Goal: Transaction & Acquisition: Purchase product/service

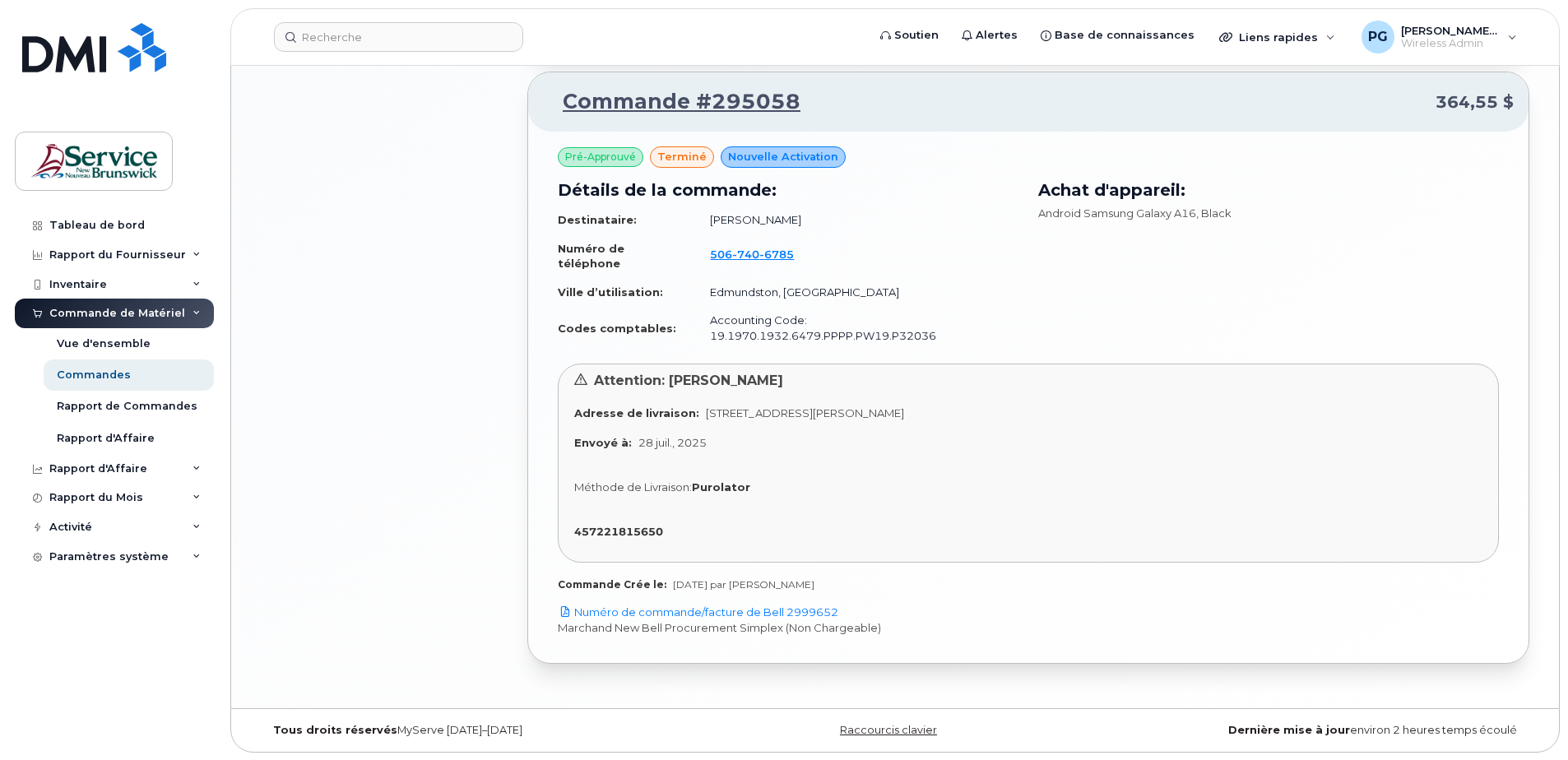
scroll to position [1580, 0]
click at [93, 523] on div "Activité" at bounding box center [114, 527] width 199 height 29
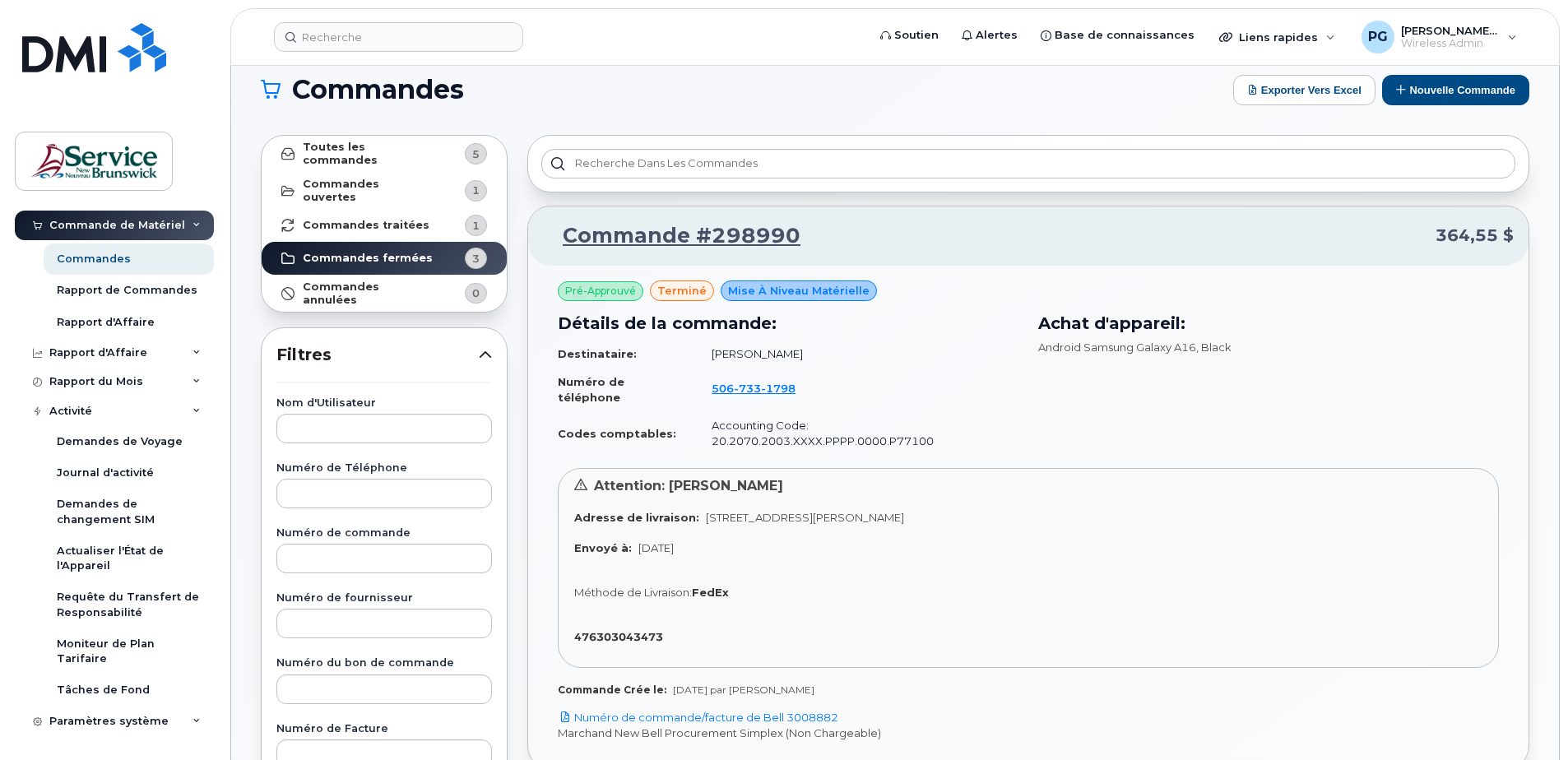
scroll to position [18, 0]
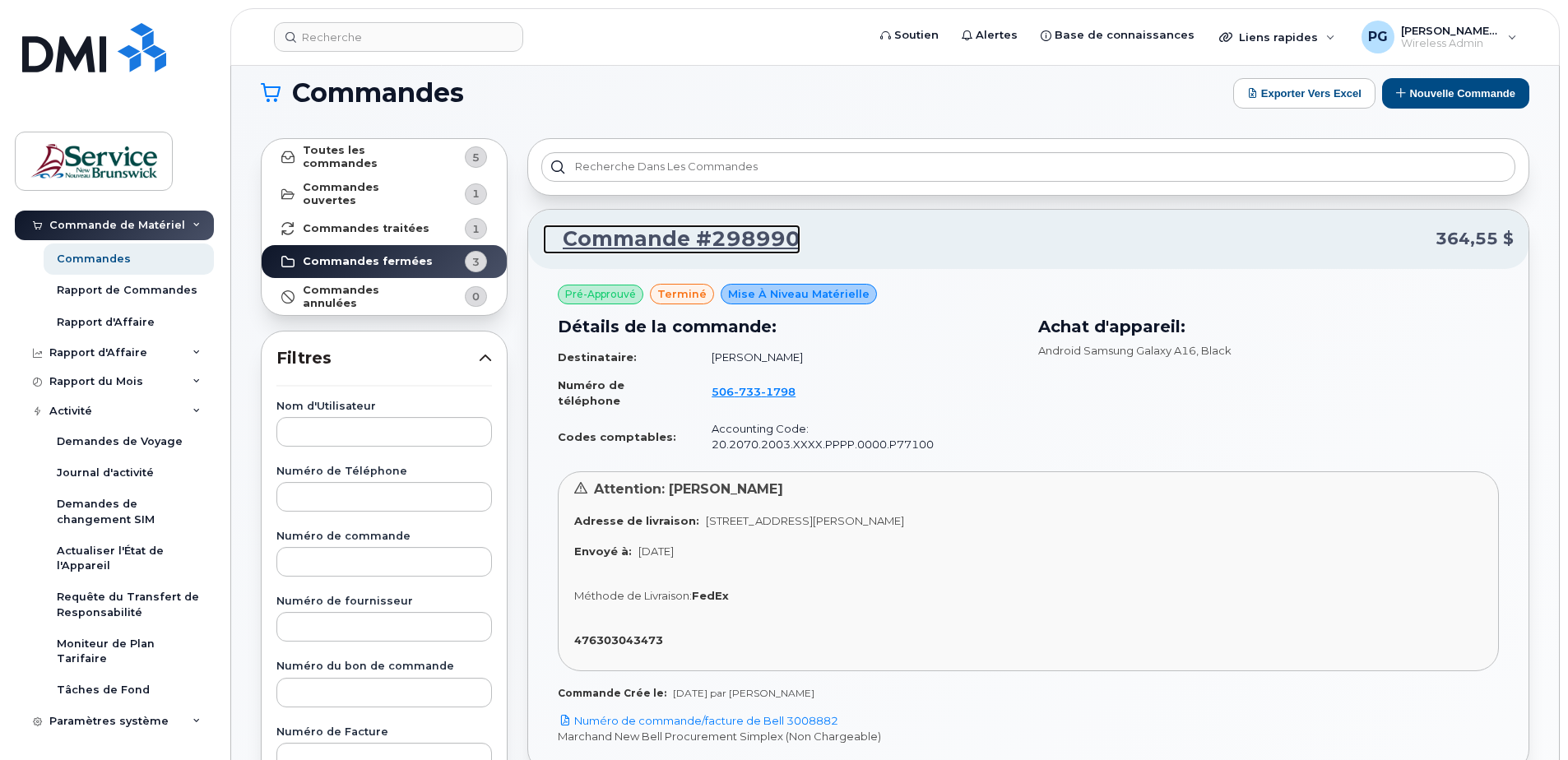
click at [724, 241] on link "Commande #298990" at bounding box center [672, 240] width 257 height 29
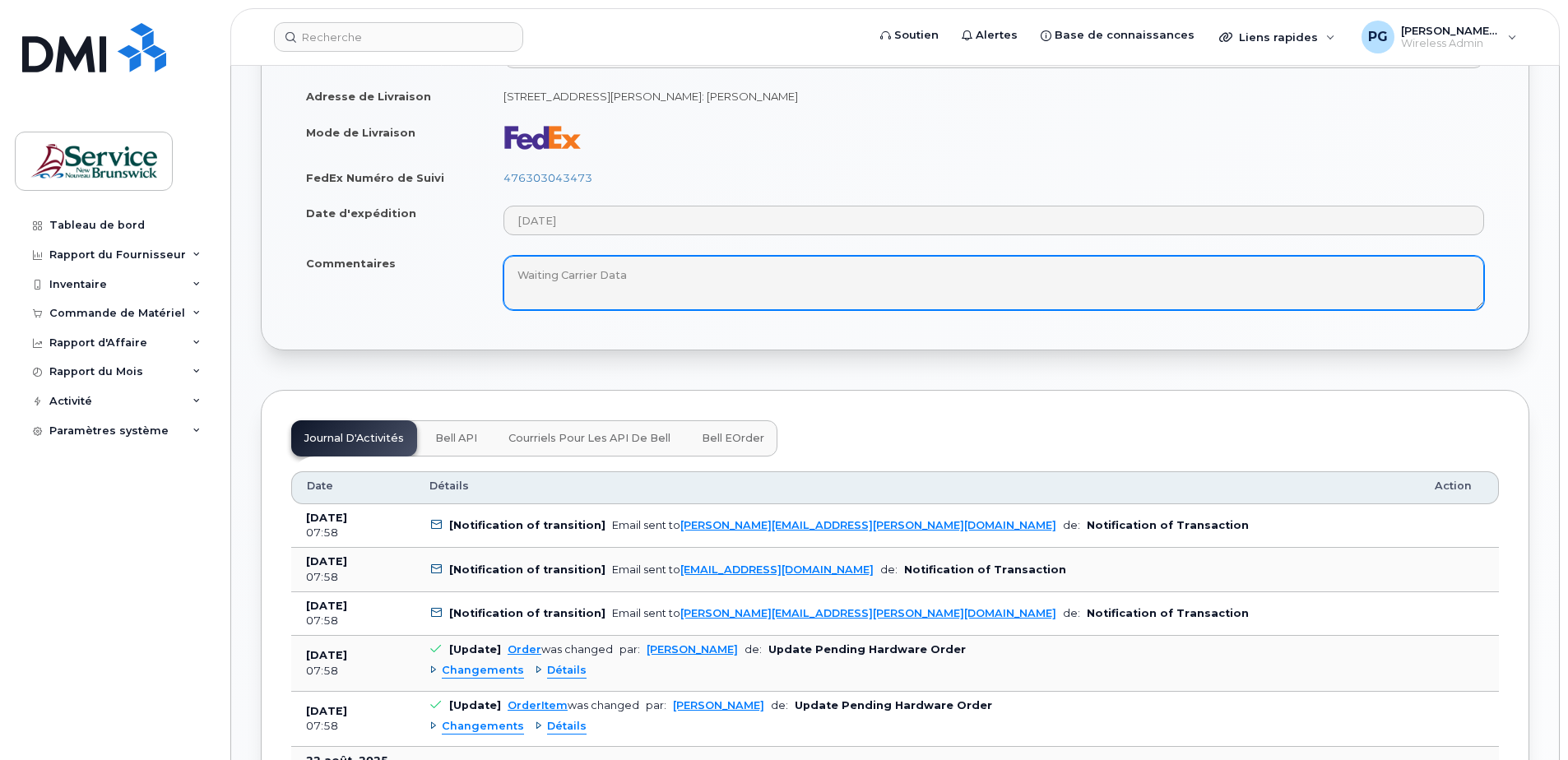
scroll to position [904, 0]
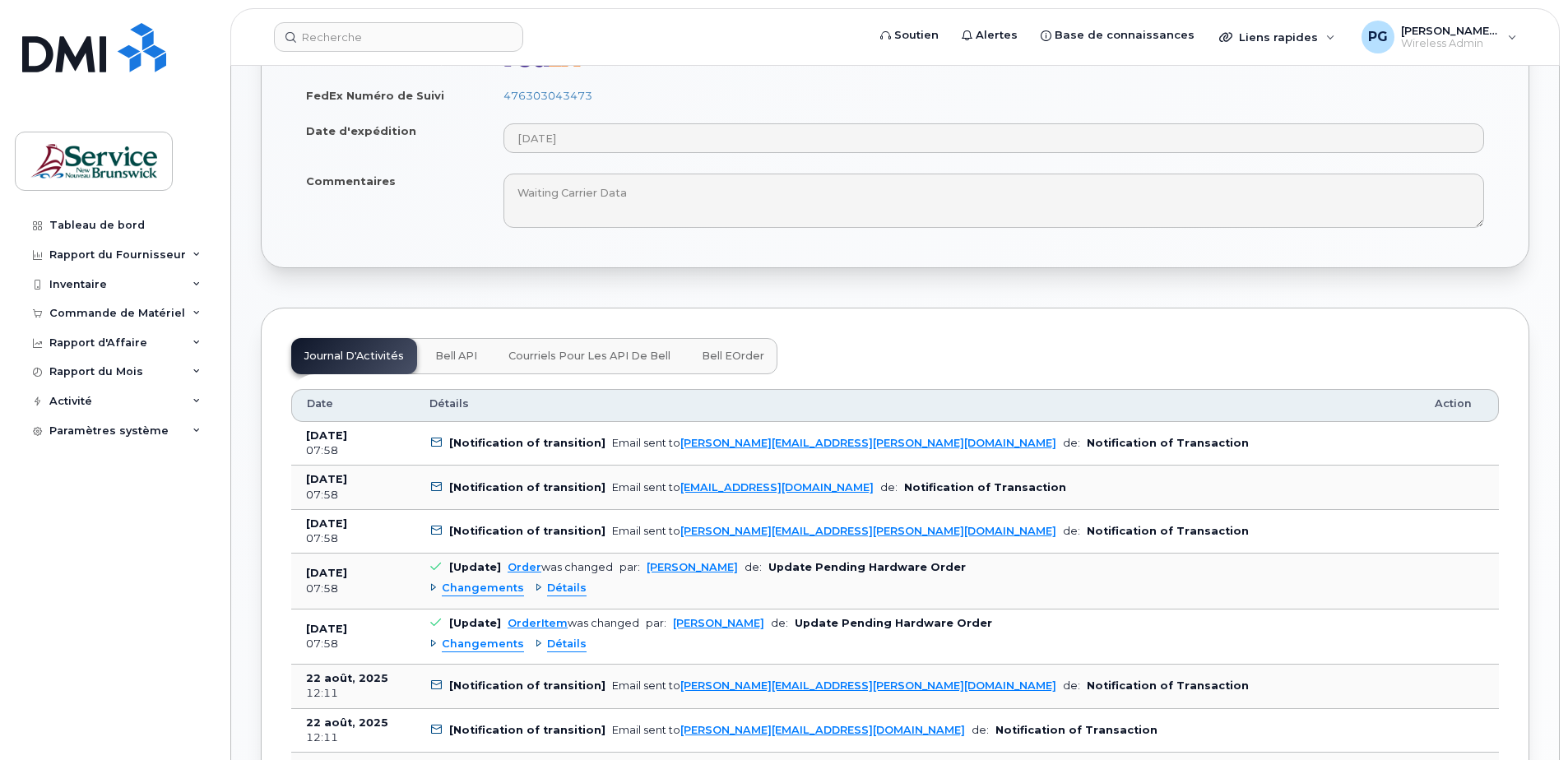
click at [731, 359] on span "Bell eOrder" at bounding box center [733, 355] width 63 height 13
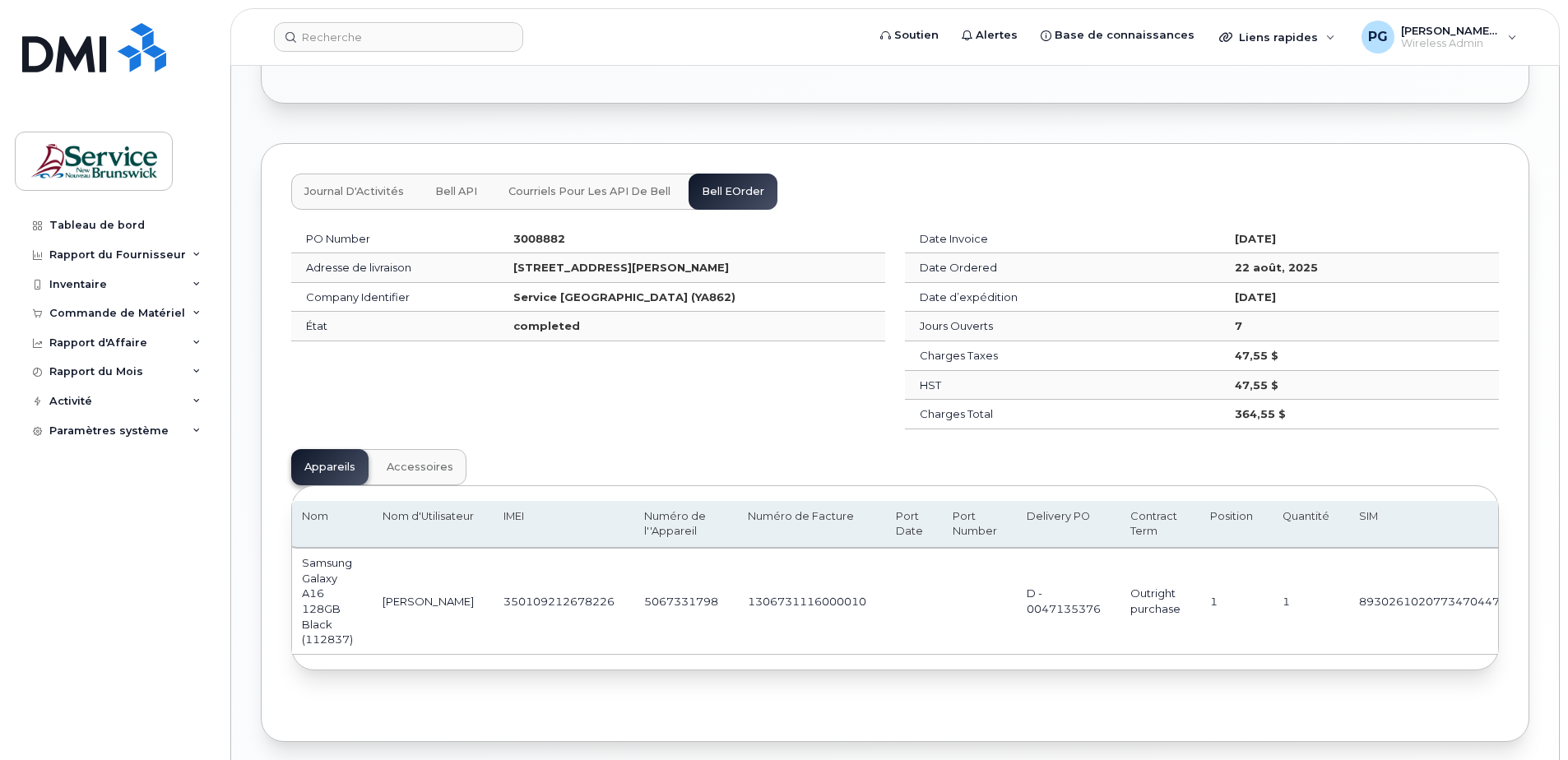
scroll to position [0, 0]
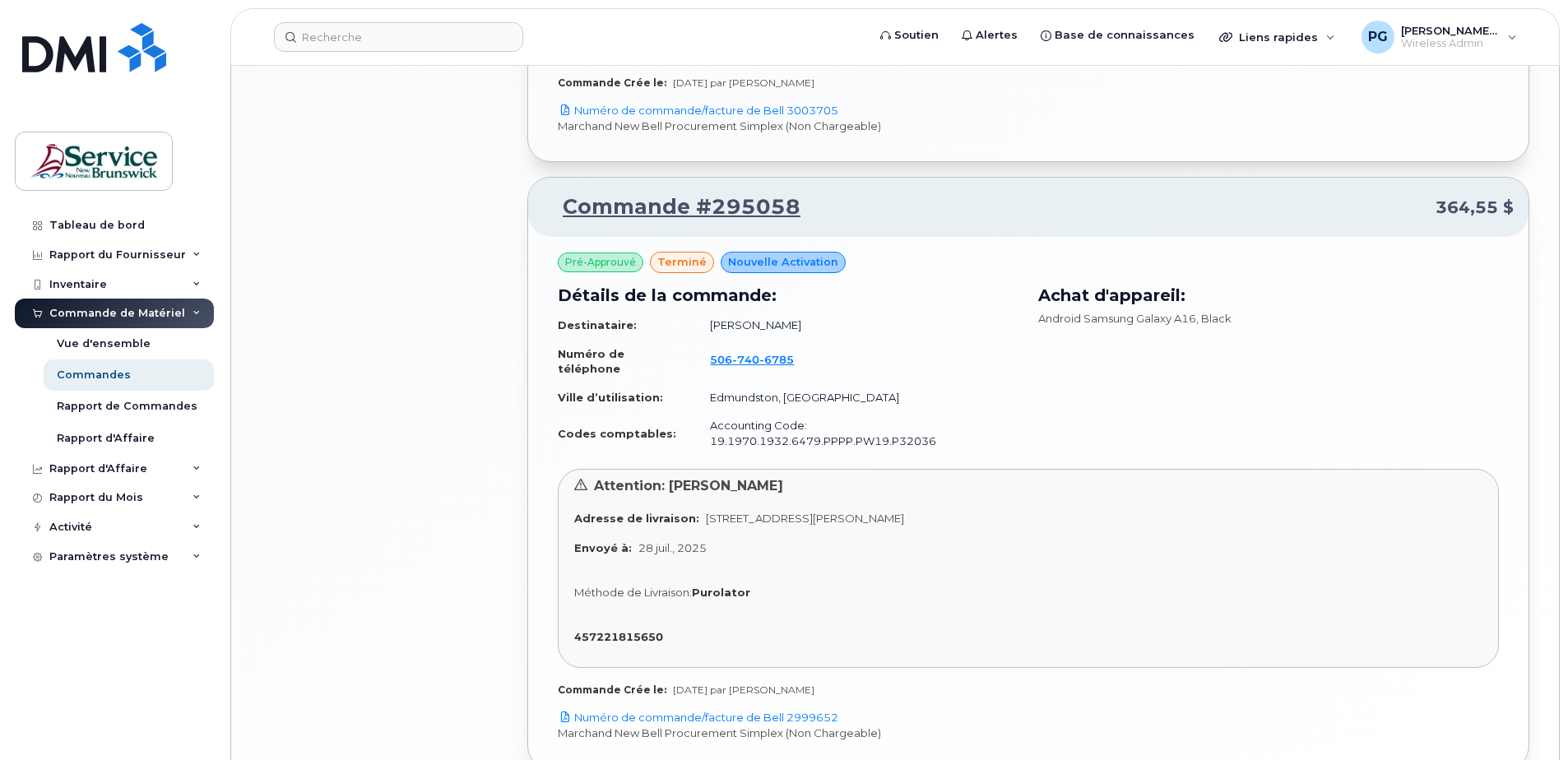
scroll to position [1580, 0]
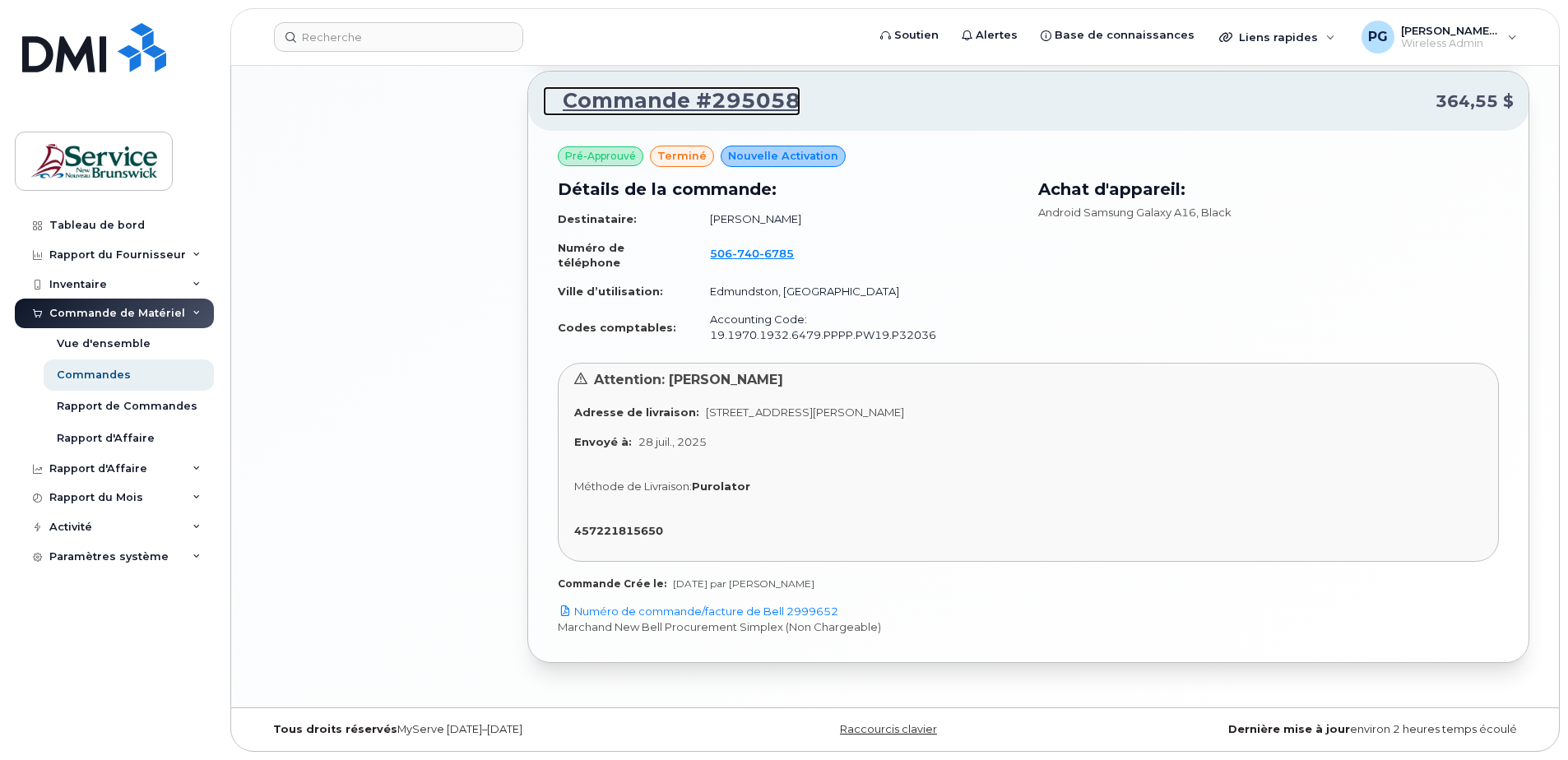
click at [746, 95] on link "Commande #295058" at bounding box center [672, 101] width 257 height 29
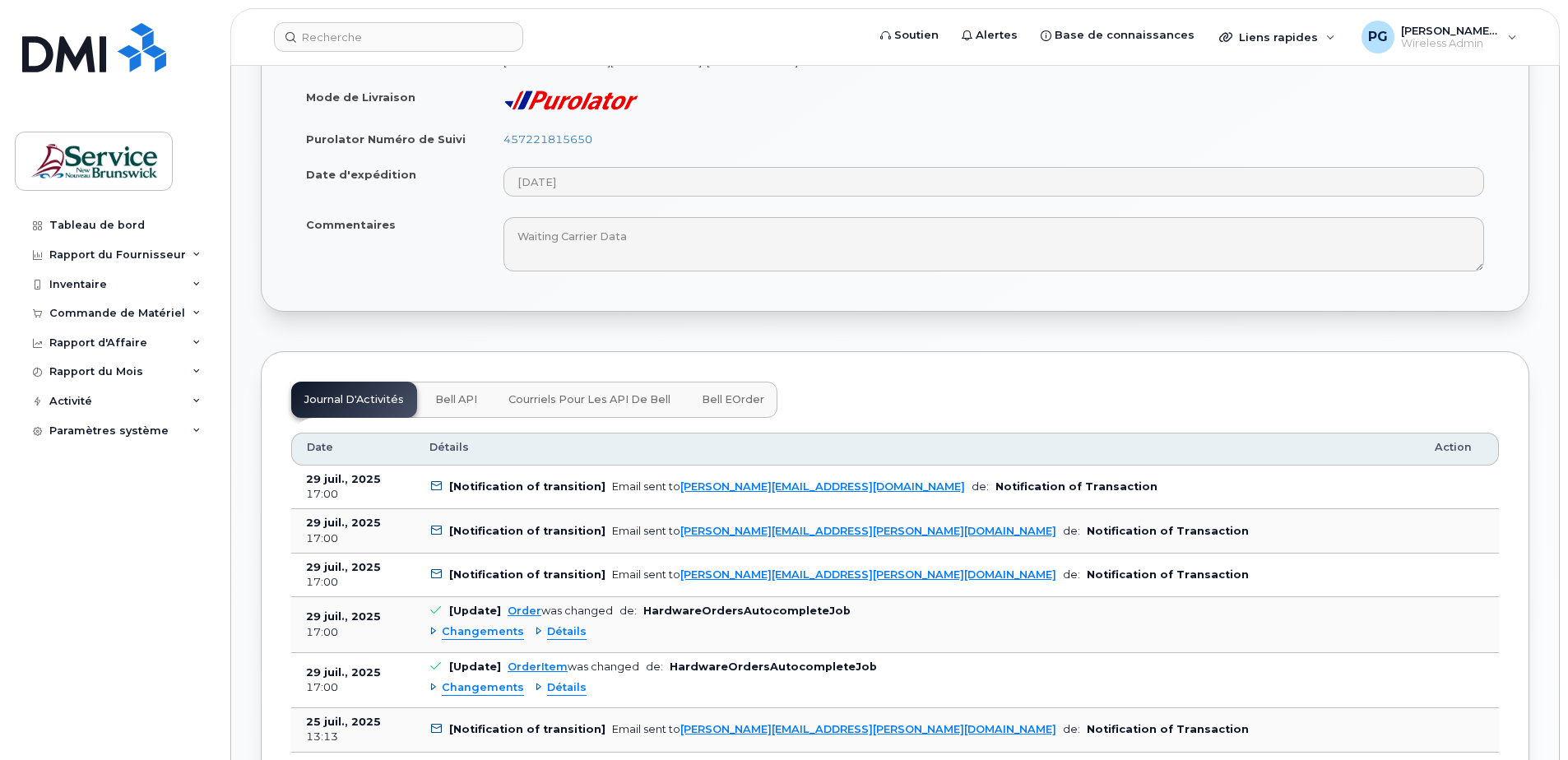
scroll to position [611, 0]
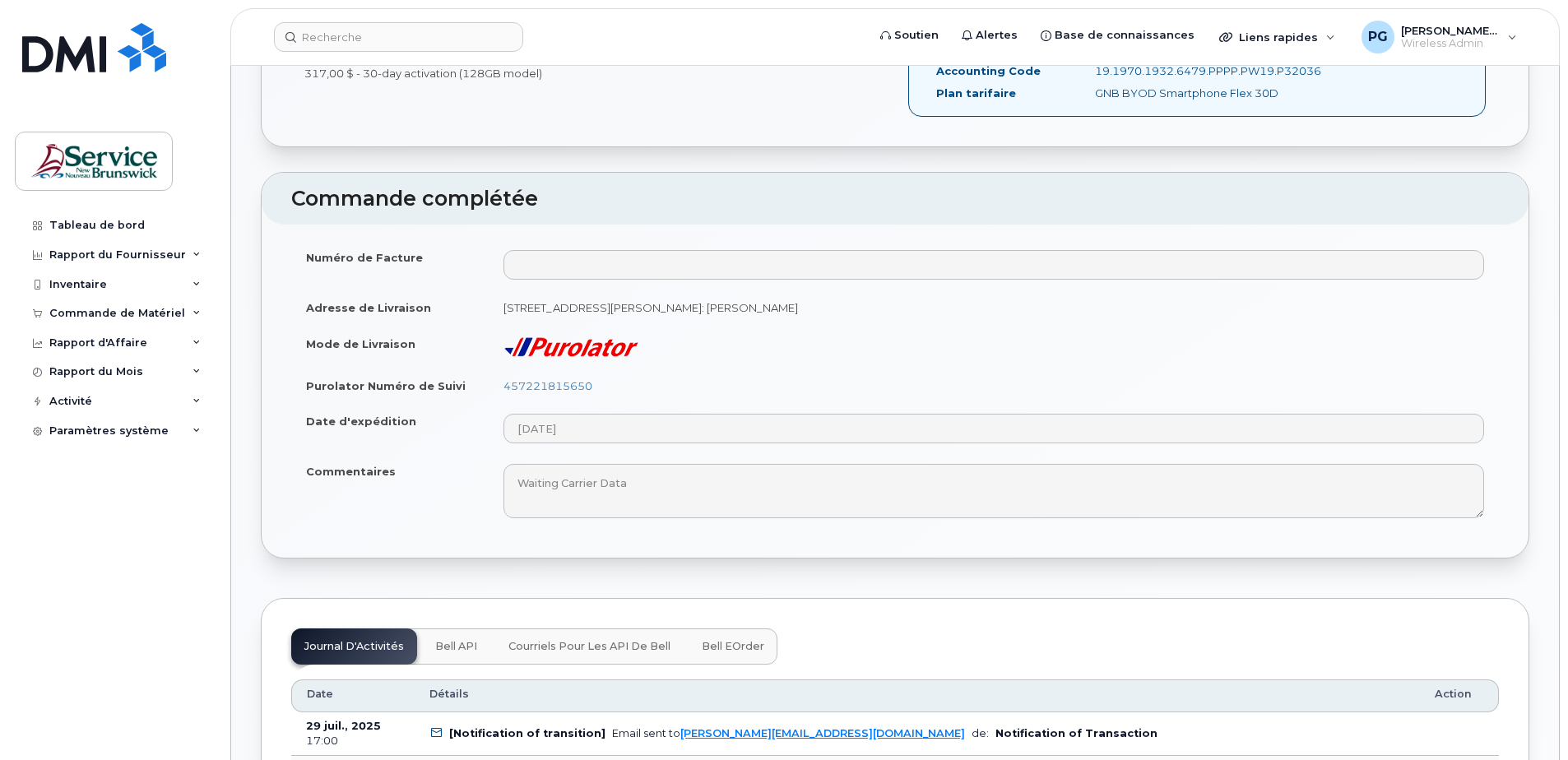
click at [747, 651] on span "Bell eOrder" at bounding box center [733, 646] width 63 height 13
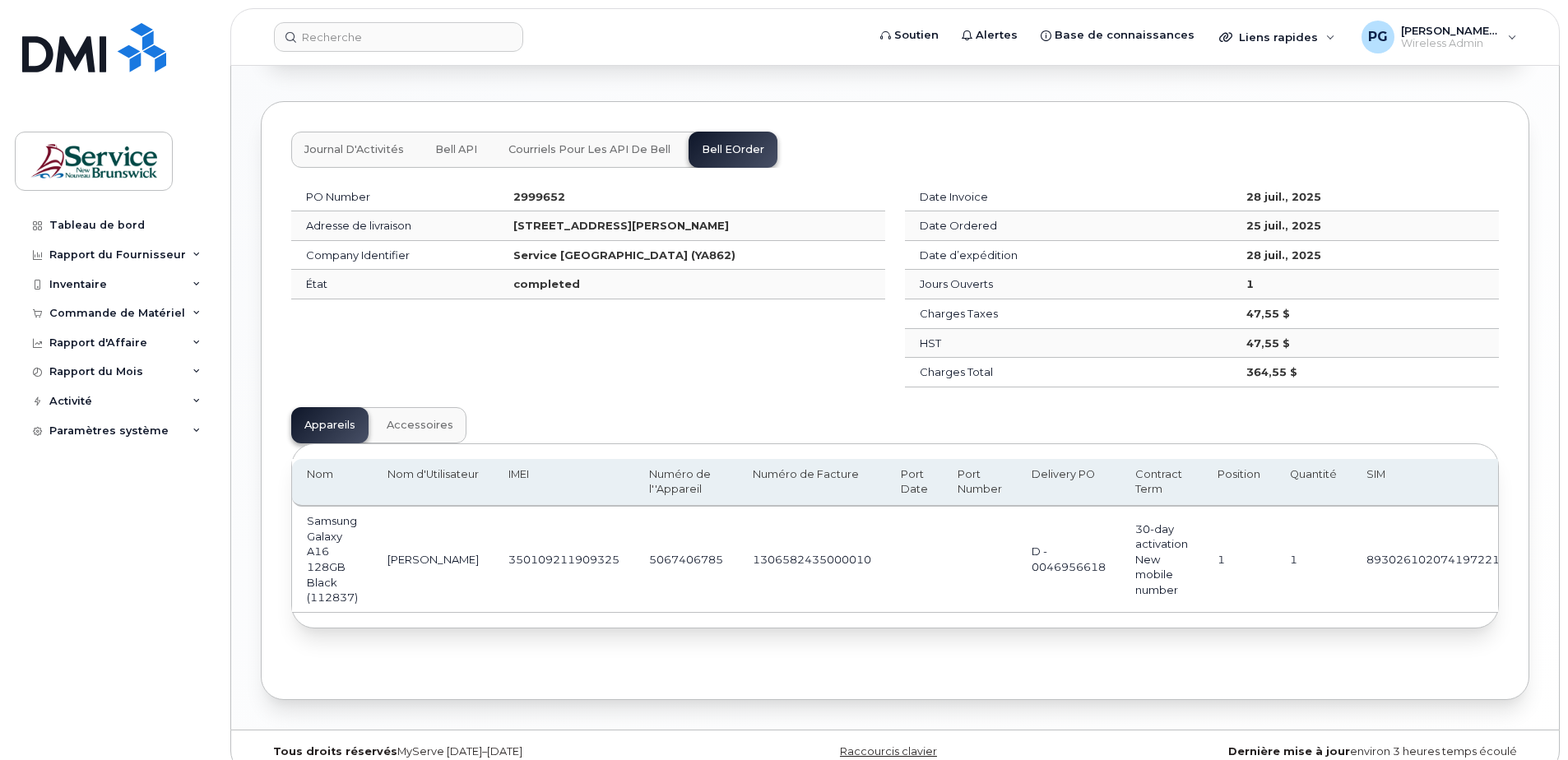
scroll to position [1135, 0]
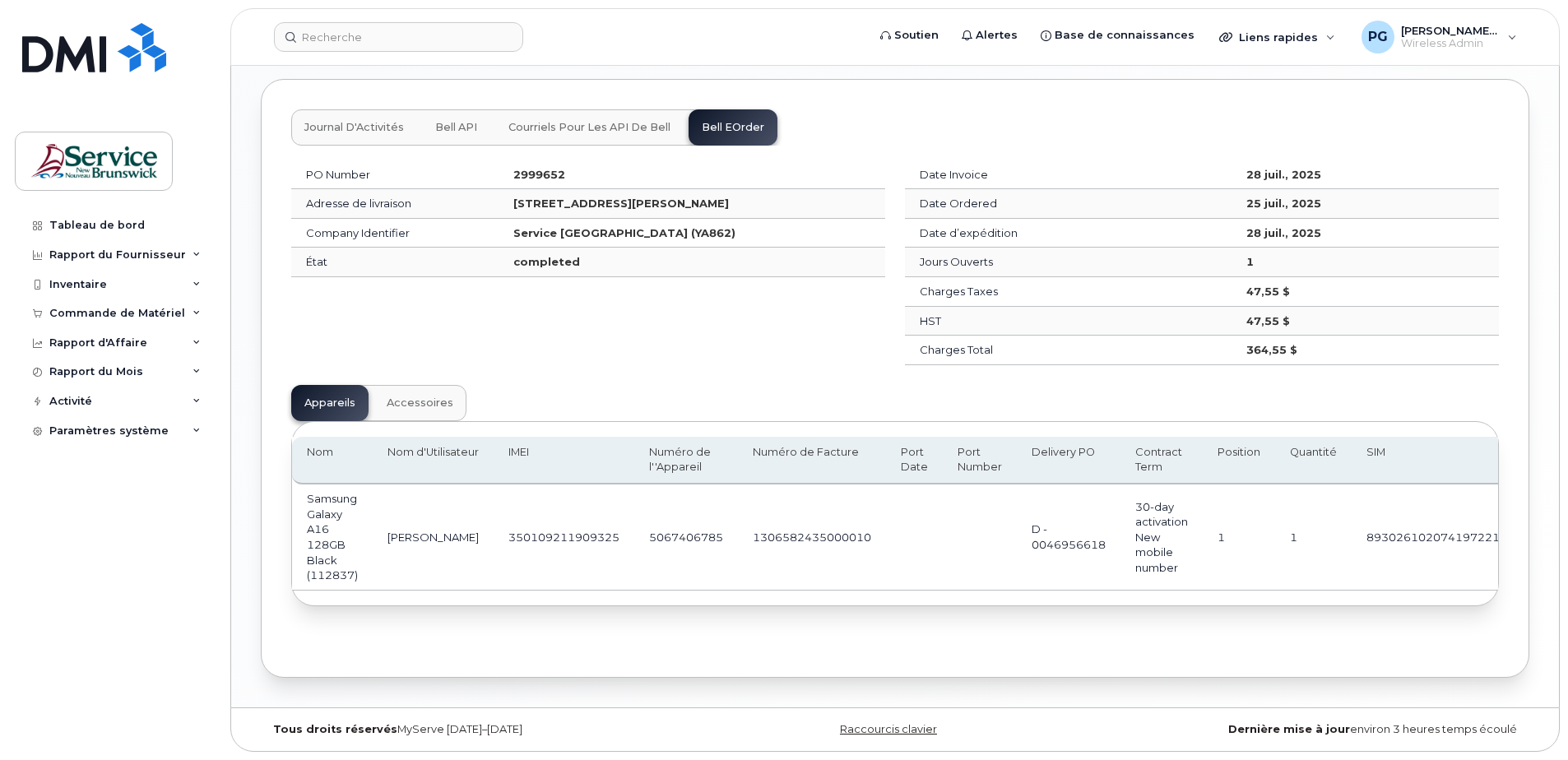
click at [422, 397] on span "Accessoires" at bounding box center [420, 403] width 67 height 13
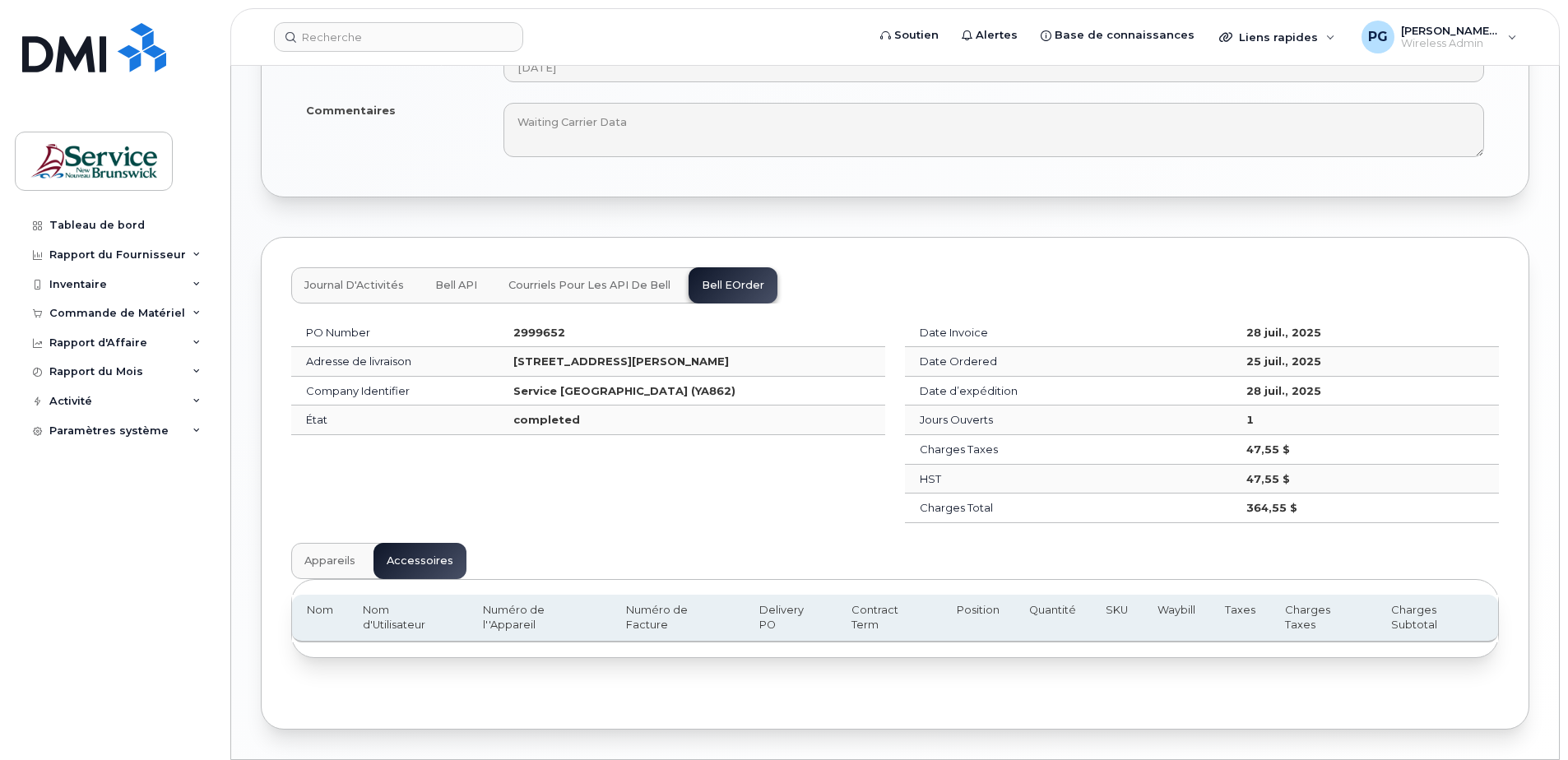
scroll to position [927, 0]
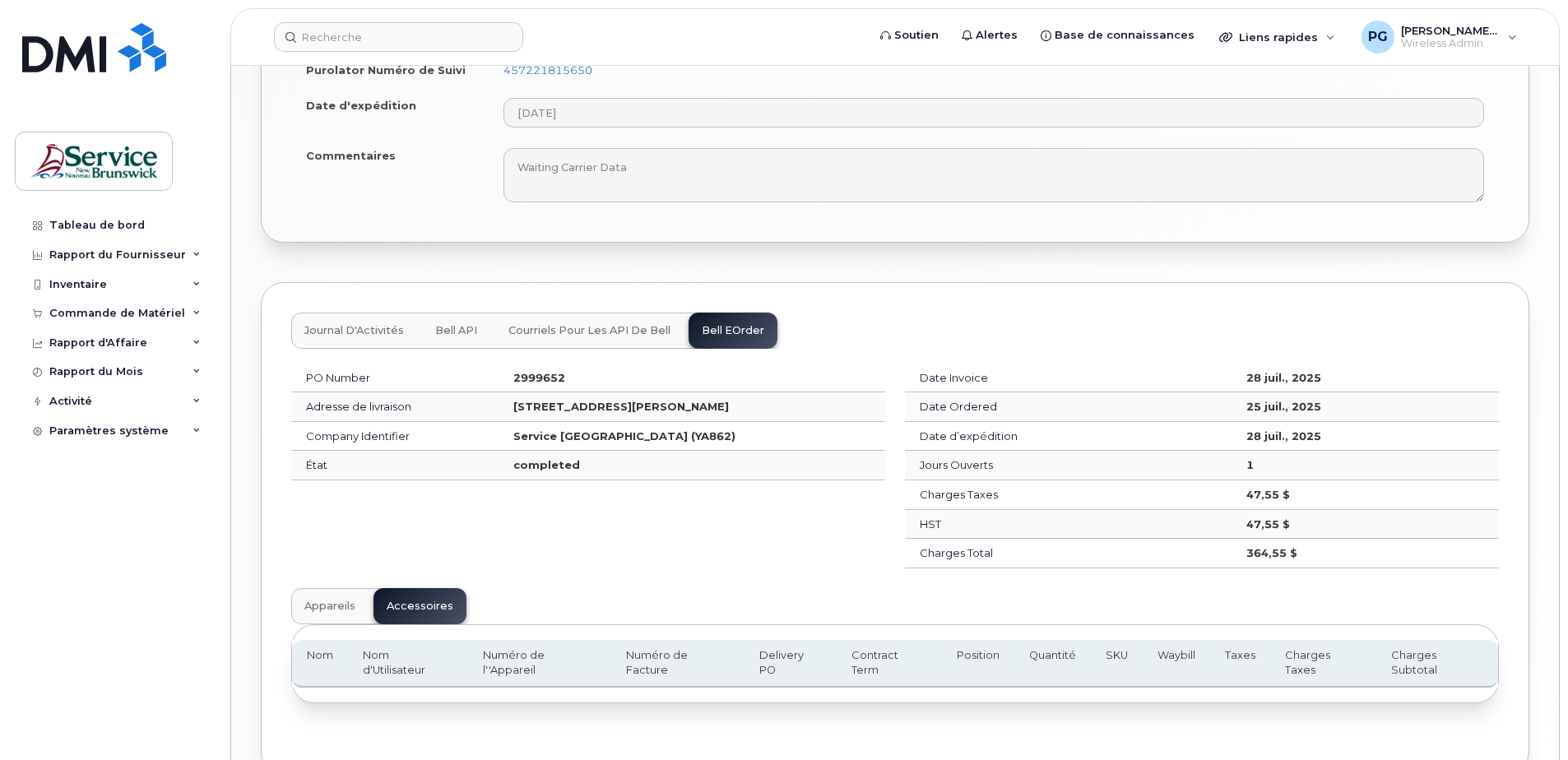
click at [334, 596] on button "Appareils" at bounding box center [329, 606] width 78 height 36
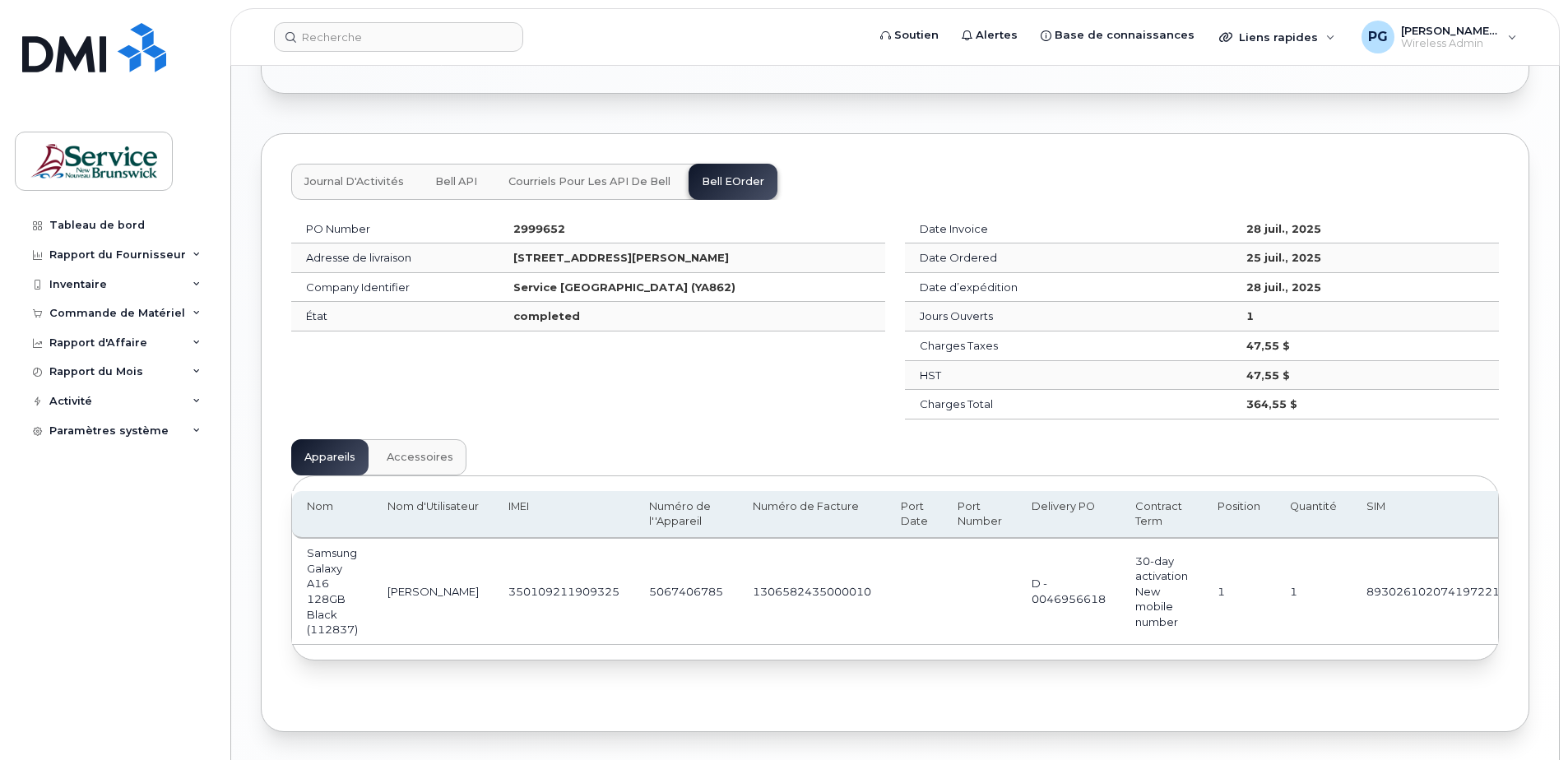
scroll to position [888, 0]
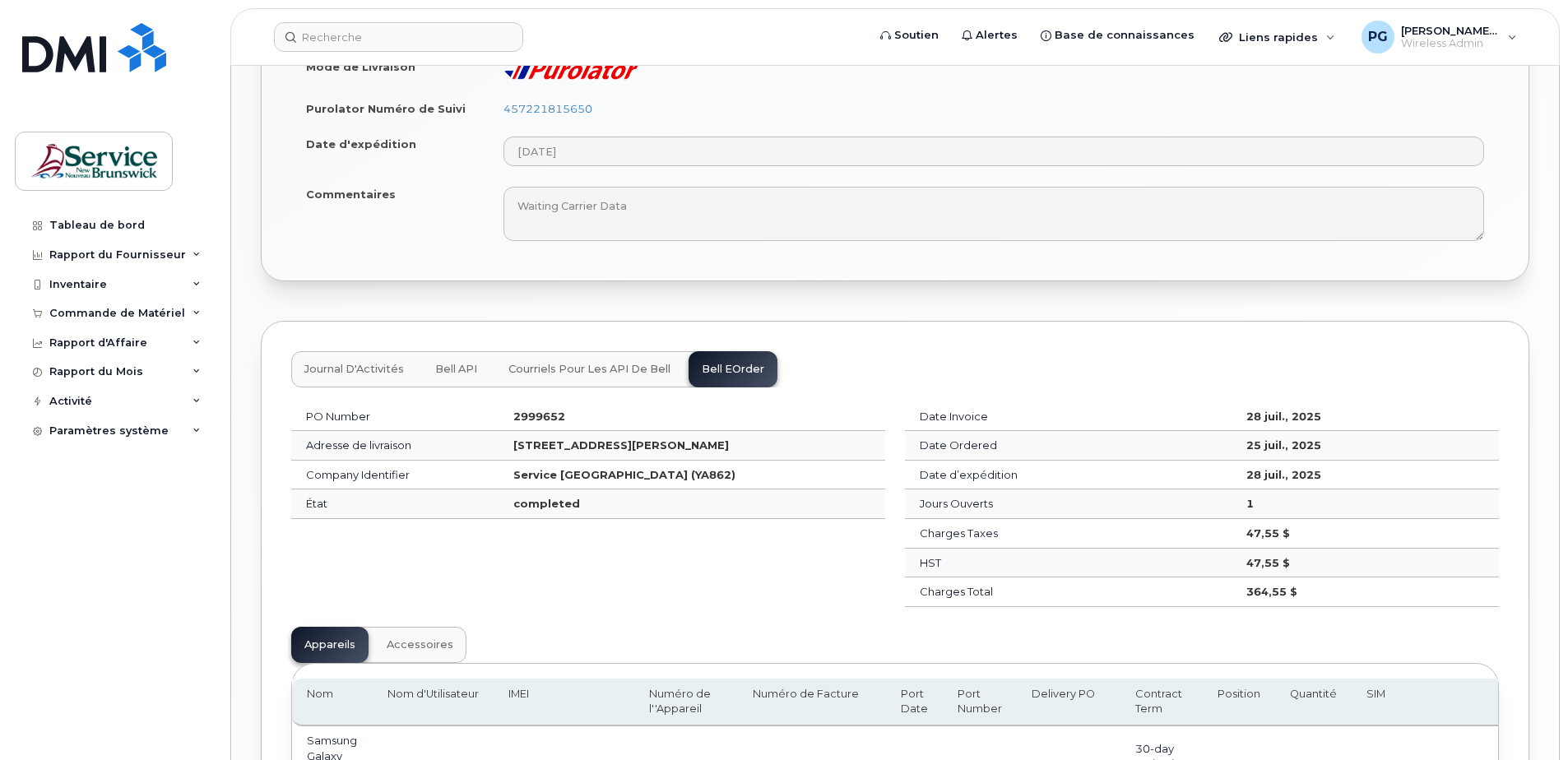
click at [571, 362] on span "Courriels pour les API de Bell" at bounding box center [589, 368] width 162 height 13
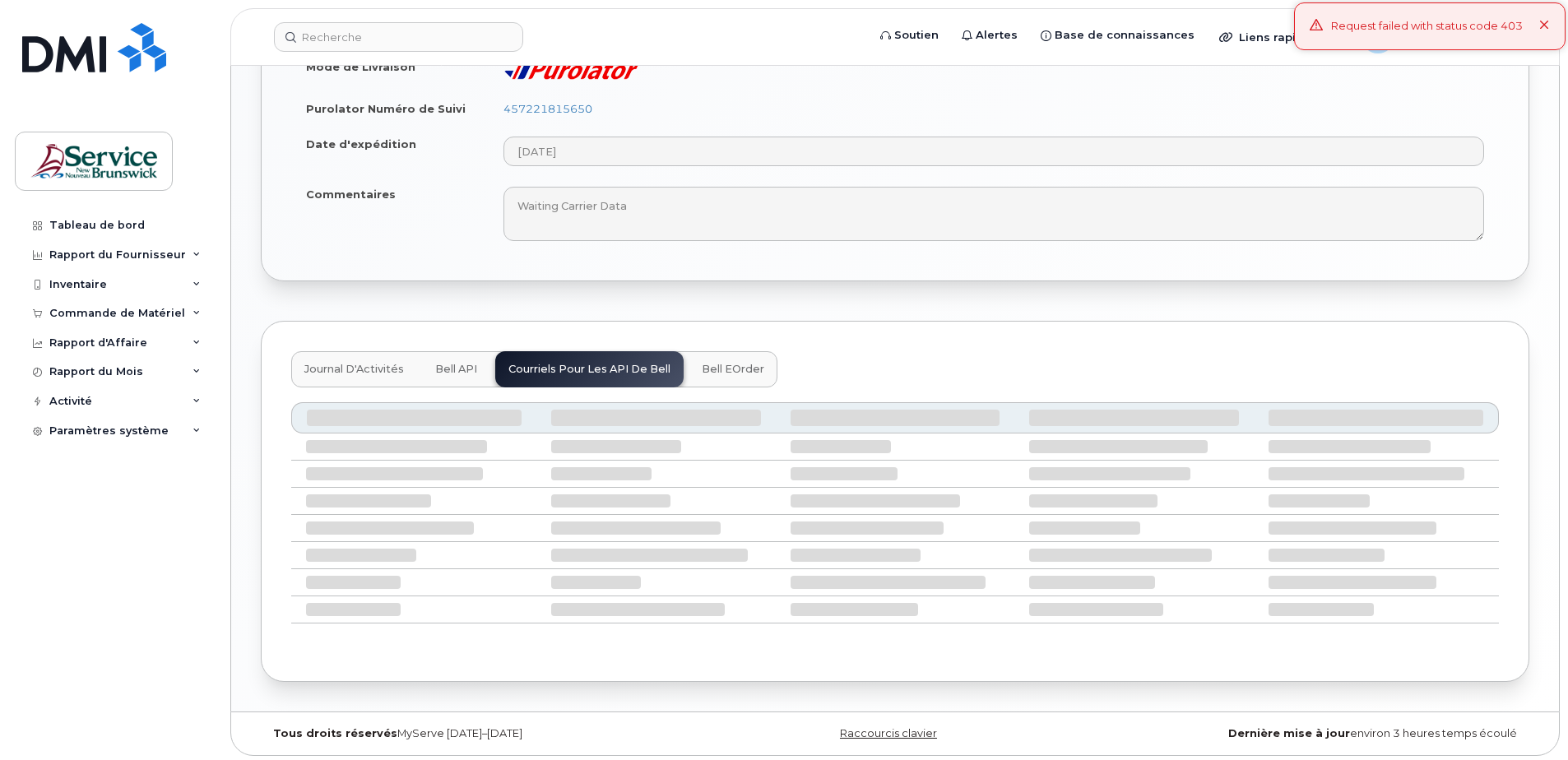
click at [451, 369] on span "Bell API" at bounding box center [456, 368] width 42 height 13
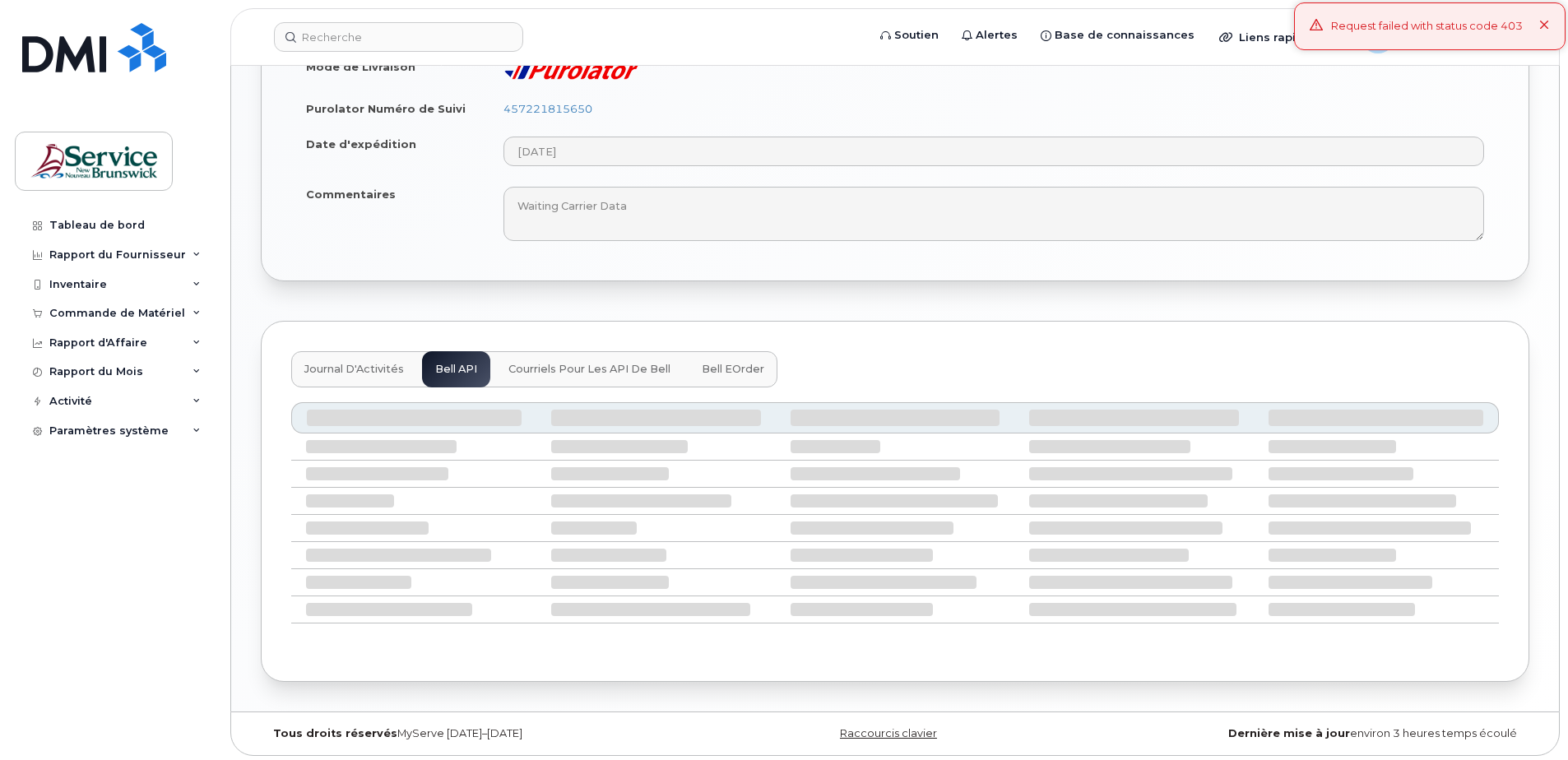
scroll to position [704, 0]
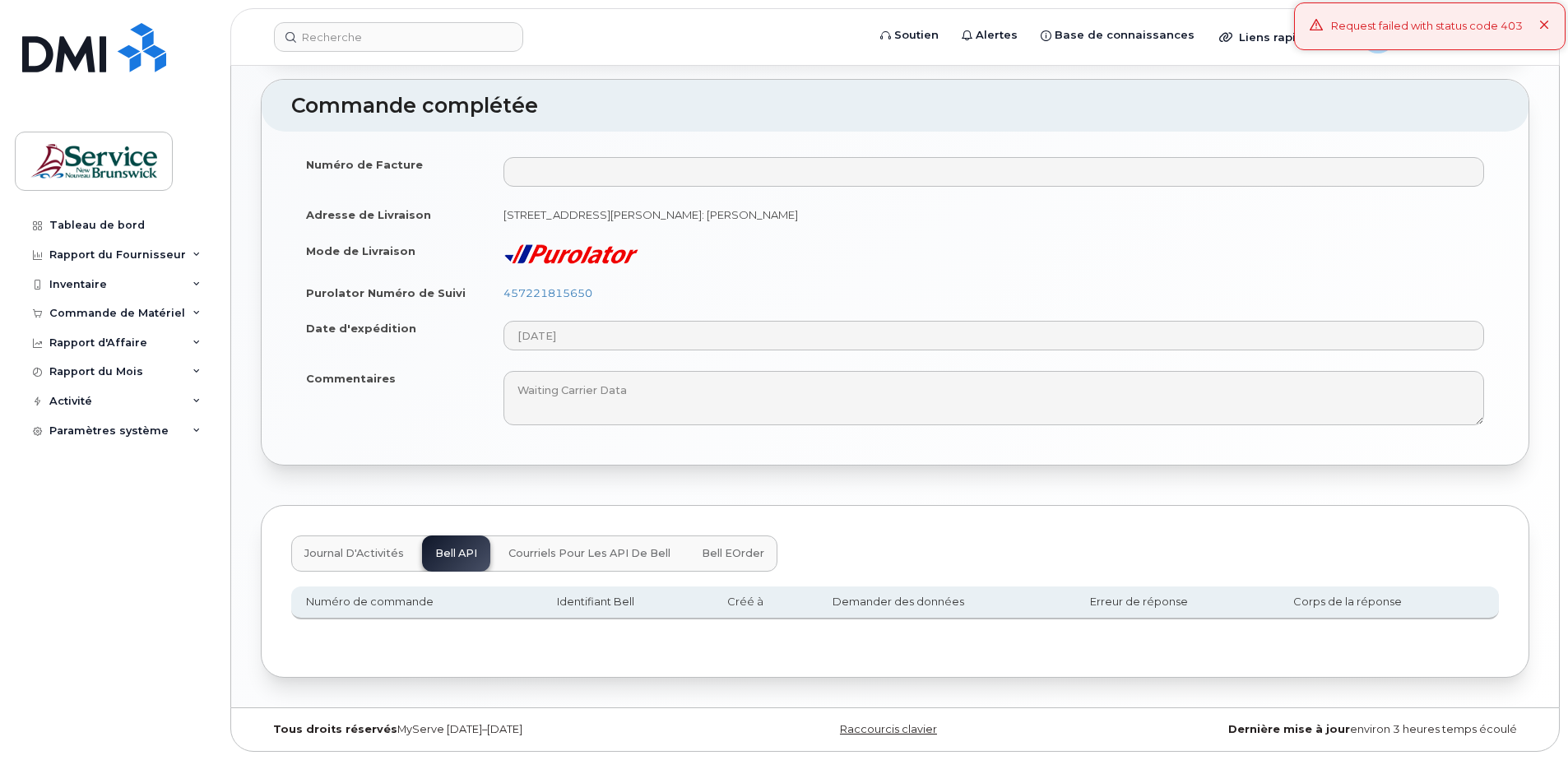
click at [560, 553] on span "Courriels pour les API de Bell" at bounding box center [589, 553] width 162 height 13
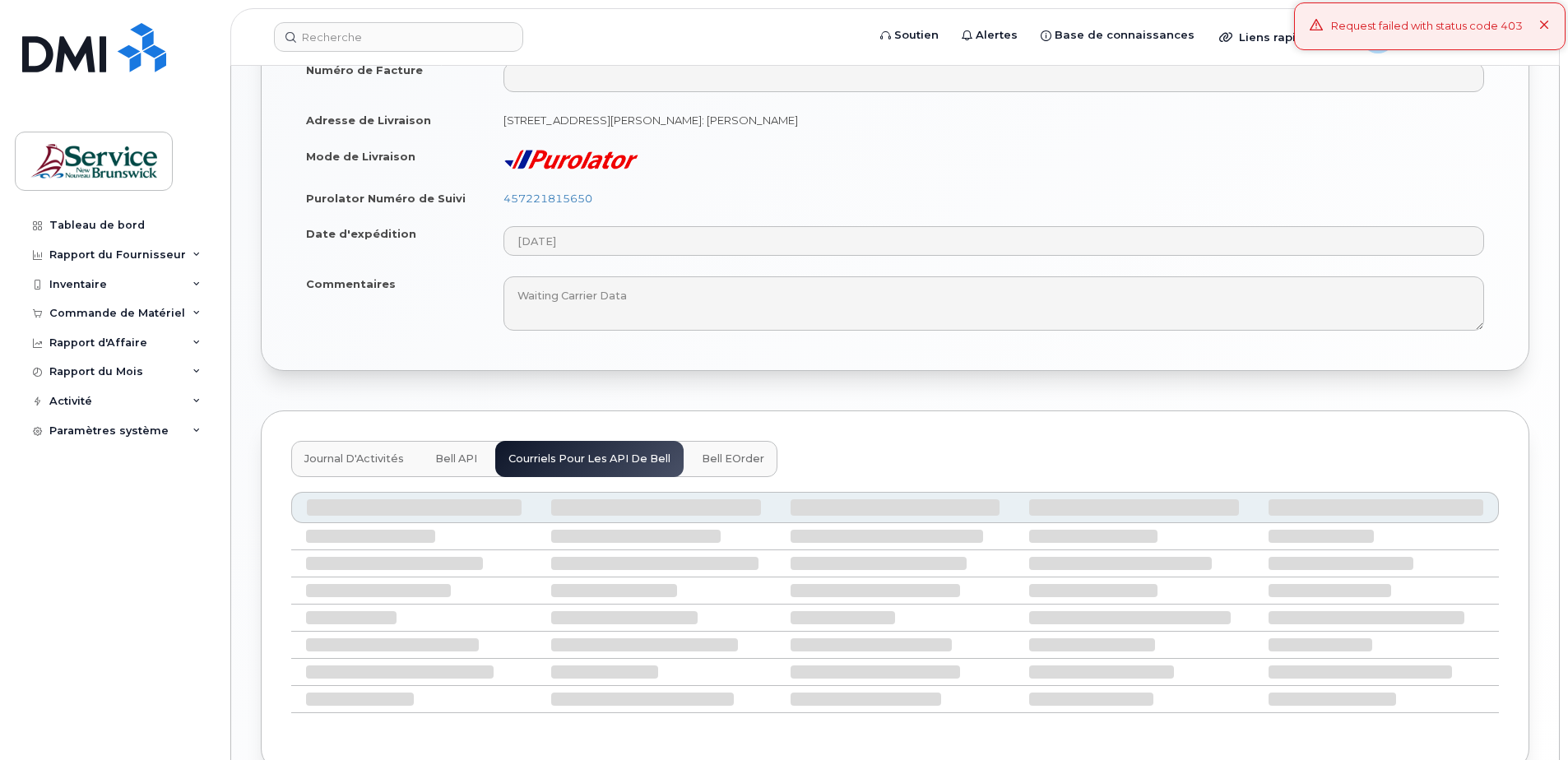
scroll to position [893, 0]
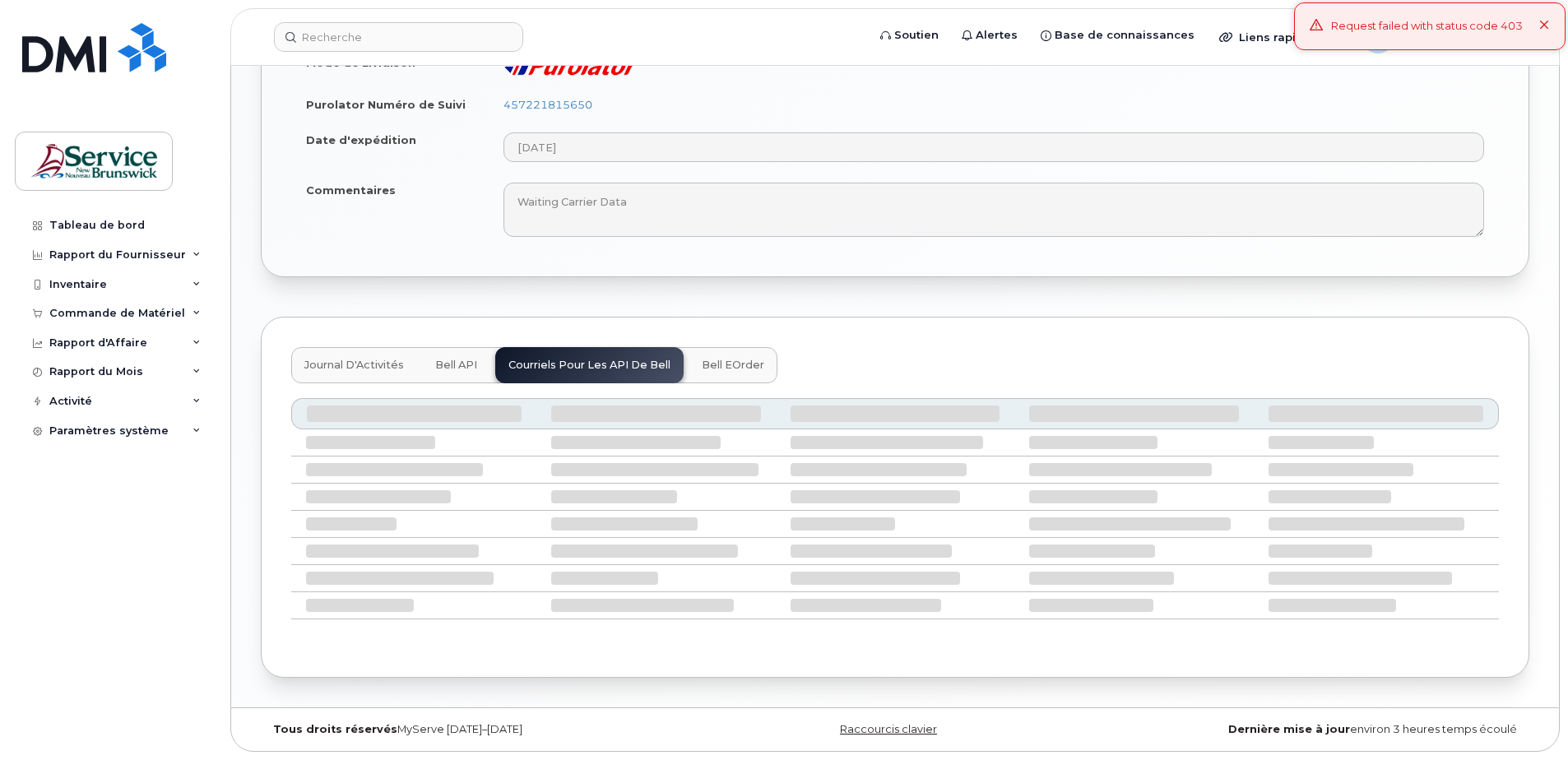
click at [736, 359] on span "Bell eOrder" at bounding box center [733, 364] width 63 height 13
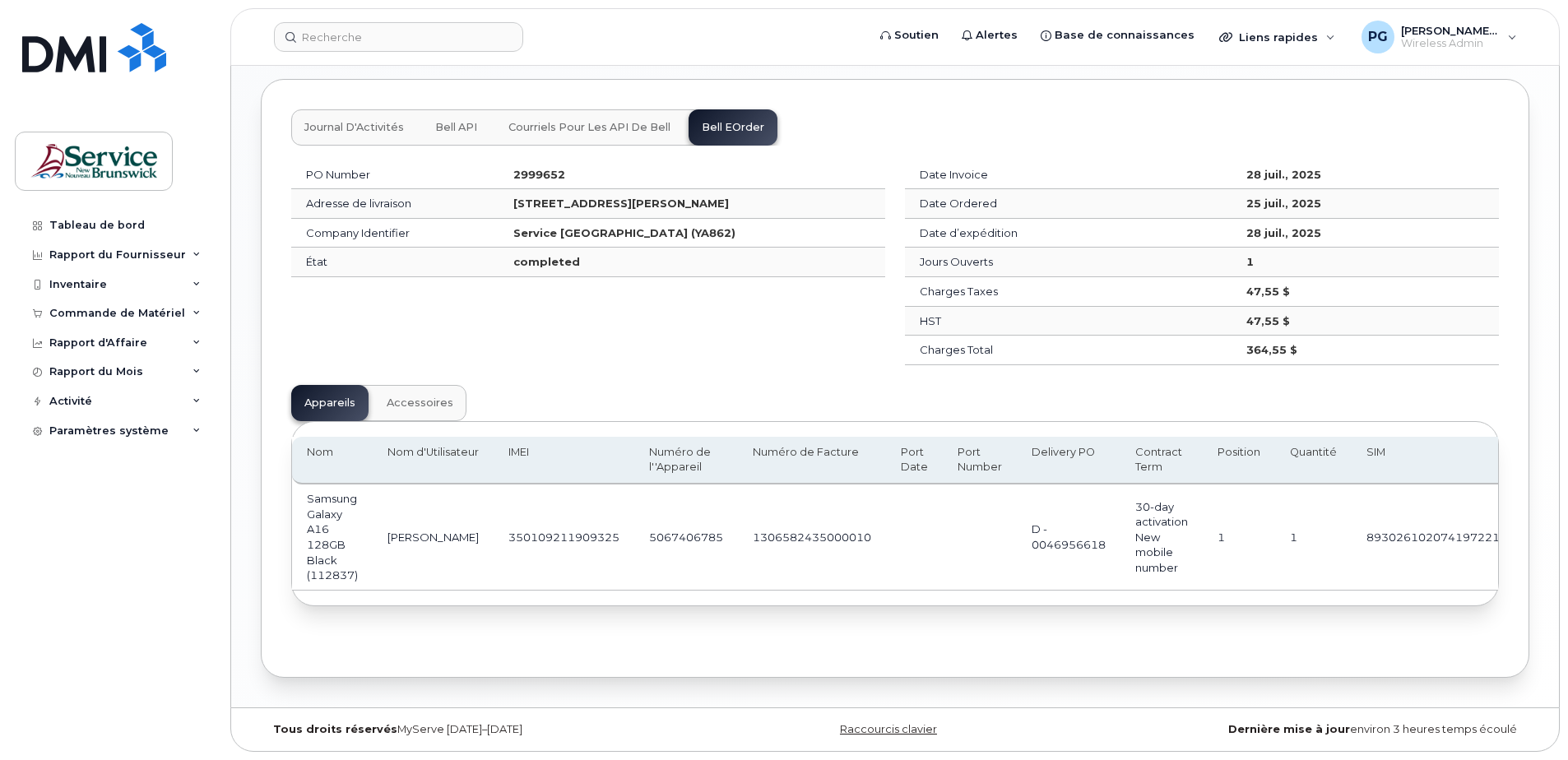
scroll to position [1135, 0]
click at [118, 276] on div "Inventaire" at bounding box center [114, 285] width 199 height 29
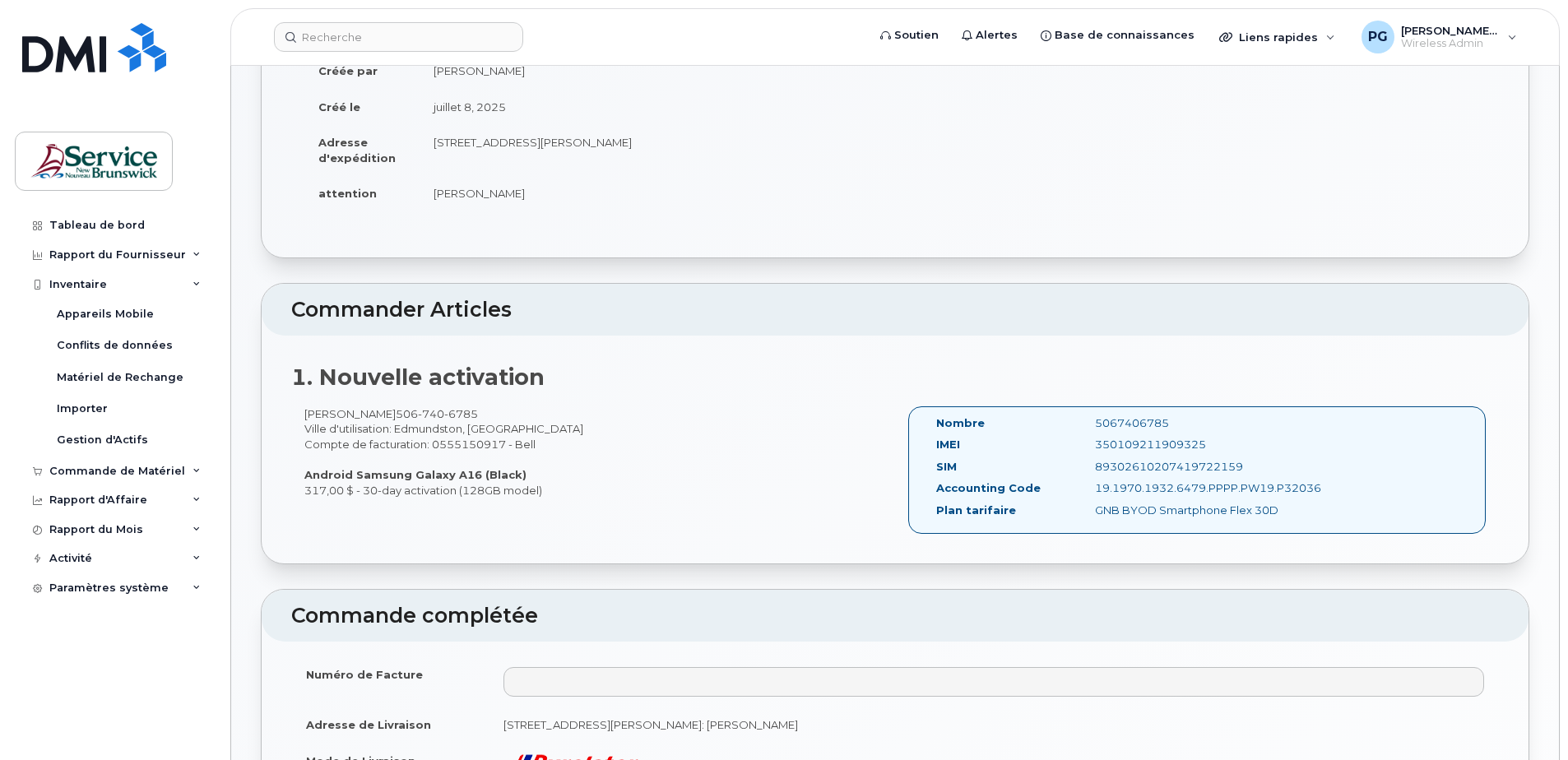
scroll to position [148, 0]
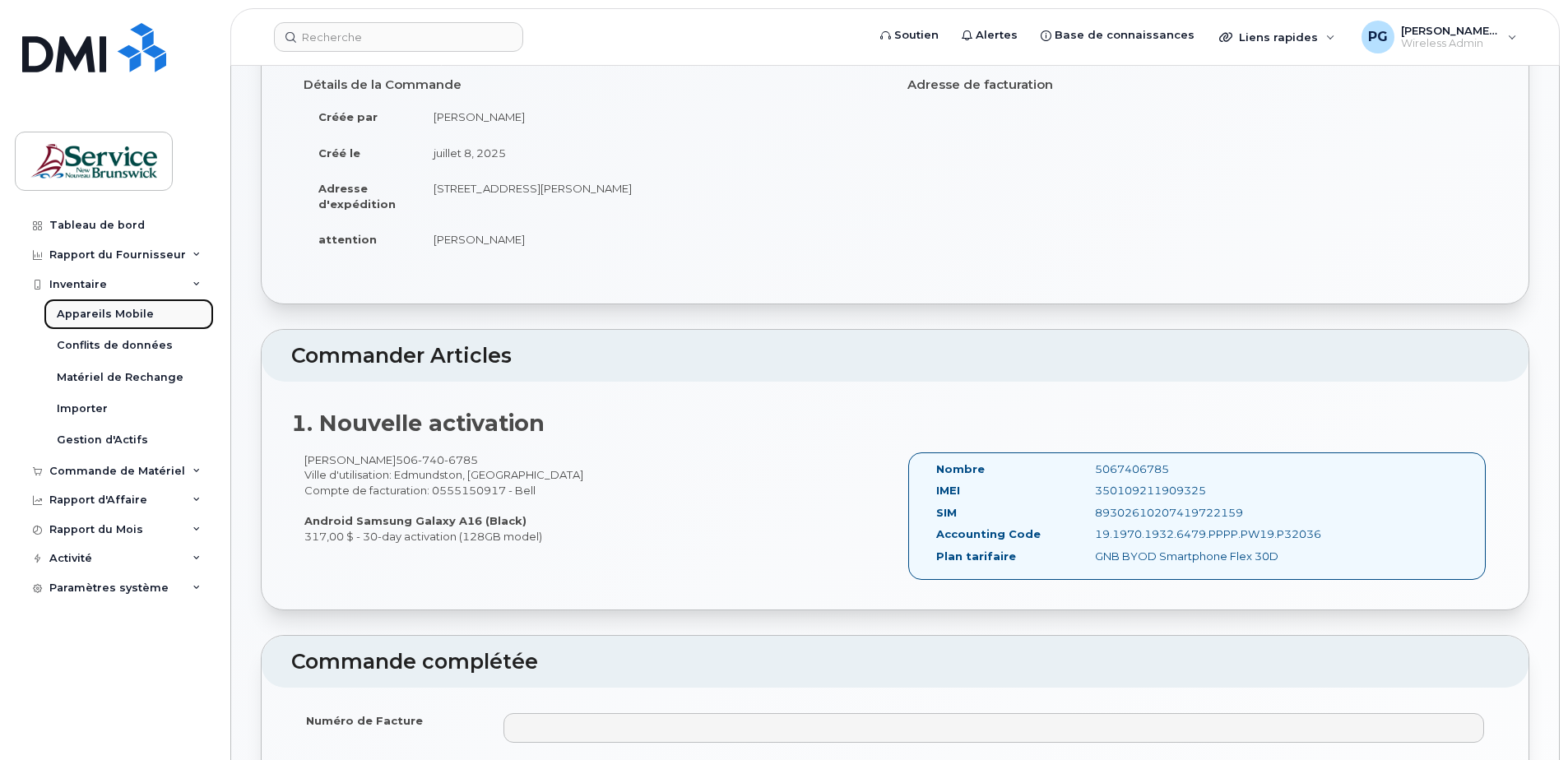
click at [84, 318] on div "Appareils Mobile" at bounding box center [105, 313] width 97 height 15
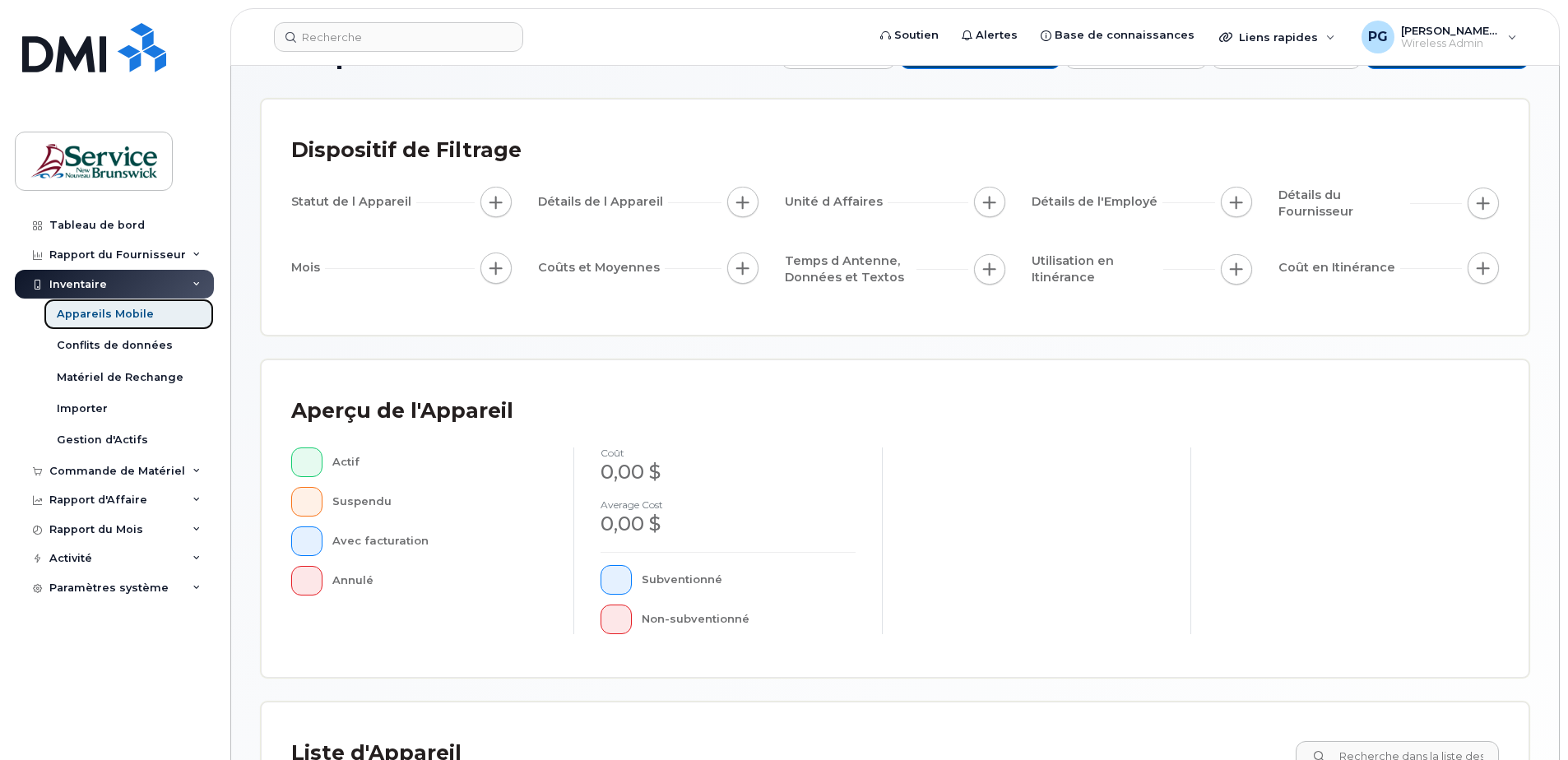
scroll to position [376, 0]
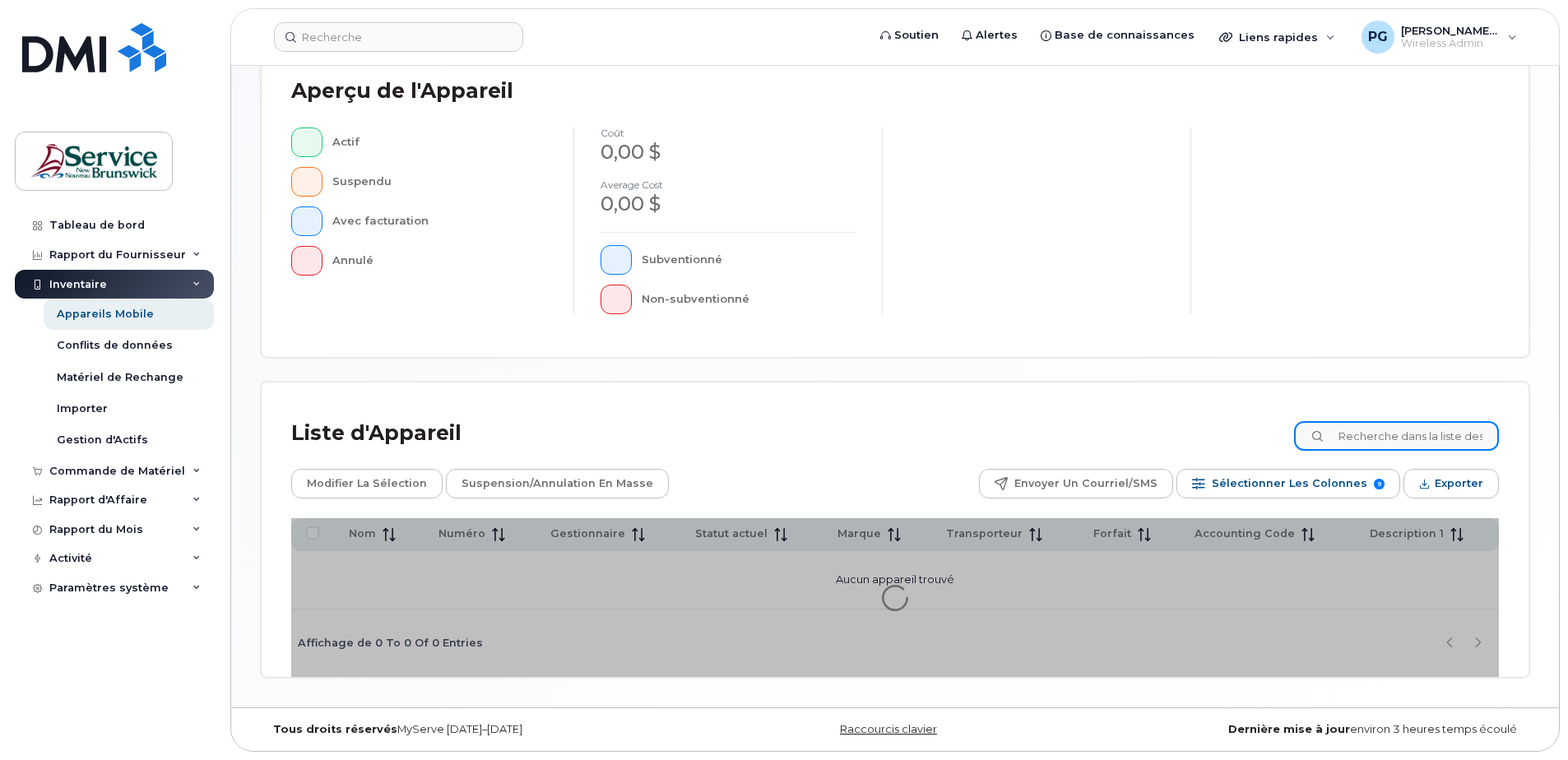
click at [1383, 434] on input at bounding box center [1396, 436] width 205 height 29
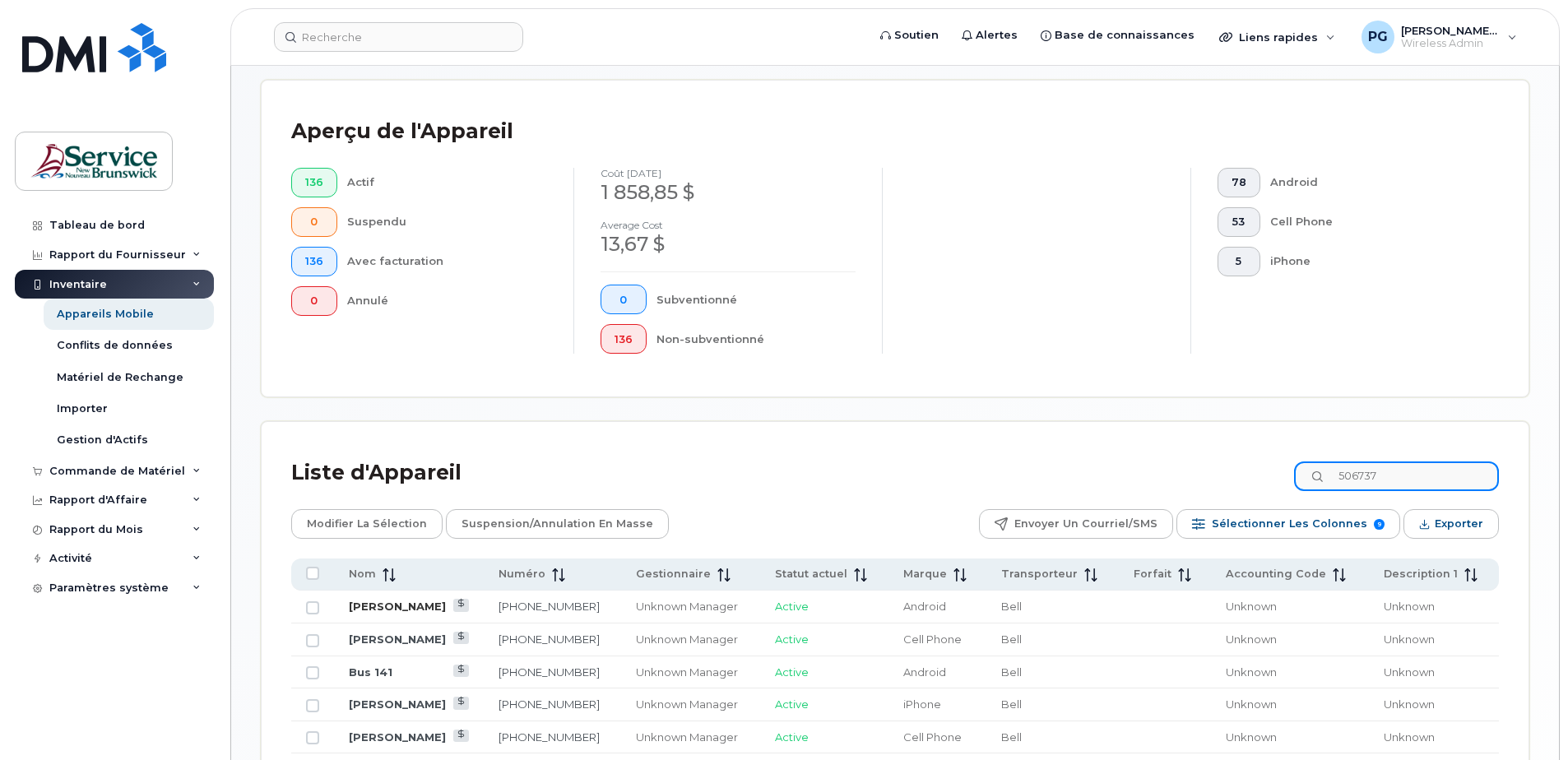
type input "506737"
click at [406, 602] on link "Nahomie Laplante" at bounding box center [397, 606] width 97 height 13
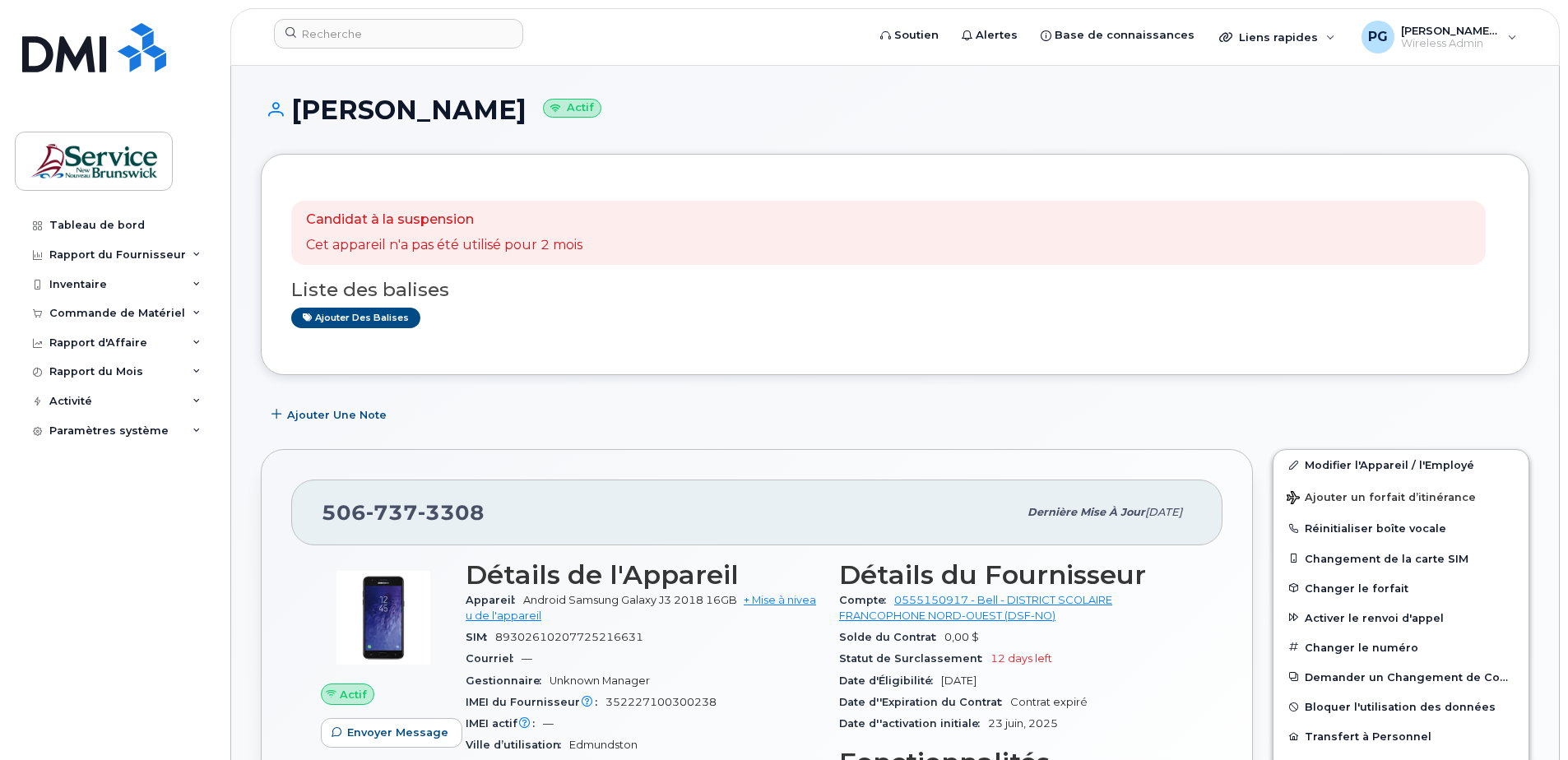
scroll to position [164, 0]
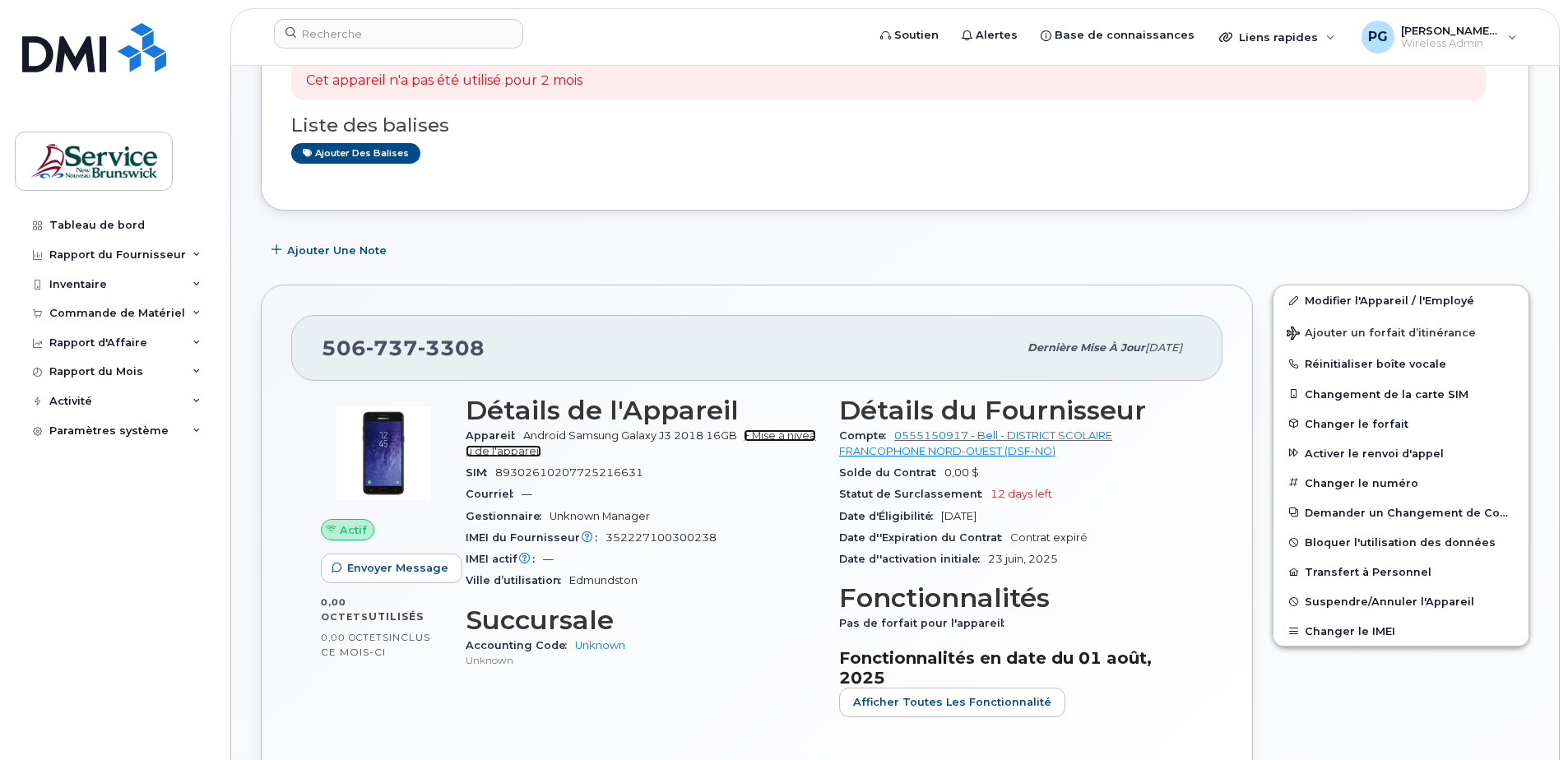
click at [772, 434] on link "+ Mise à niveau de l'appareil" at bounding box center [641, 443] width 351 height 27
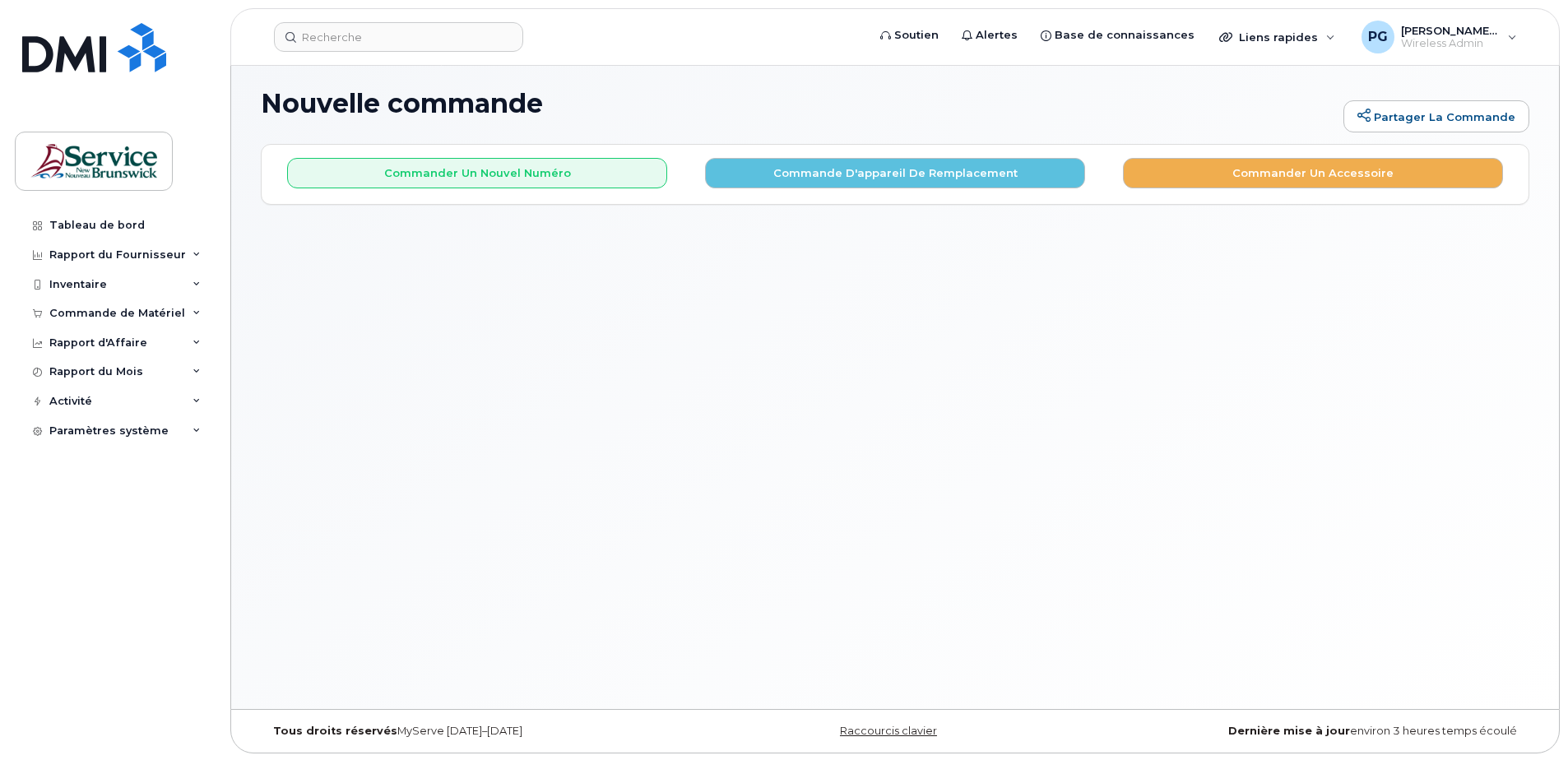
scroll to position [8, 0]
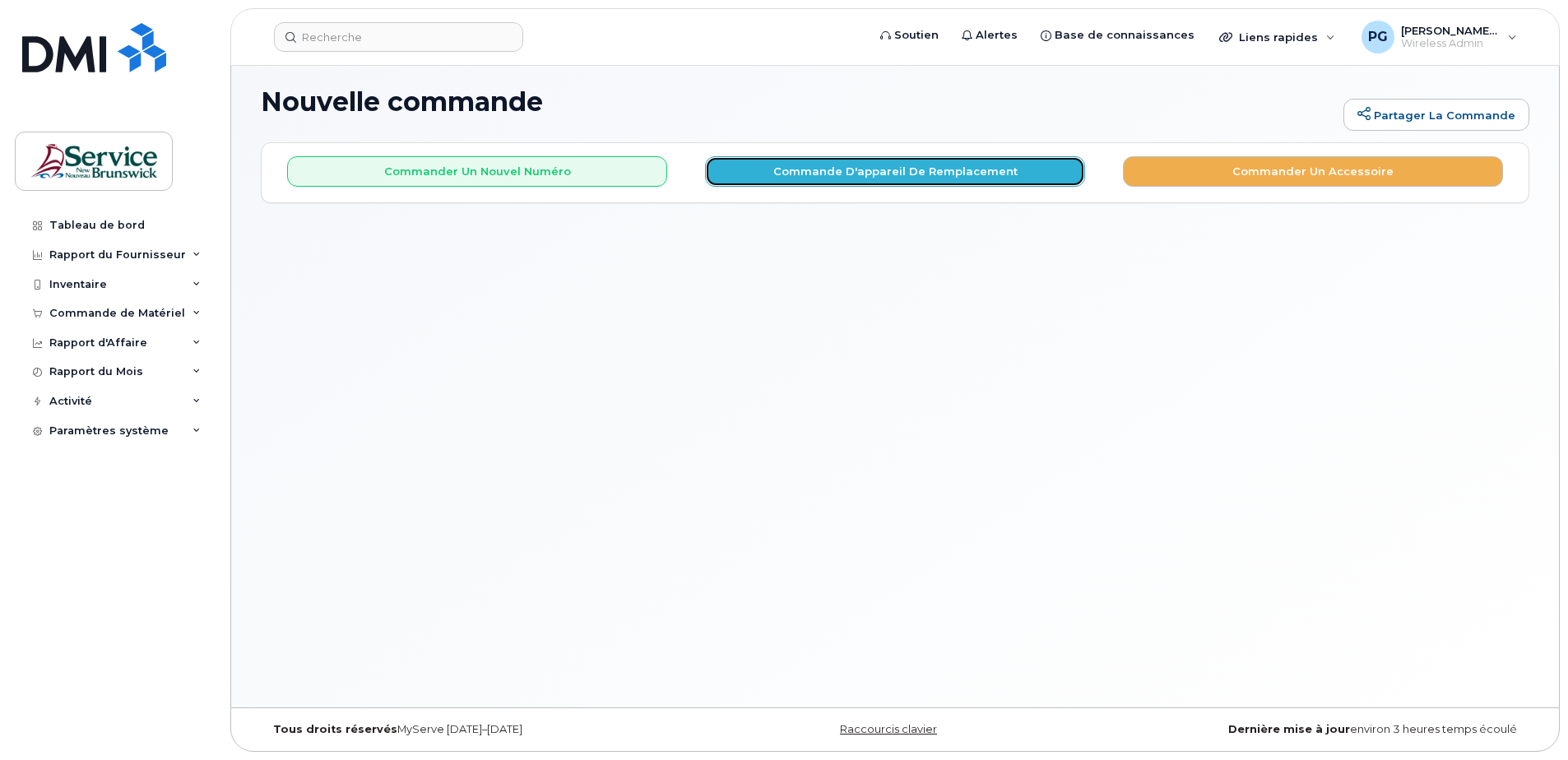
click at [950, 186] on button "Commande d'appareil de remplacement" at bounding box center [895, 171] width 380 height 30
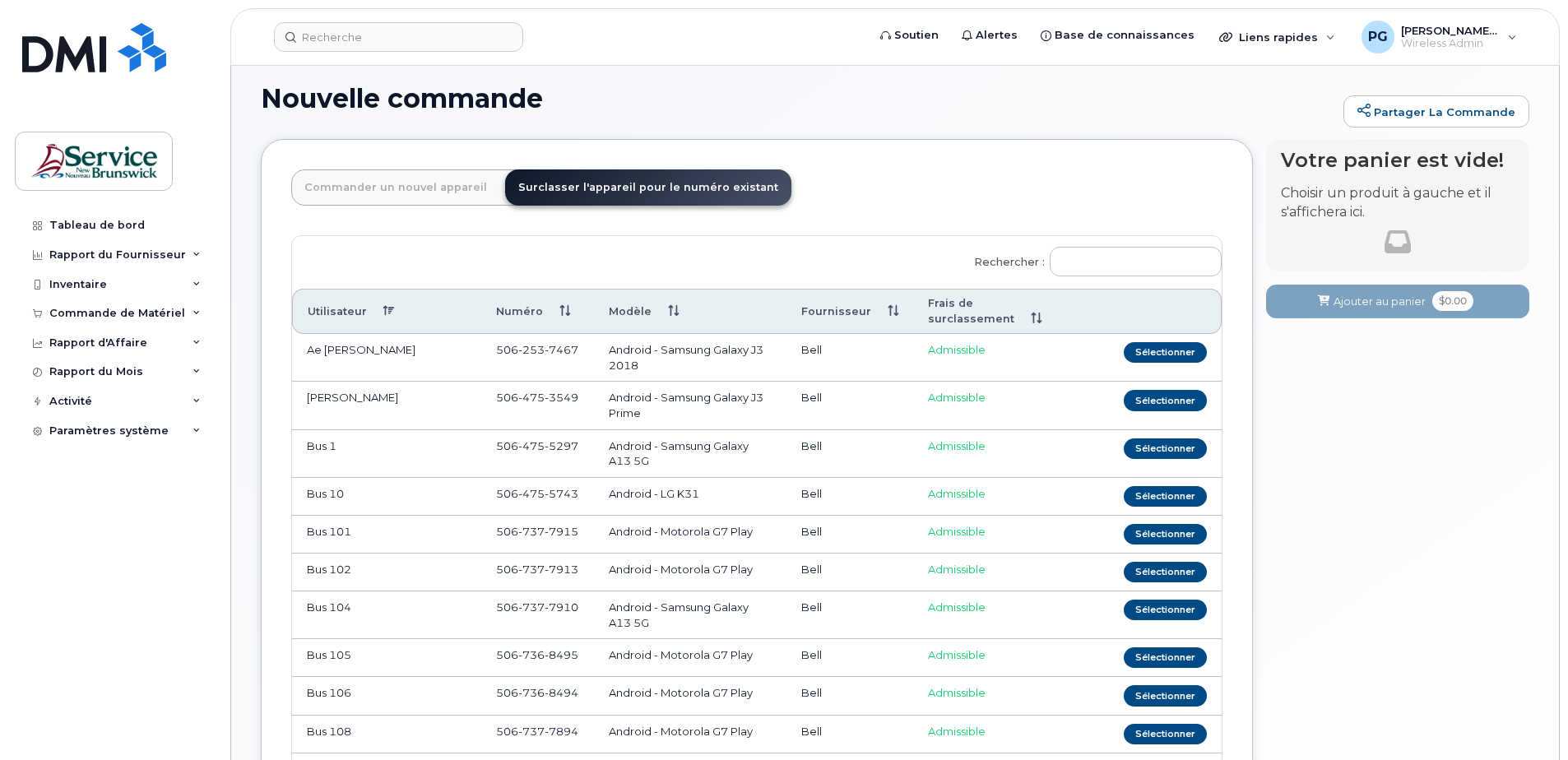
scroll to position [0, 0]
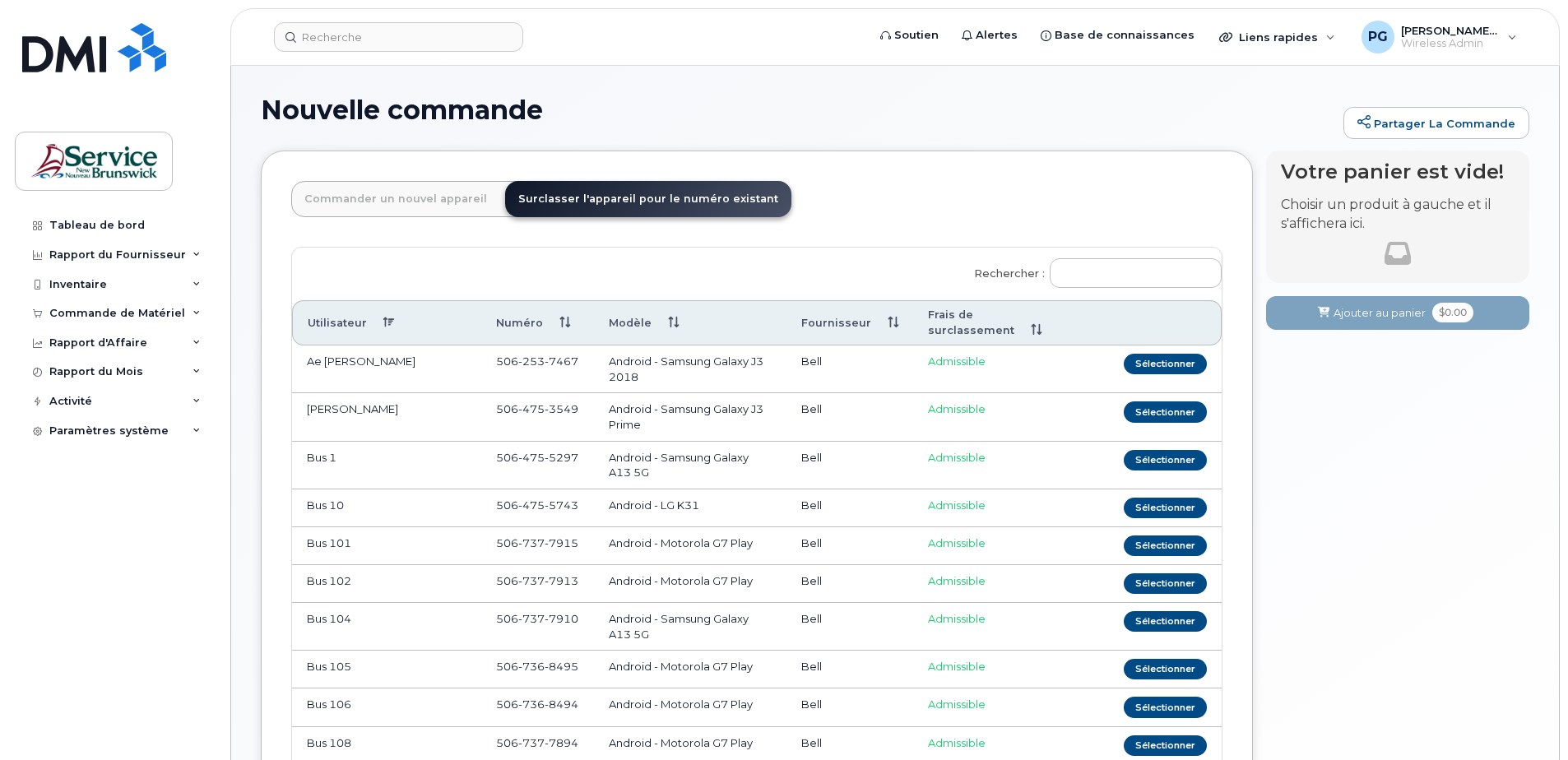
click at [426, 194] on link "Commander un nouvel appareil" at bounding box center [395, 198] width 209 height 36
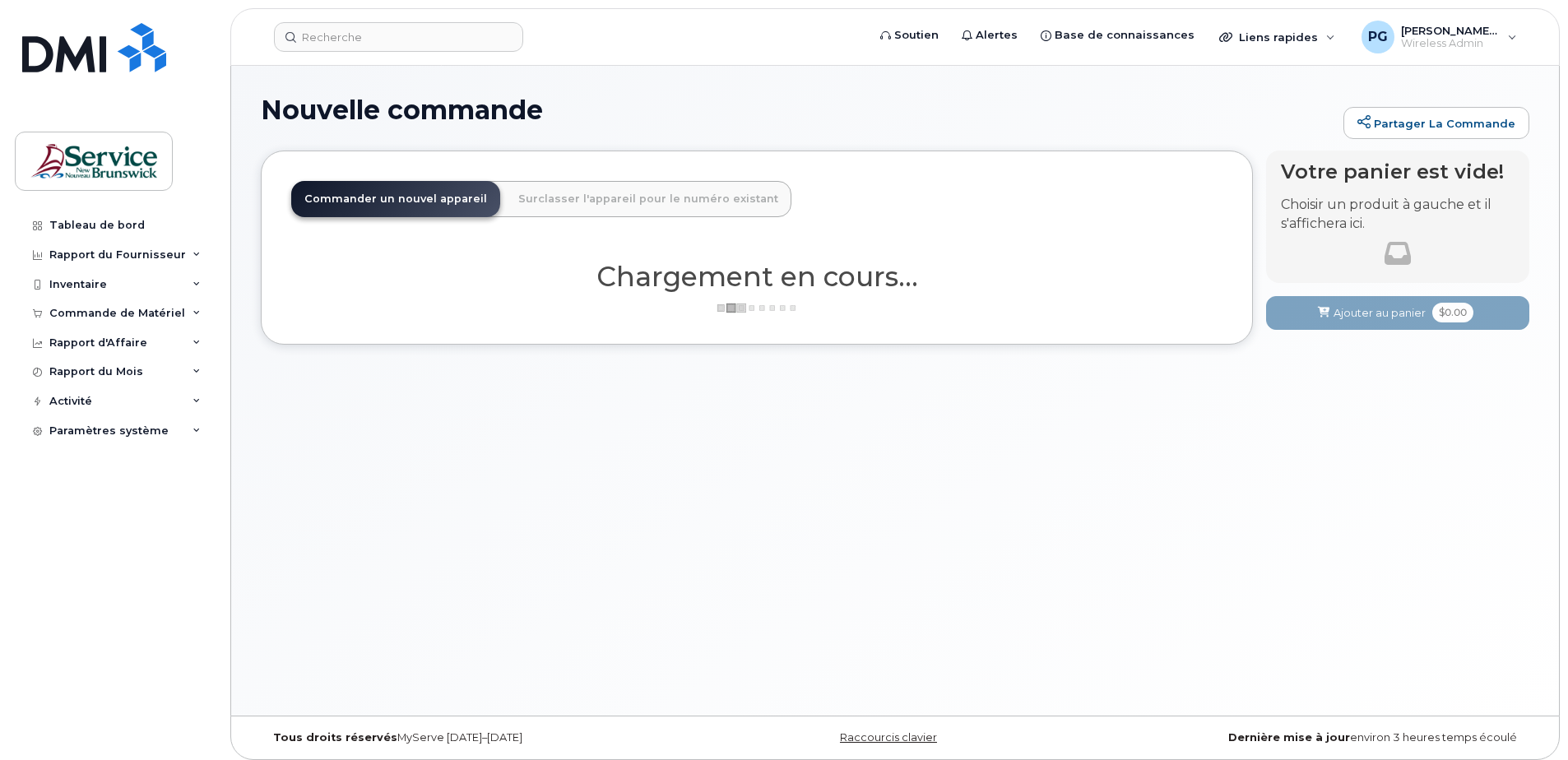
click at [666, 194] on link "Surclasser l'appareil pour le numéro existant" at bounding box center [647, 198] width 286 height 36
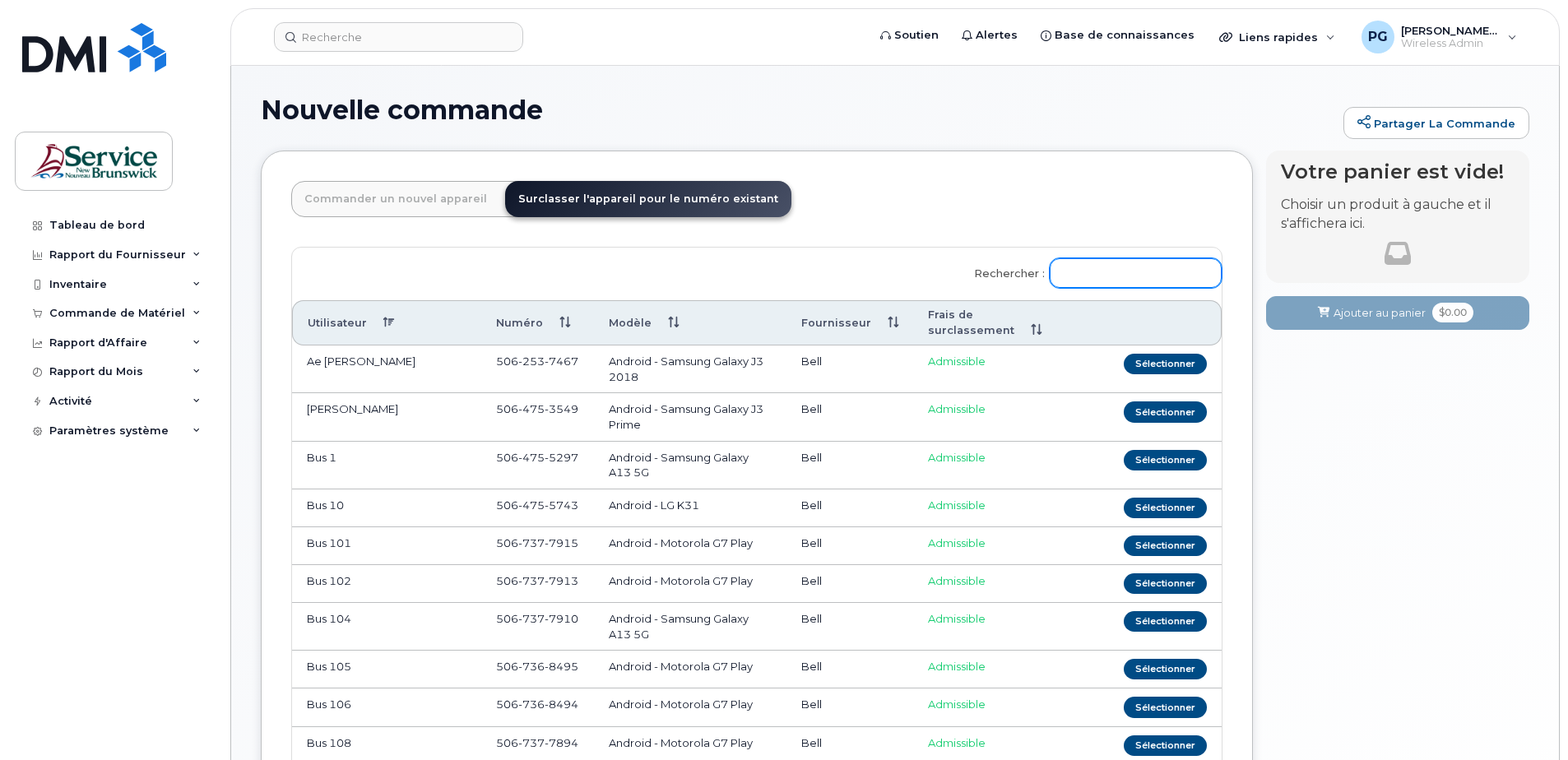
click at [1116, 272] on input "Rechercher :" at bounding box center [1136, 273] width 172 height 29
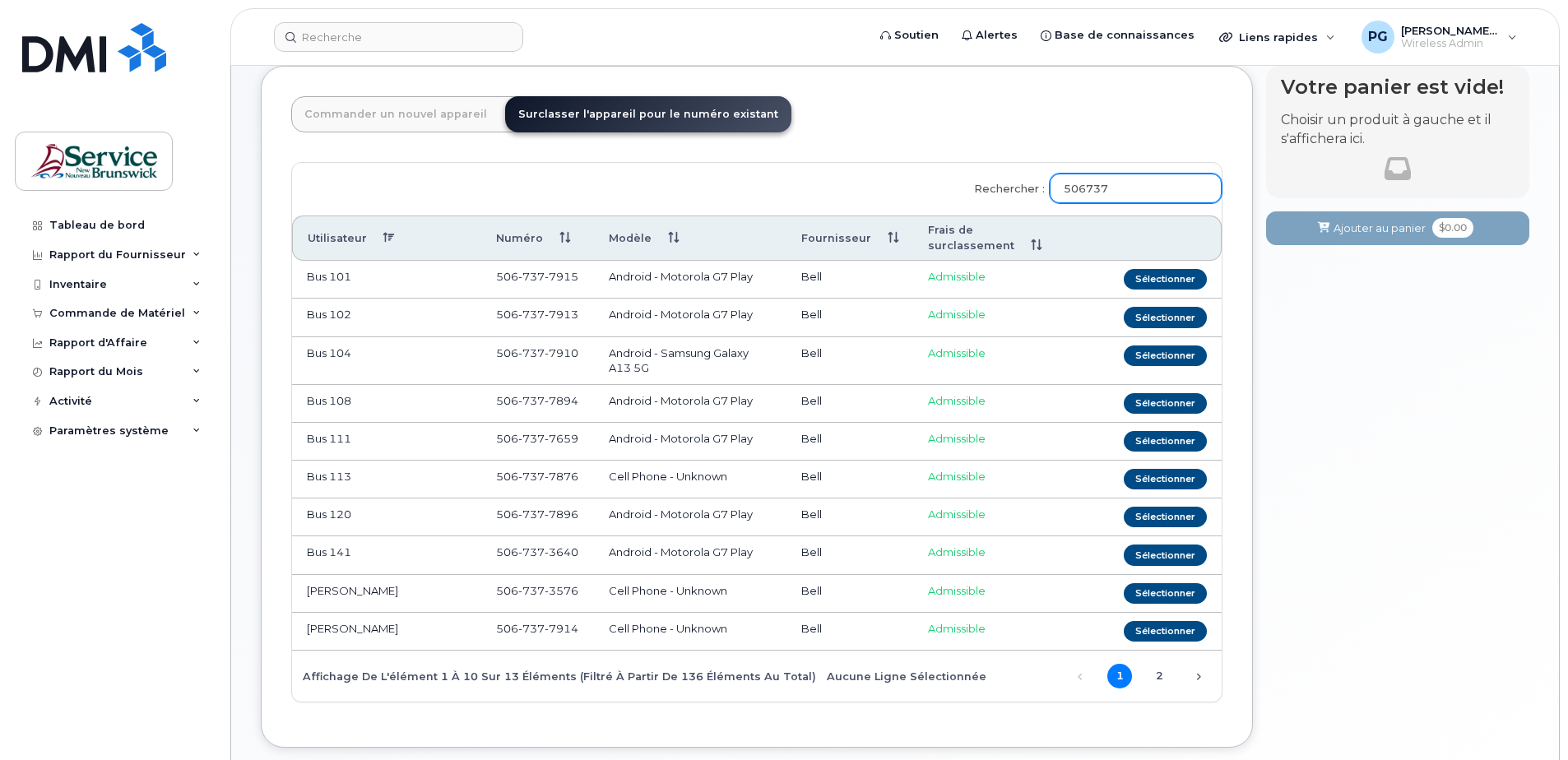
scroll to position [164, 0]
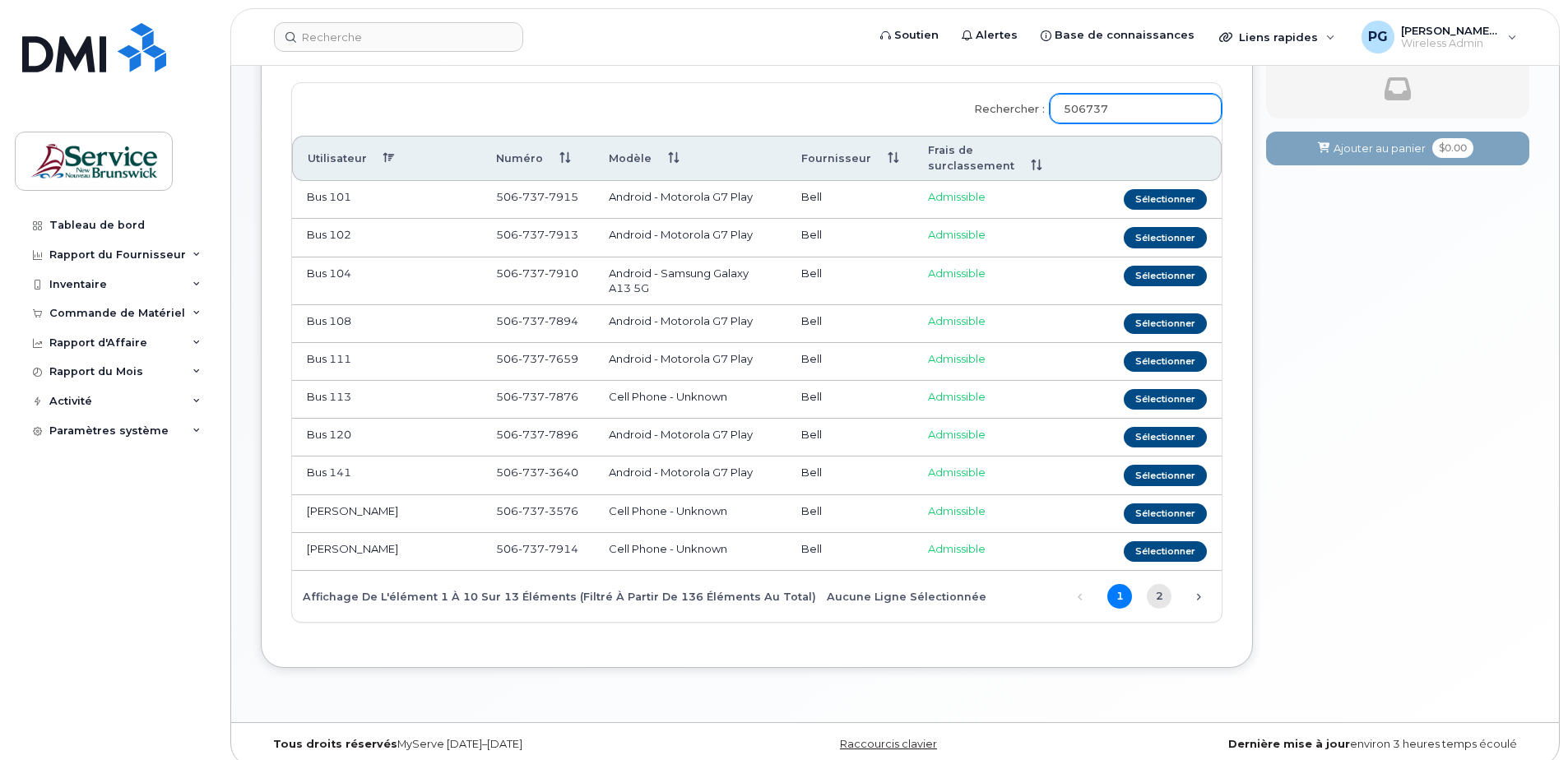
type input "506737"
click at [1152, 597] on link "2" at bounding box center [1158, 596] width 25 height 25
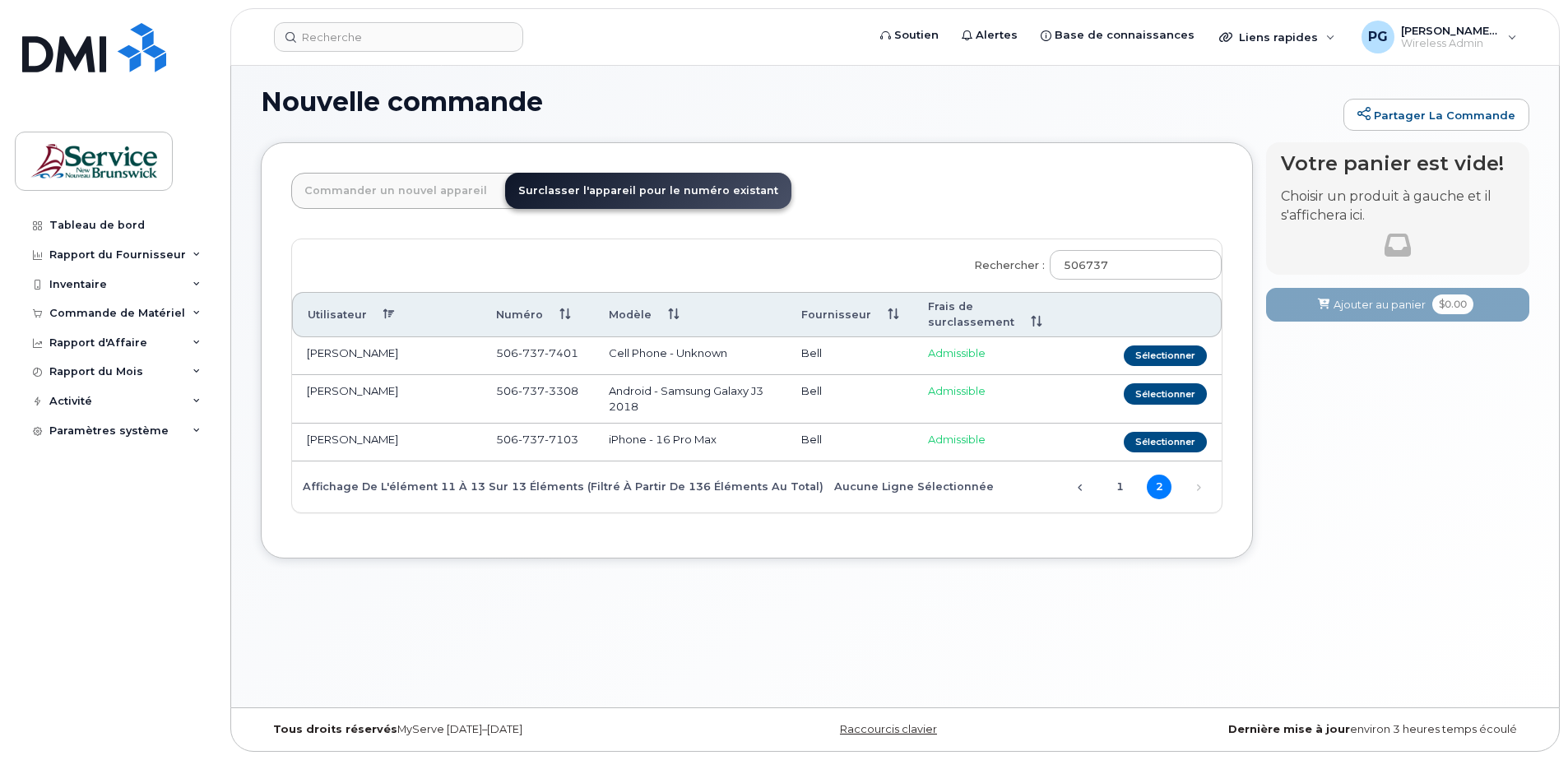
scroll to position [8, 0]
click at [1160, 396] on button "Sélectionner" at bounding box center [1165, 393] width 84 height 21
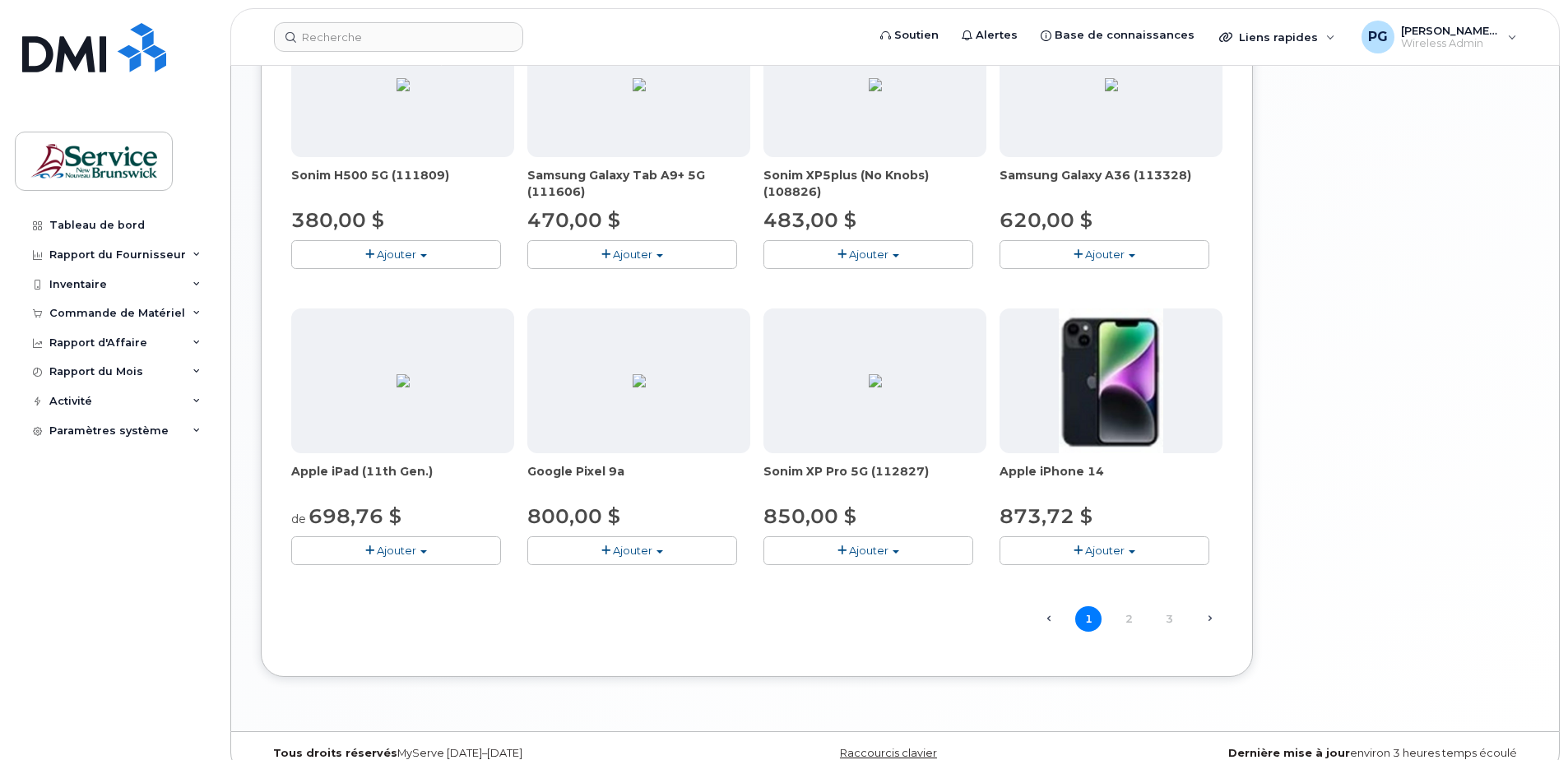
scroll to position [924, 0]
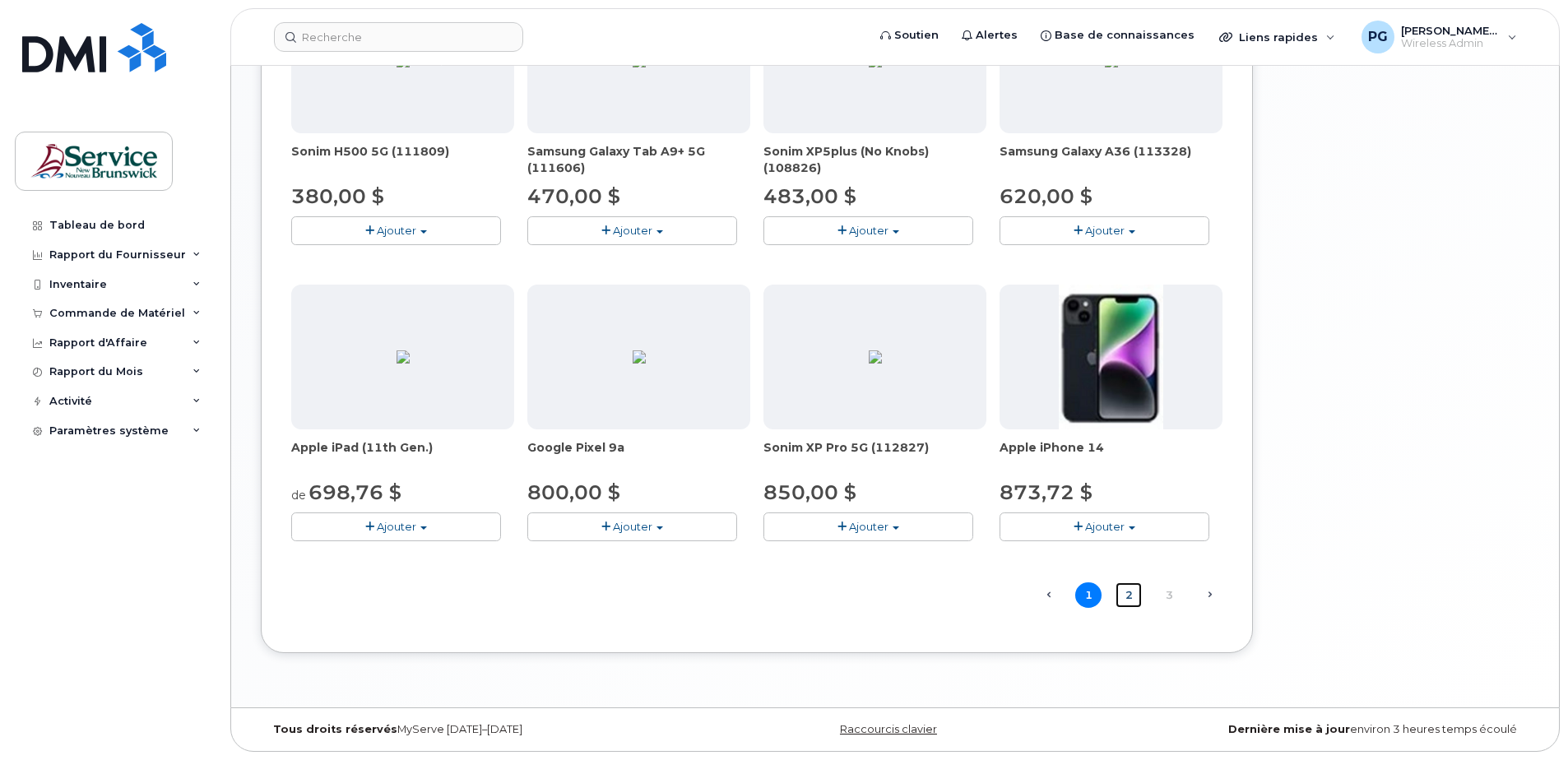
click at [1134, 595] on link "2" at bounding box center [1129, 595] width 27 height 26
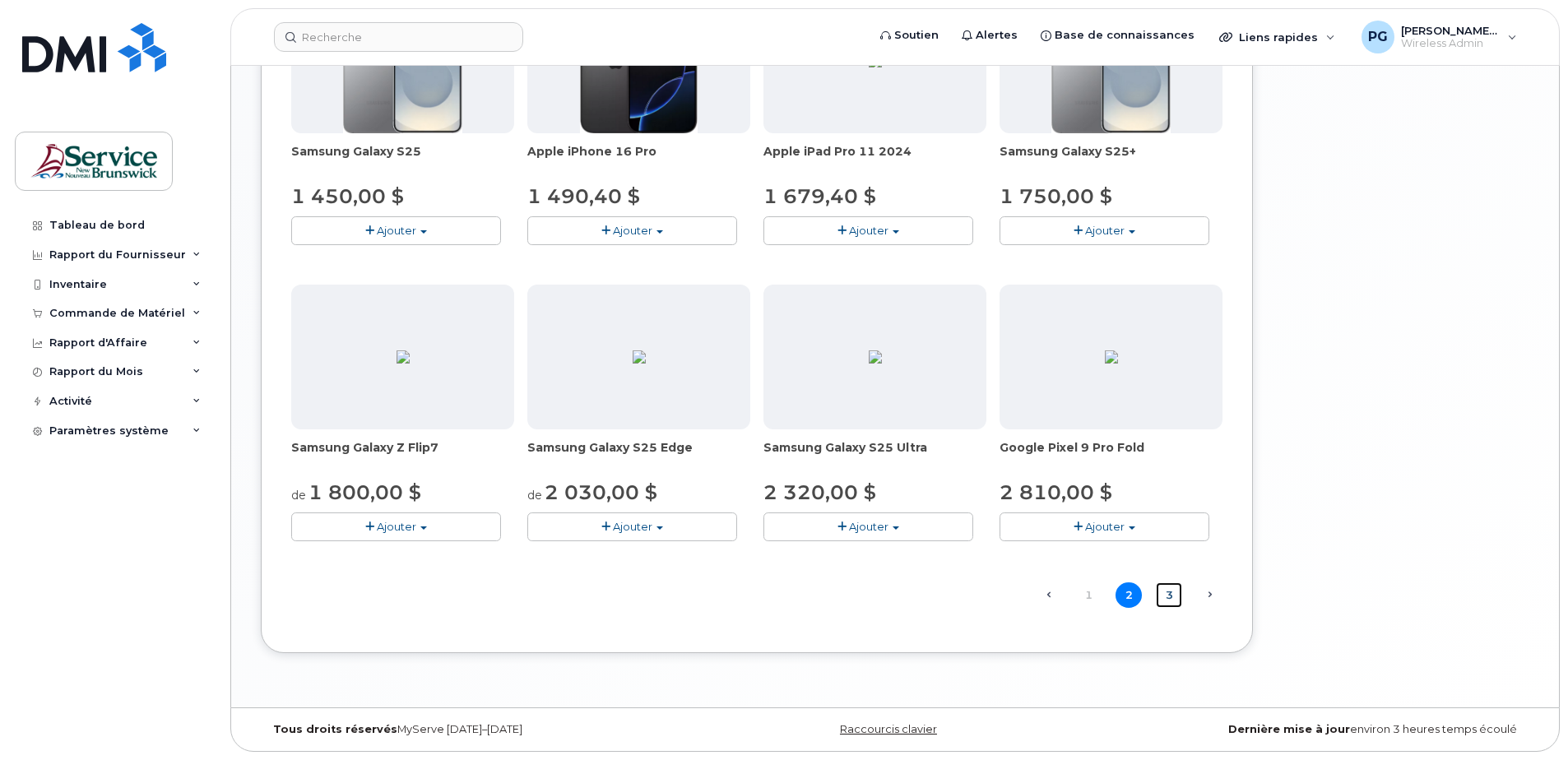
click at [1165, 596] on link "3" at bounding box center [1169, 595] width 27 height 26
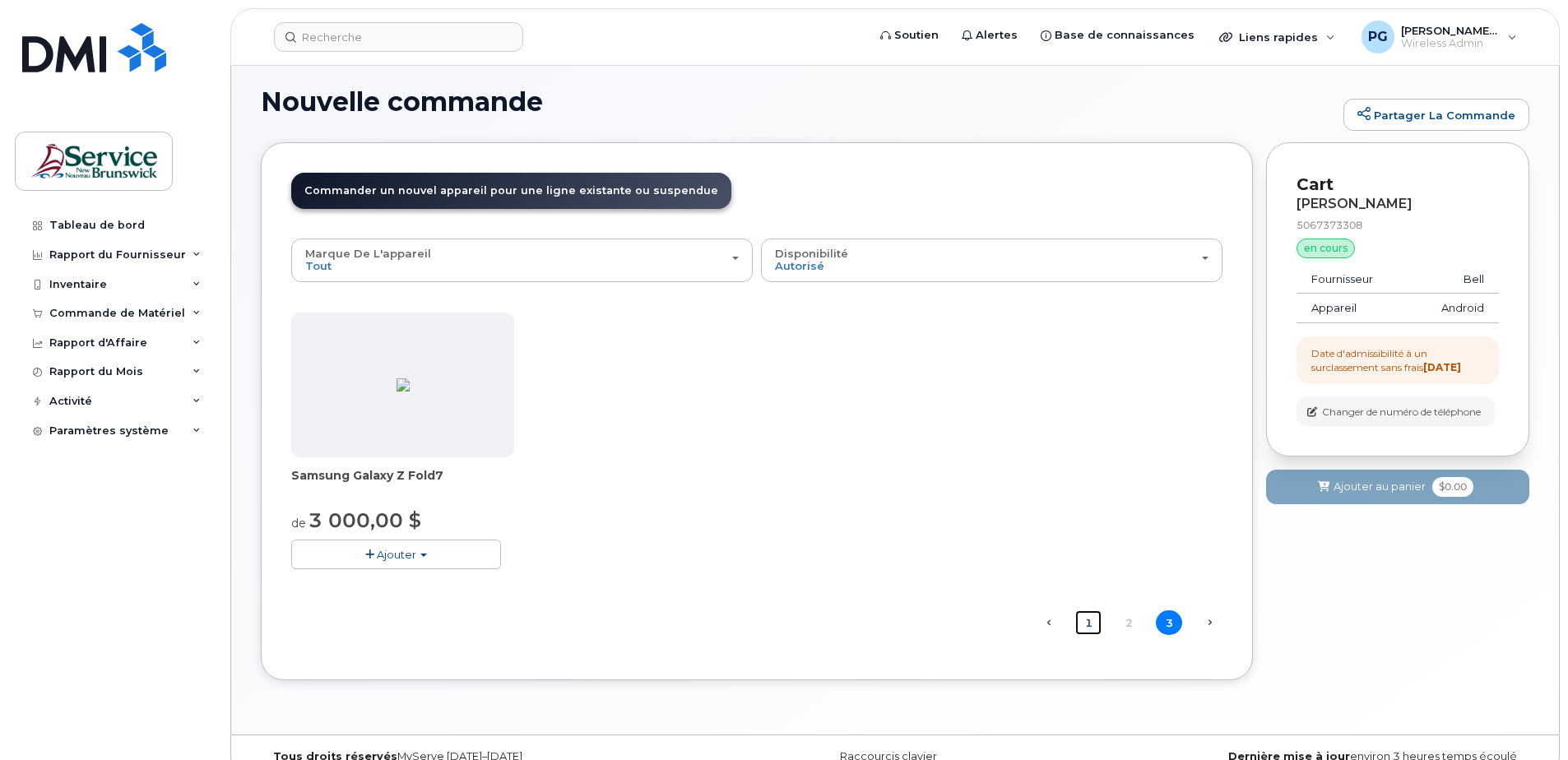
click at [1091, 627] on link "1" at bounding box center [1089, 623] width 27 height 26
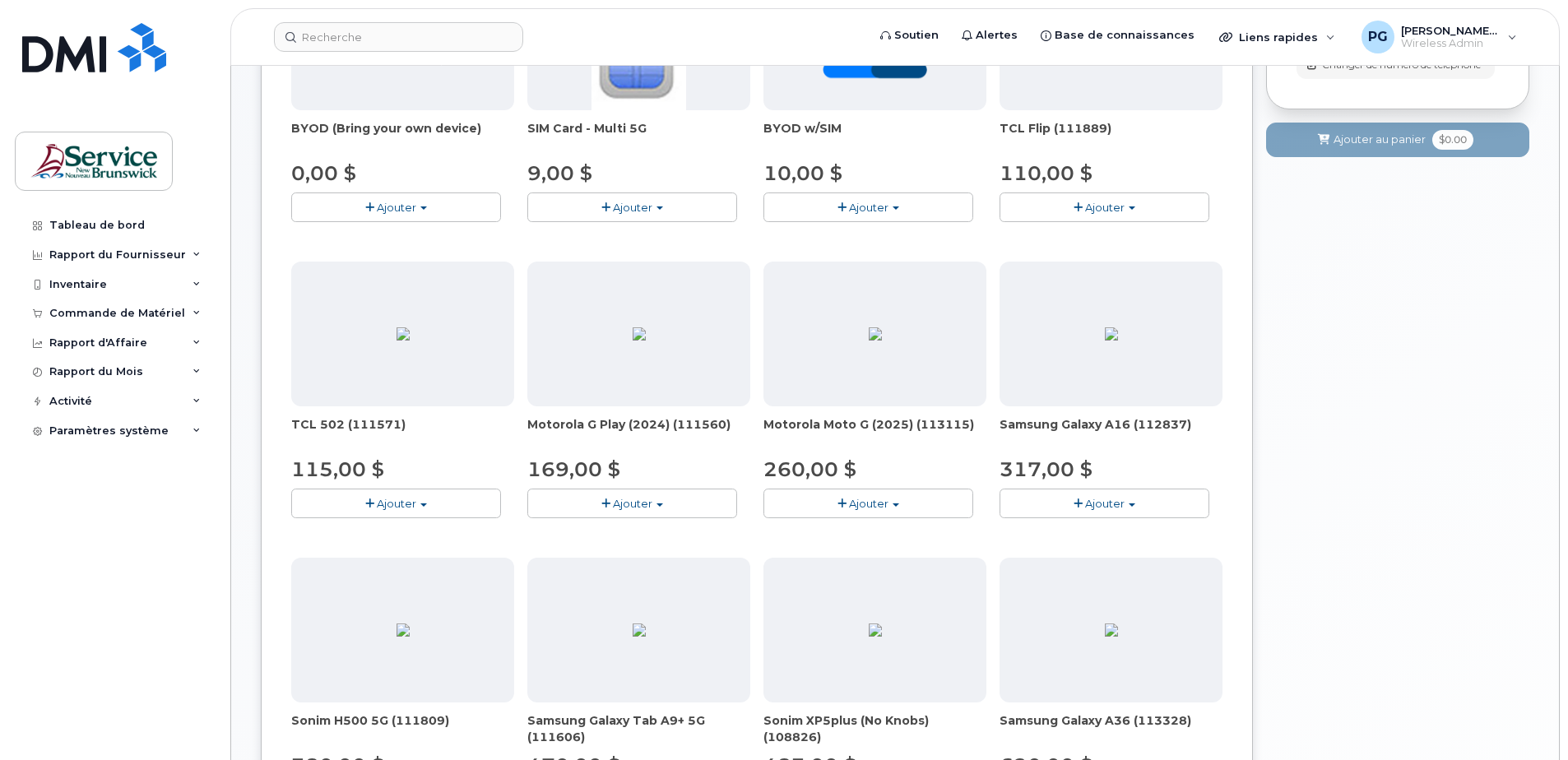
scroll to position [349, 0]
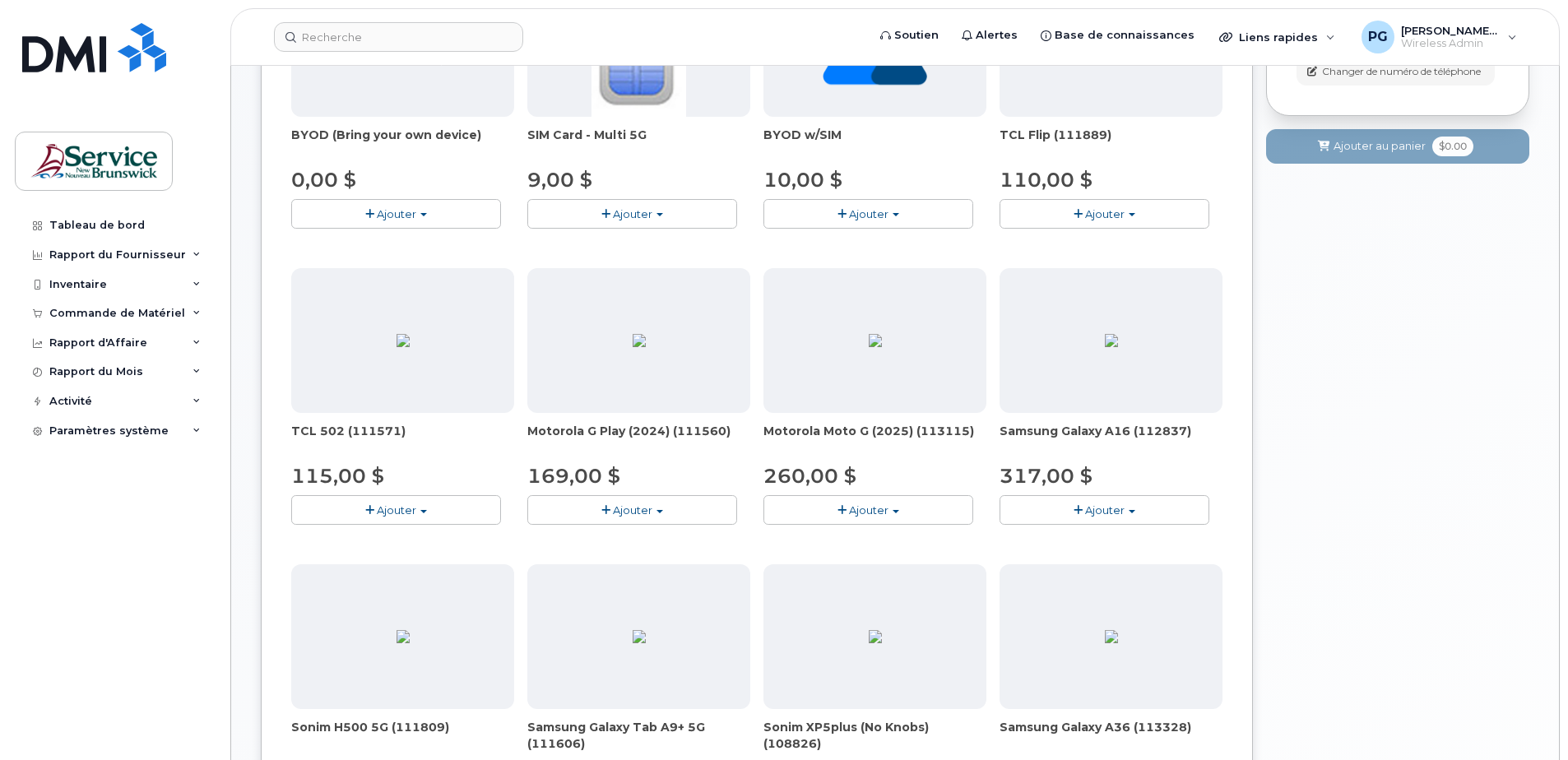
click at [1076, 507] on span "button" at bounding box center [1078, 510] width 9 height 11
click at [1091, 559] on link "$317.00 - Achat inconditionnel (128GB model)" at bounding box center [1147, 560] width 285 height 21
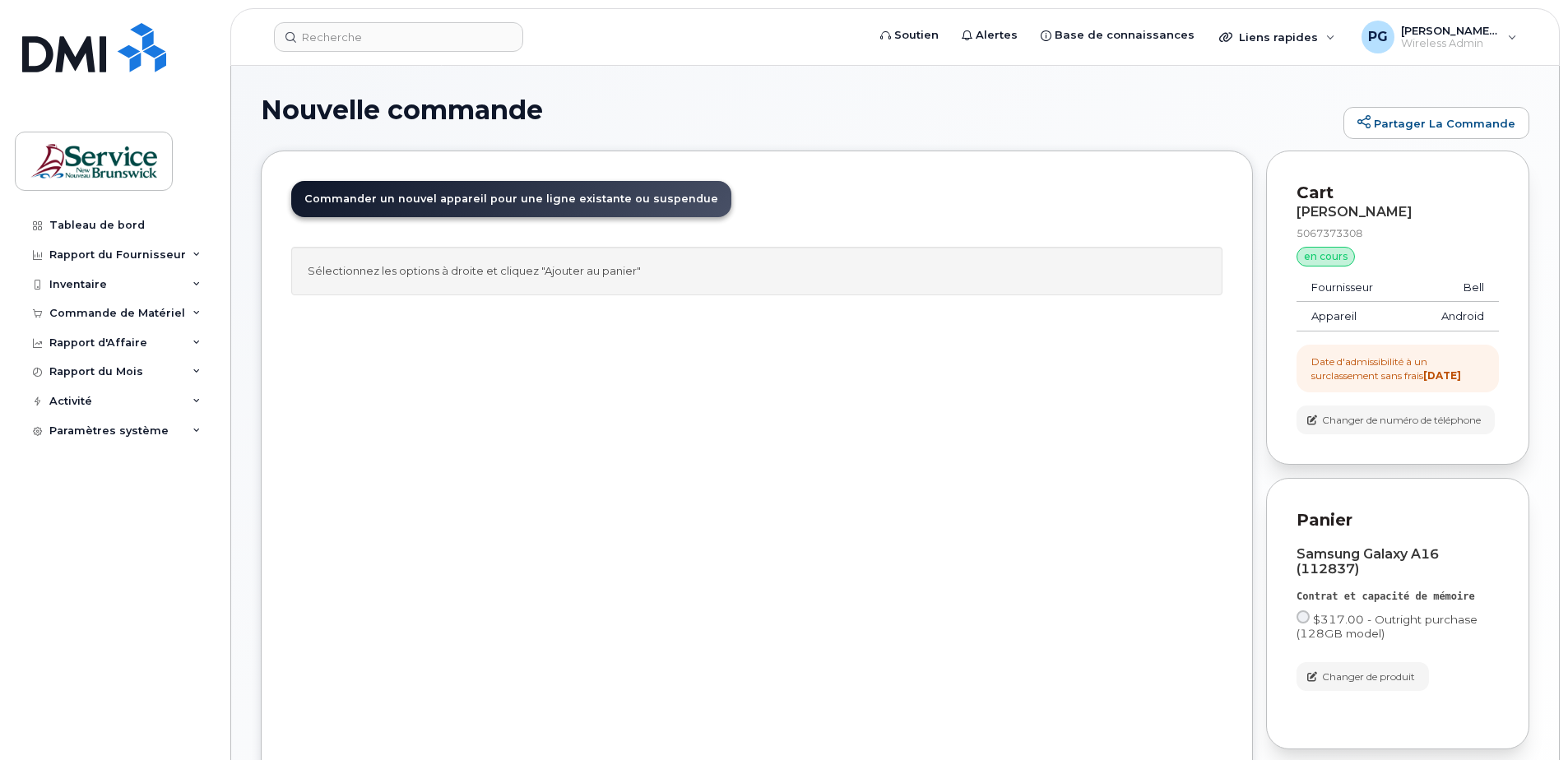
scroll to position [161, 0]
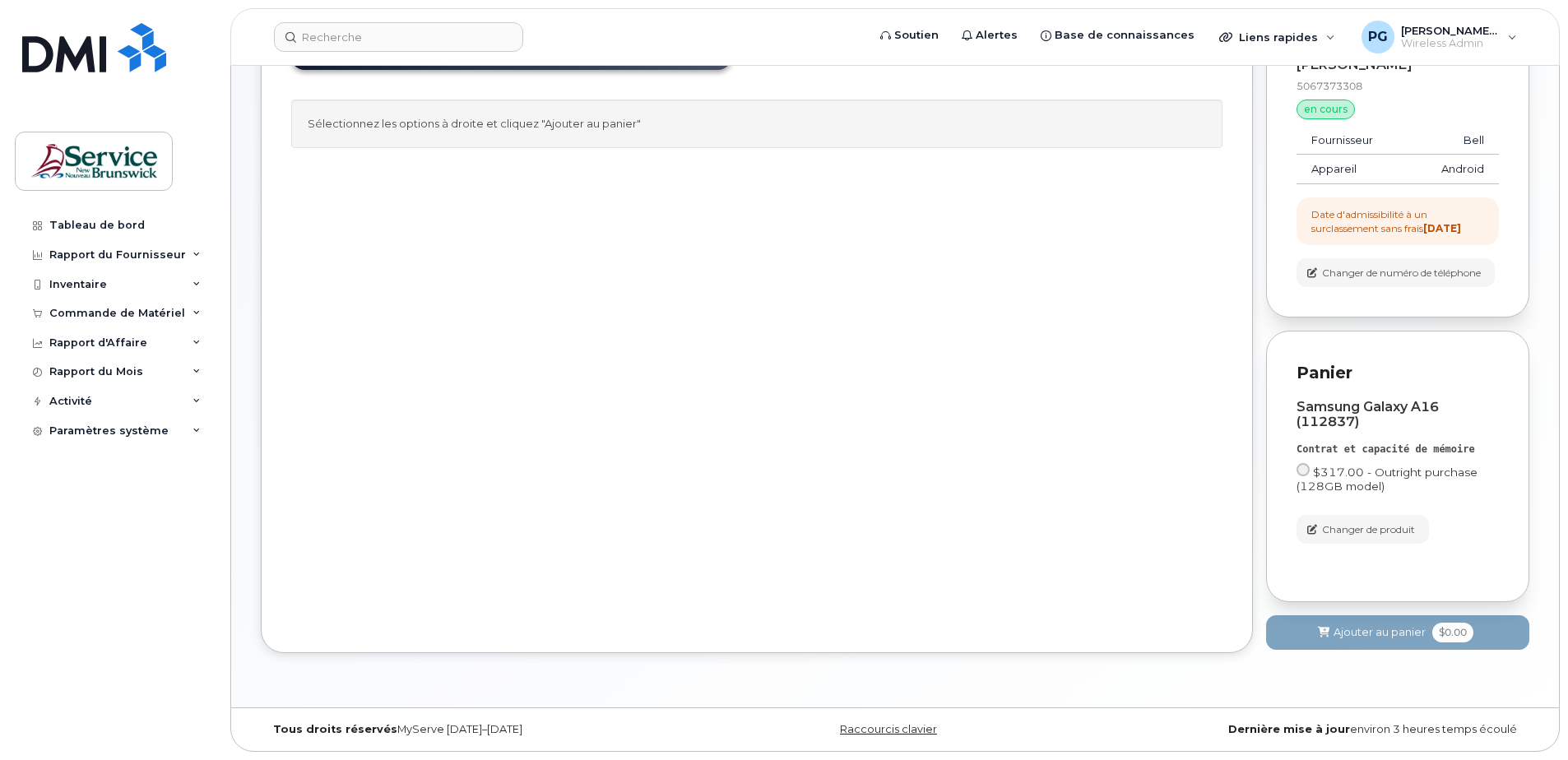
click at [1299, 468] on input "$317.00 - Outright purchase (128GB model)" at bounding box center [1303, 468] width 13 height 13
radio input "true"
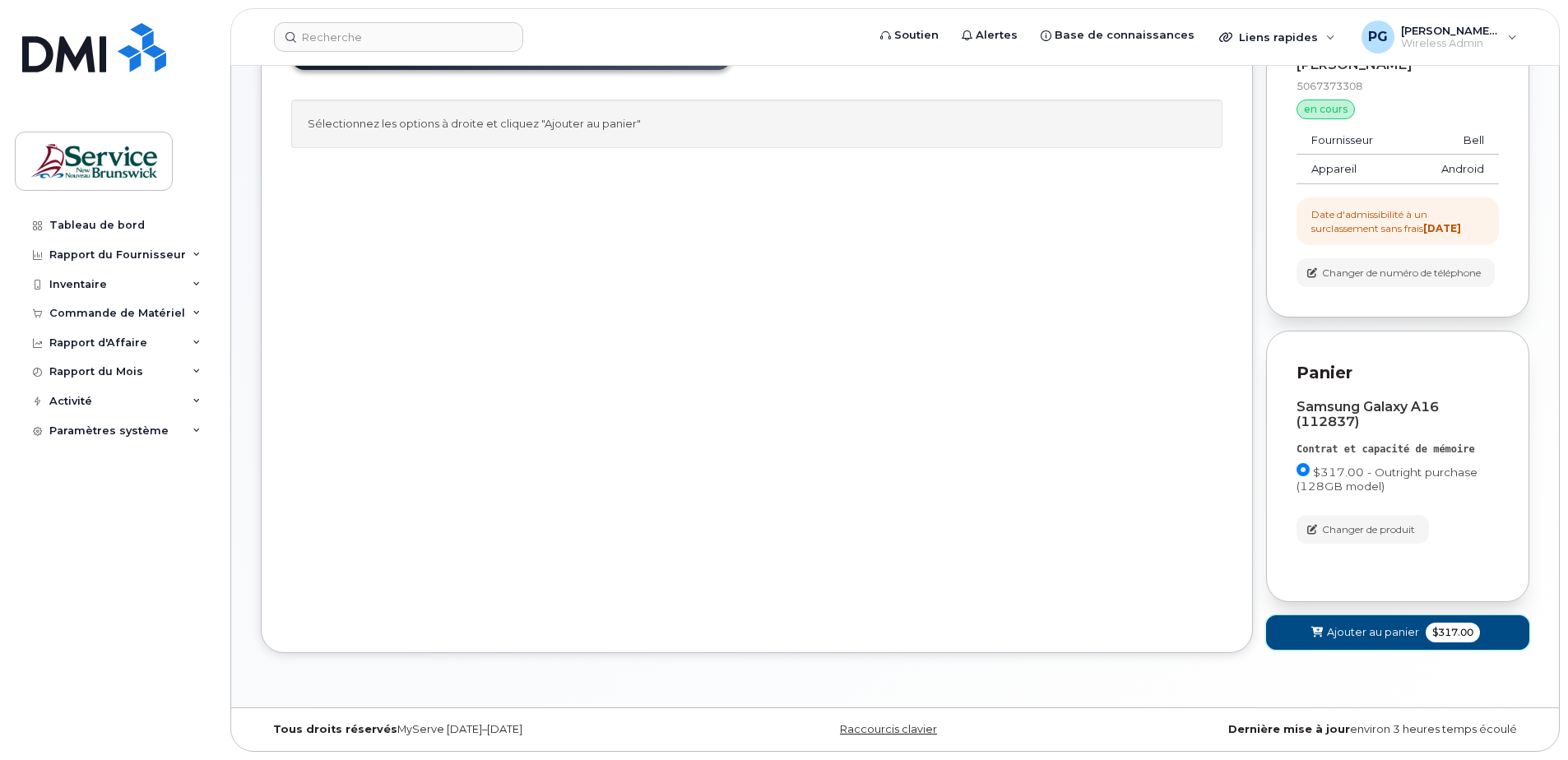
click at [1384, 632] on span "Ajouter au panier" at bounding box center [1373, 632] width 92 height 16
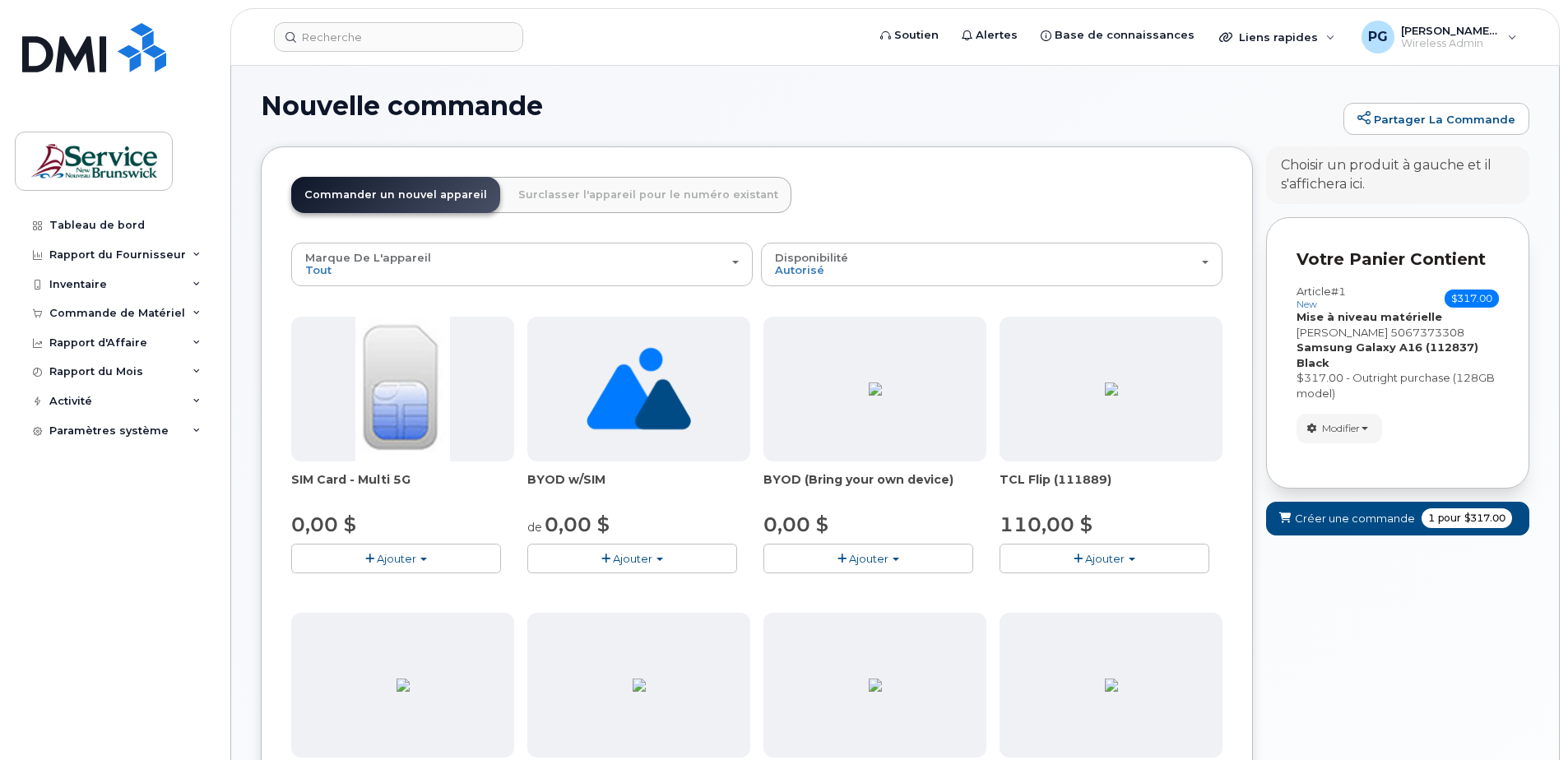
scroll to position [0, 0]
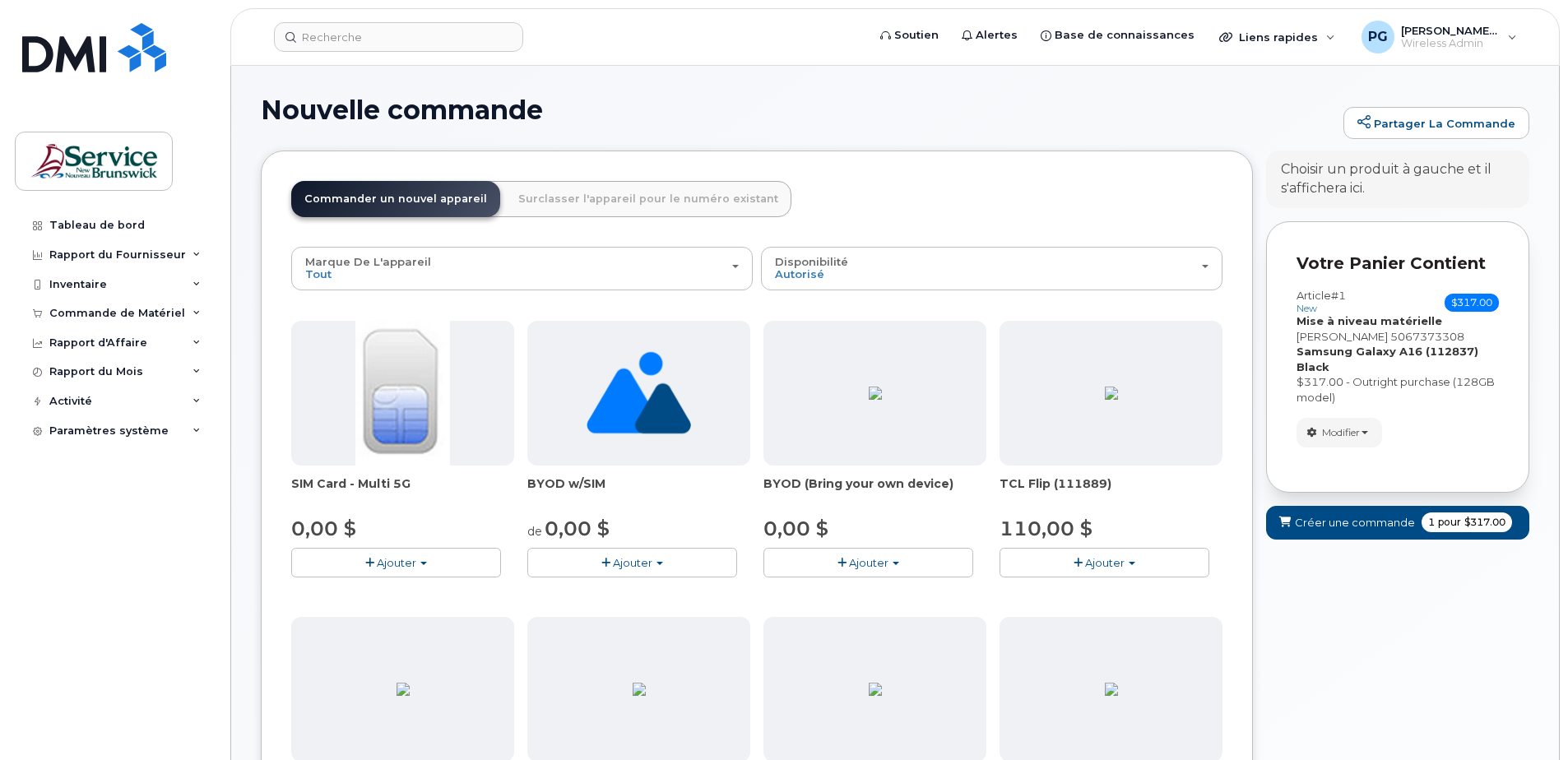
click at [1364, 271] on p "Votre panier contient" at bounding box center [1398, 263] width 202 height 24
click at [1361, 527] on span "Créer une commande" at bounding box center [1355, 522] width 120 height 16
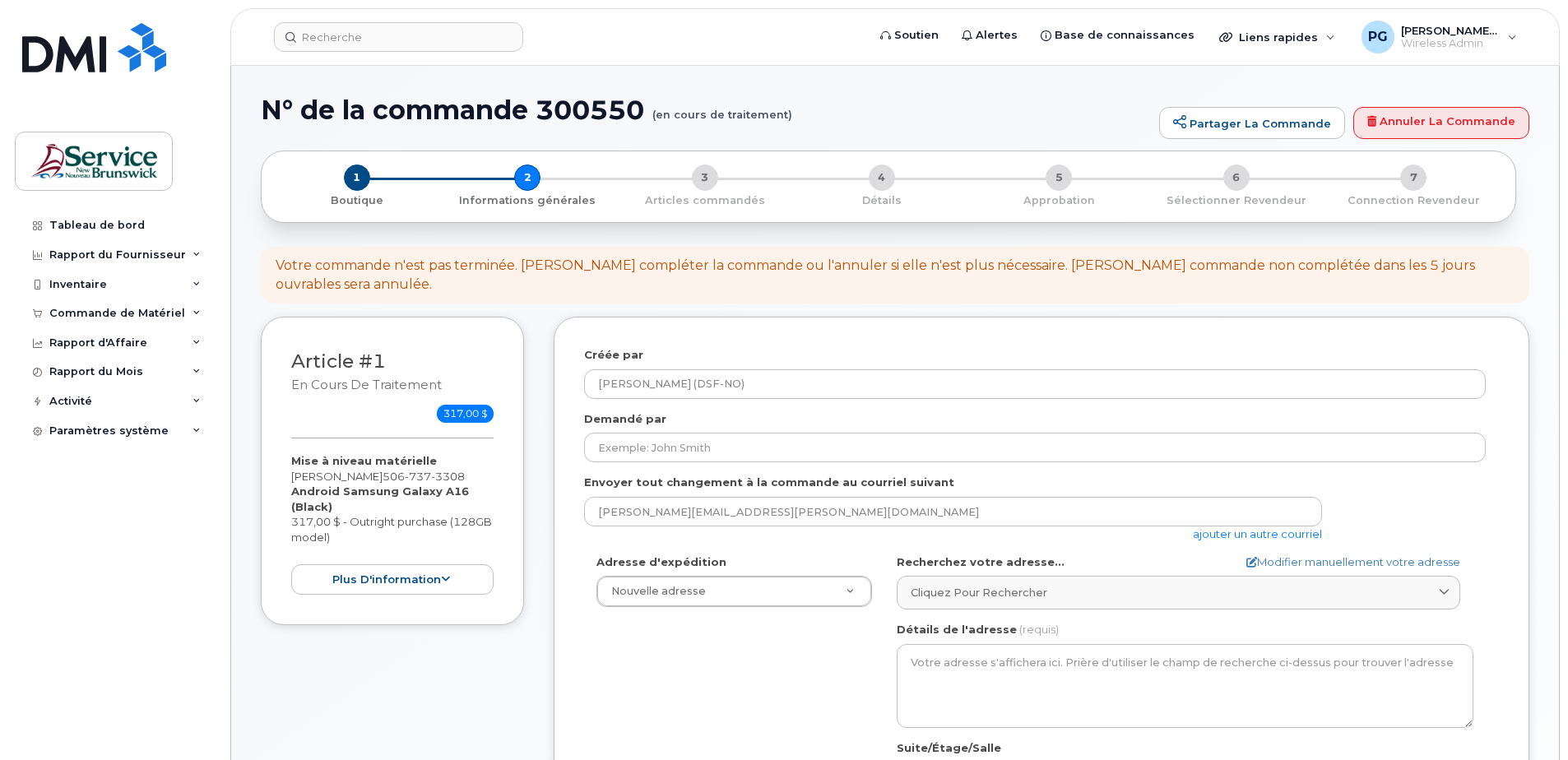
select select
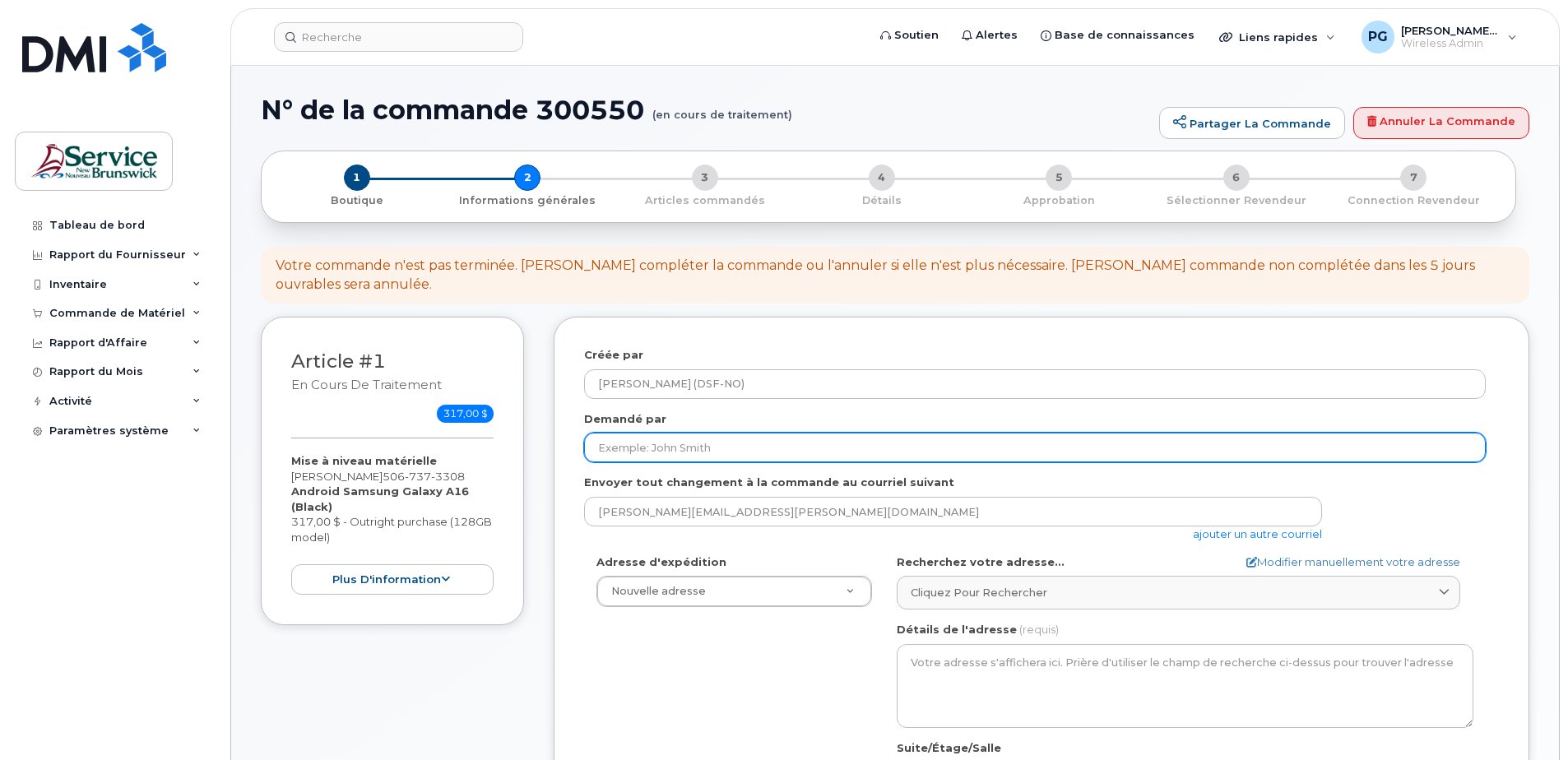
click at [750, 437] on input "Demandé par" at bounding box center [1036, 447] width 902 height 29
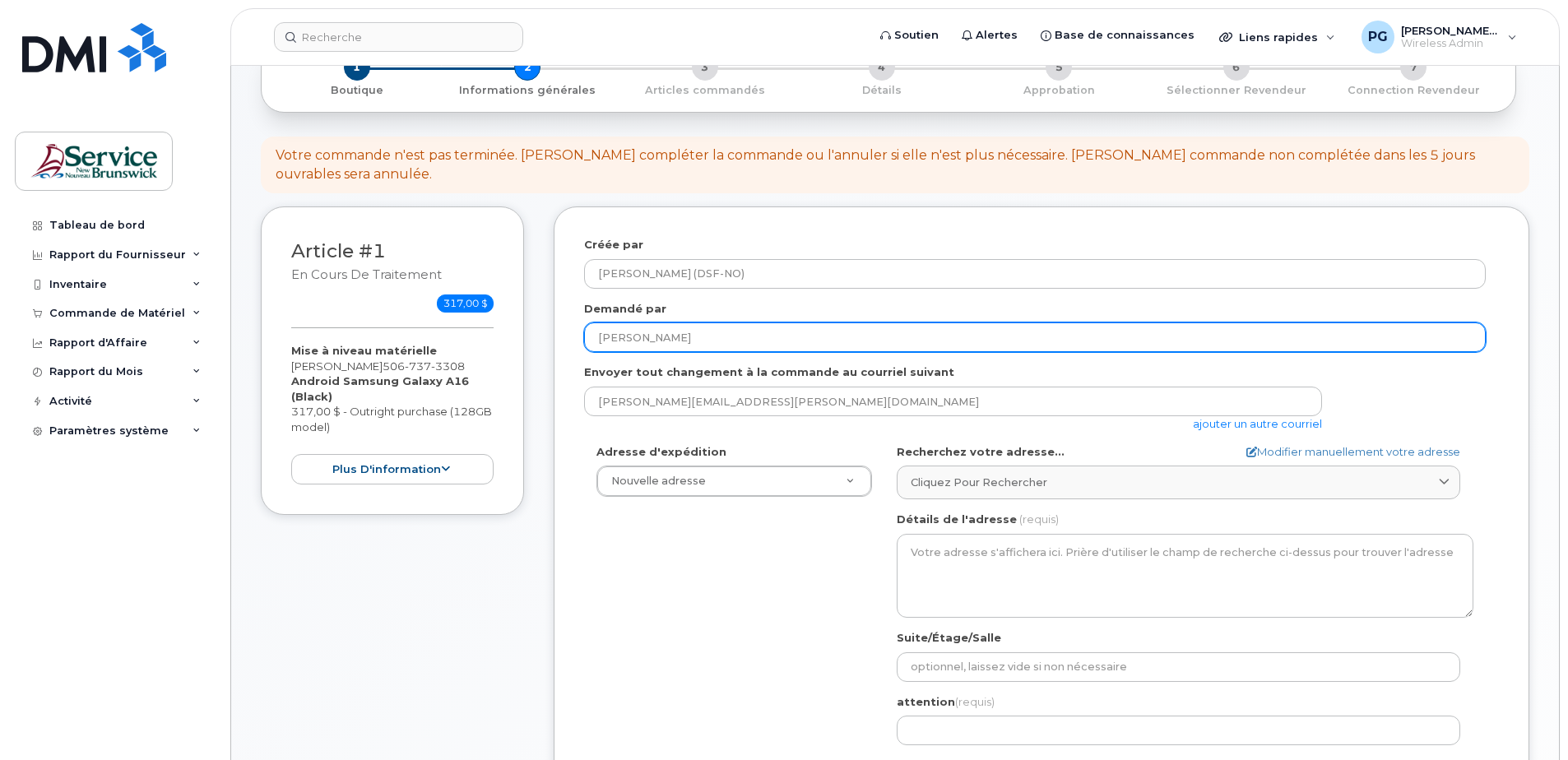
scroll to position [246, 0]
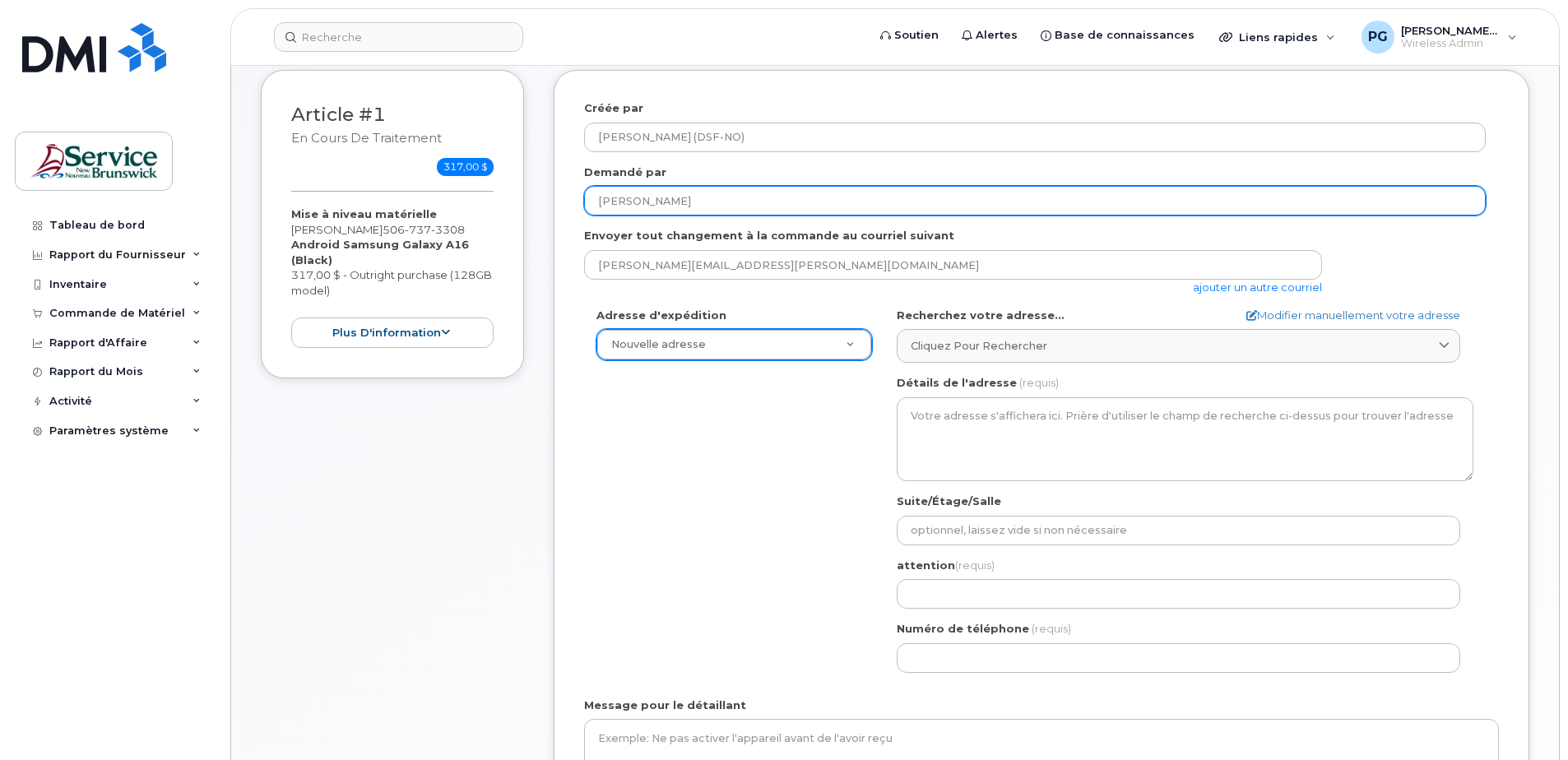
type input "Genevieve Pelletier"
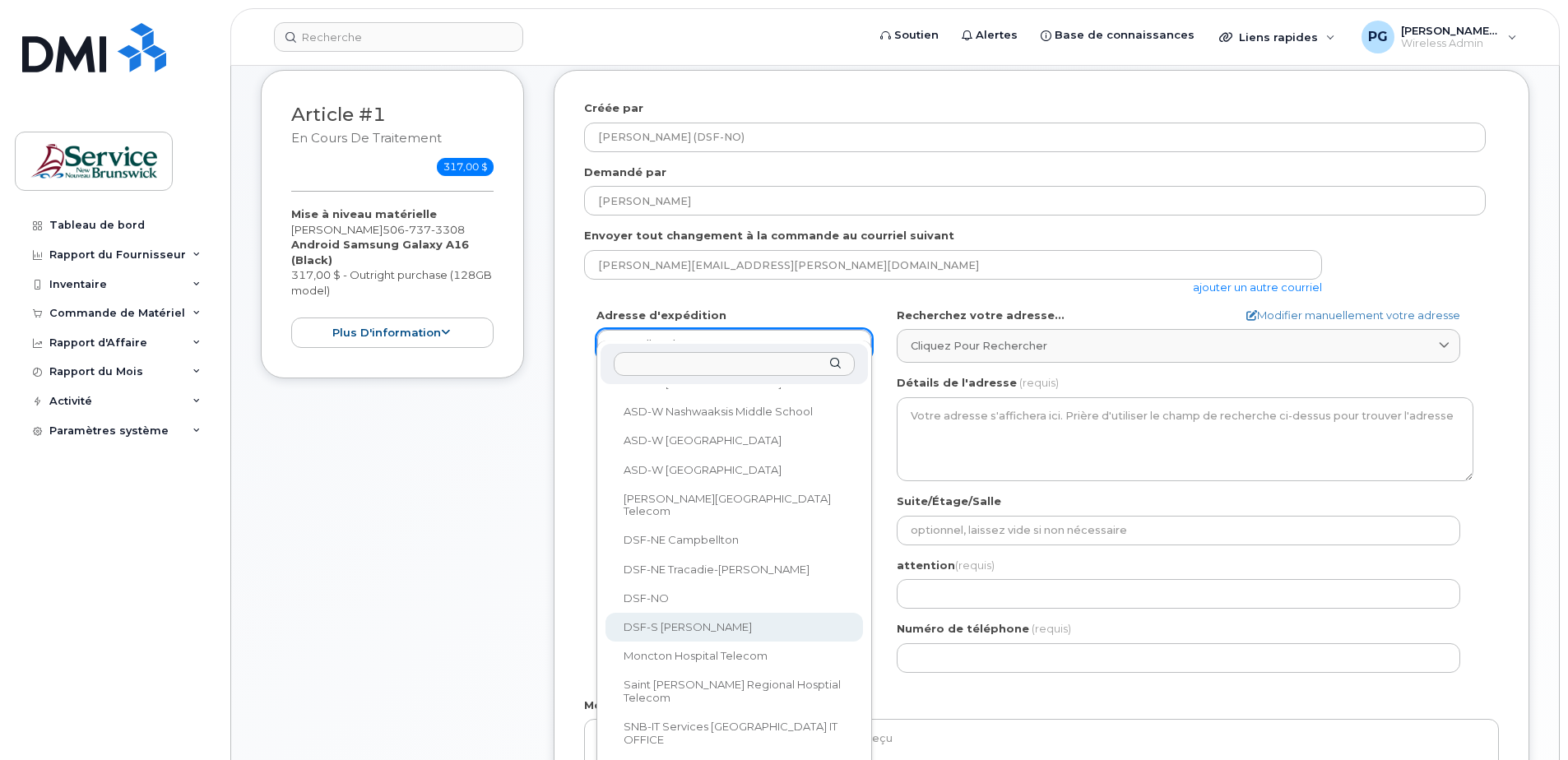
scroll to position [329, 0]
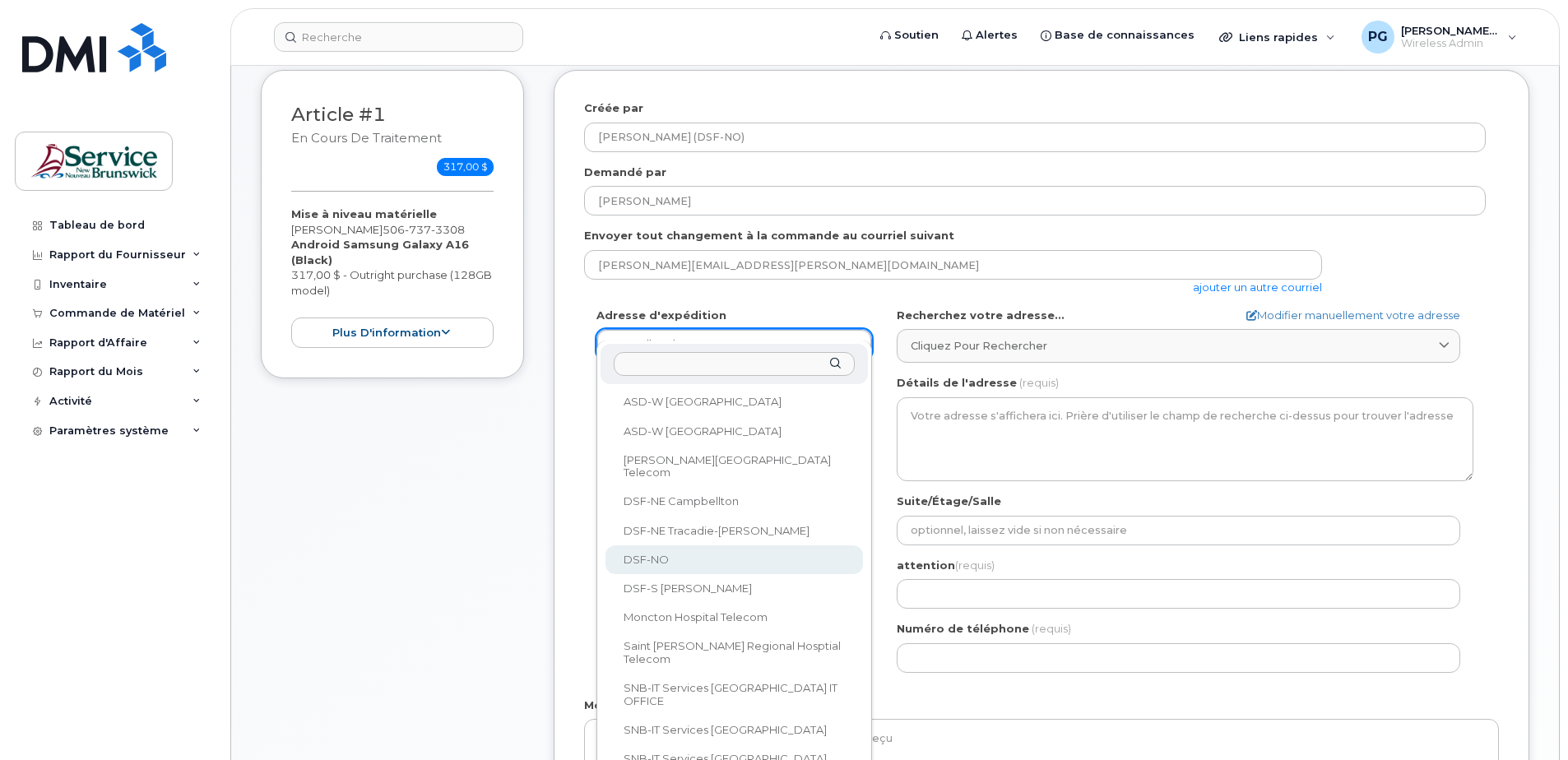
select select
type textarea "298 Rue Martin Edmundston New Brunswick E3V 5E5"
type input "Marc-André Laforge"
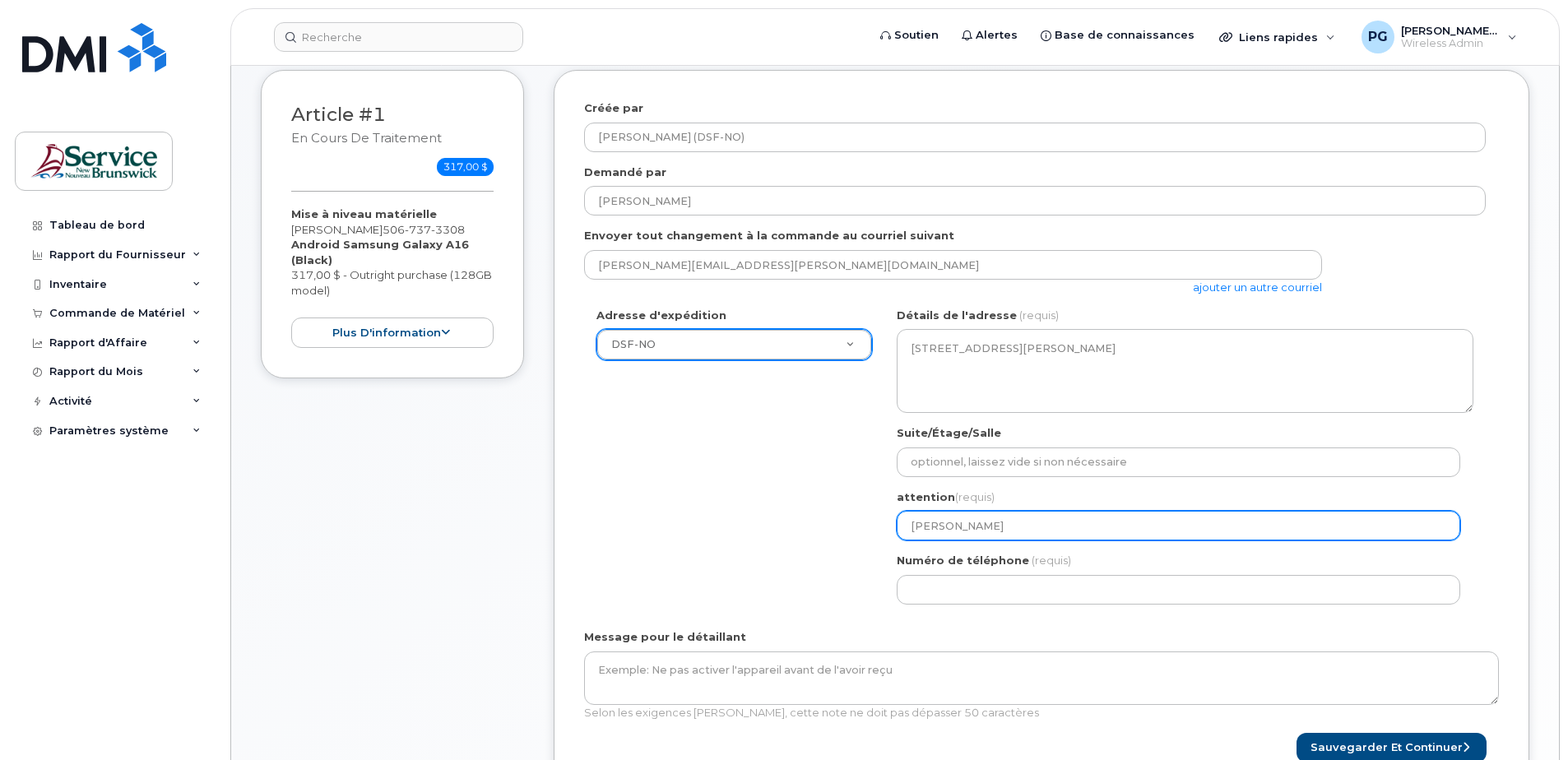
drag, startPoint x: 1024, startPoint y: 510, endPoint x: 838, endPoint y: 510, distance: 186.0
click at [838, 510] on div "Adresse d'expédition DSF-NO Nouvelle adresse ASD-E Main Office ASD-N Bathurst E…" at bounding box center [1036, 461] width 902 height 309
select select
type input "G"
select select
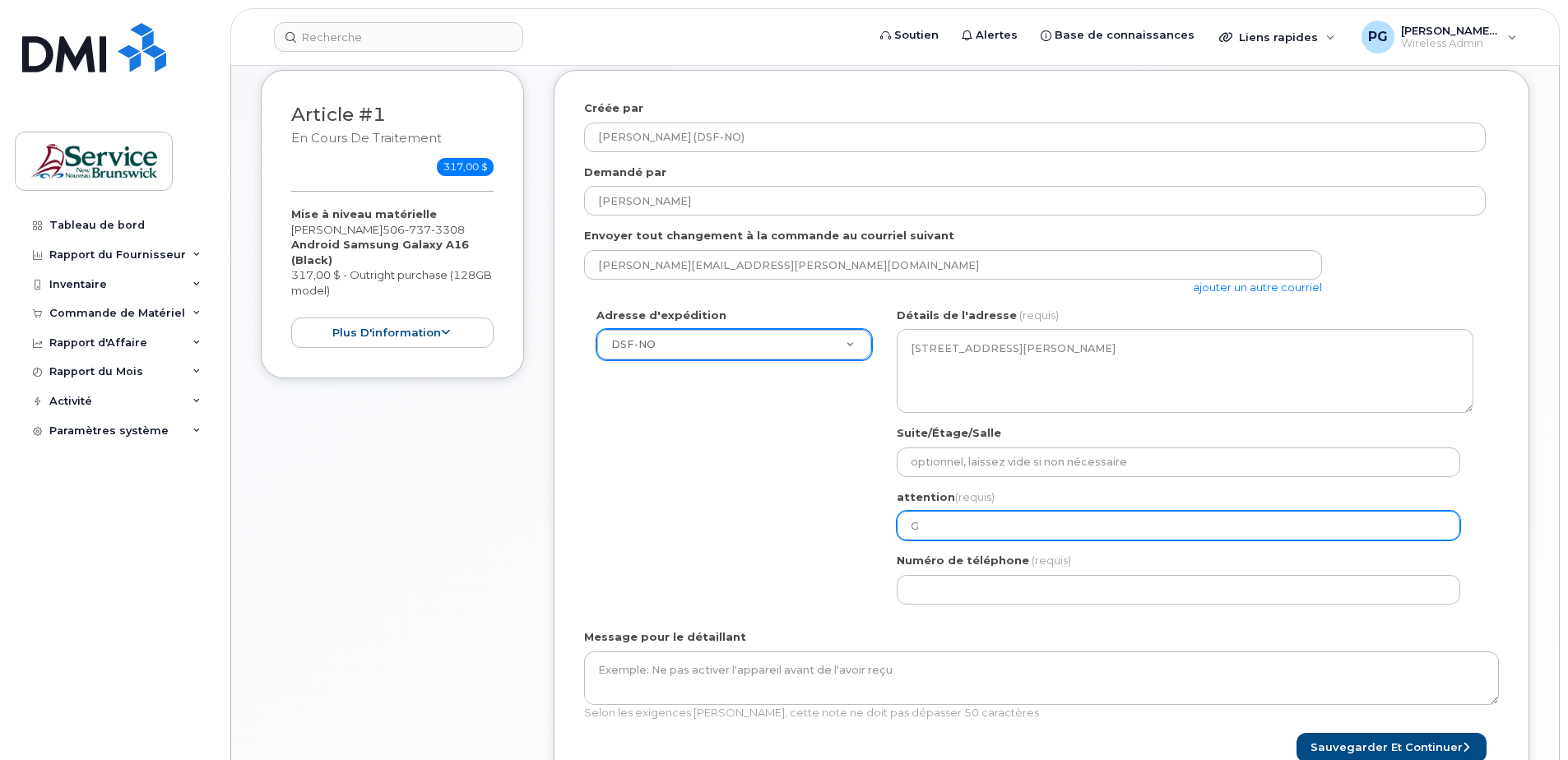
type input "Ge"
select select
type input "Gen"
select select
type input "Gene"
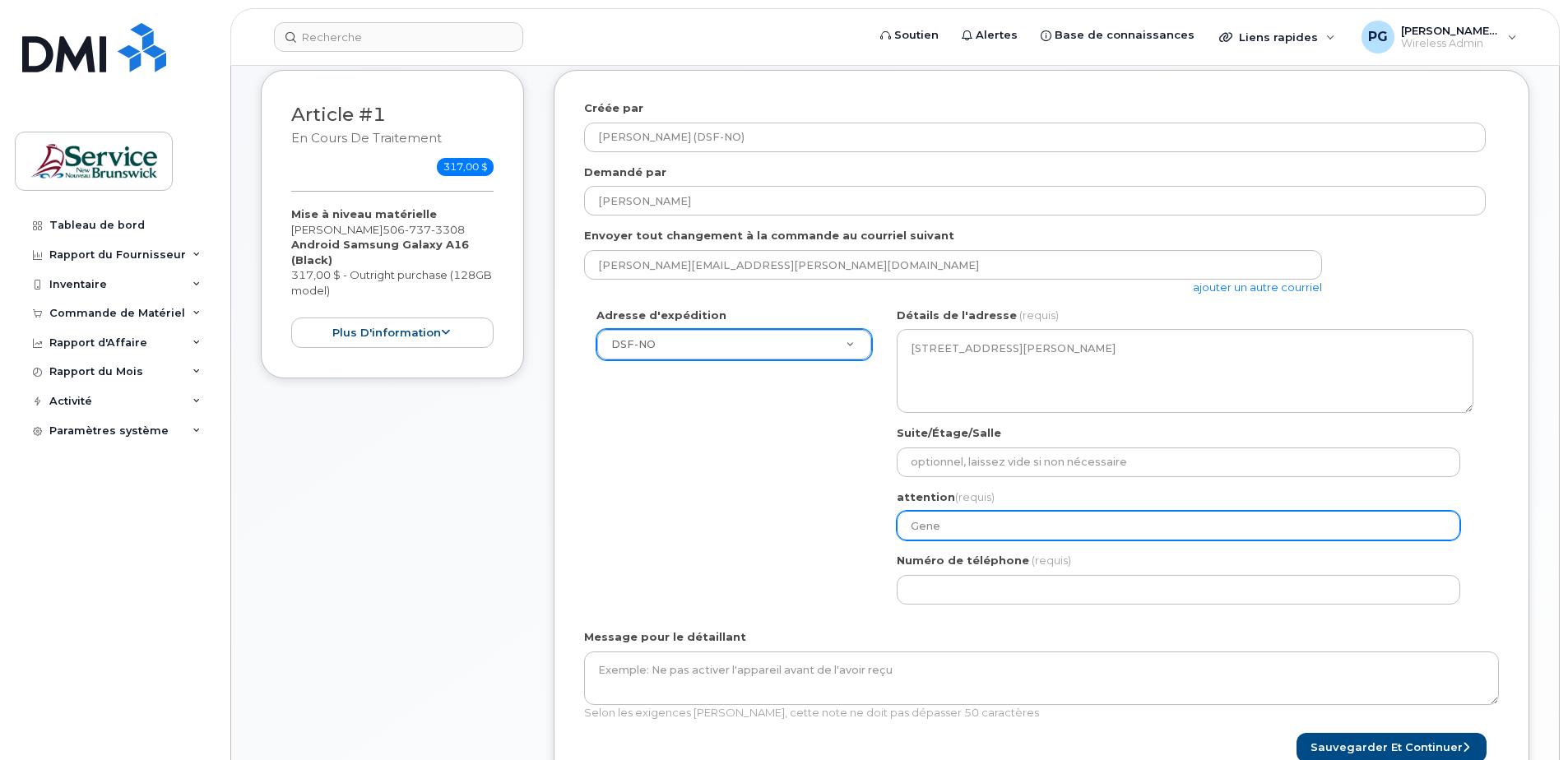
select select
type input "Genev"
select select
type input "Genevi"
select select
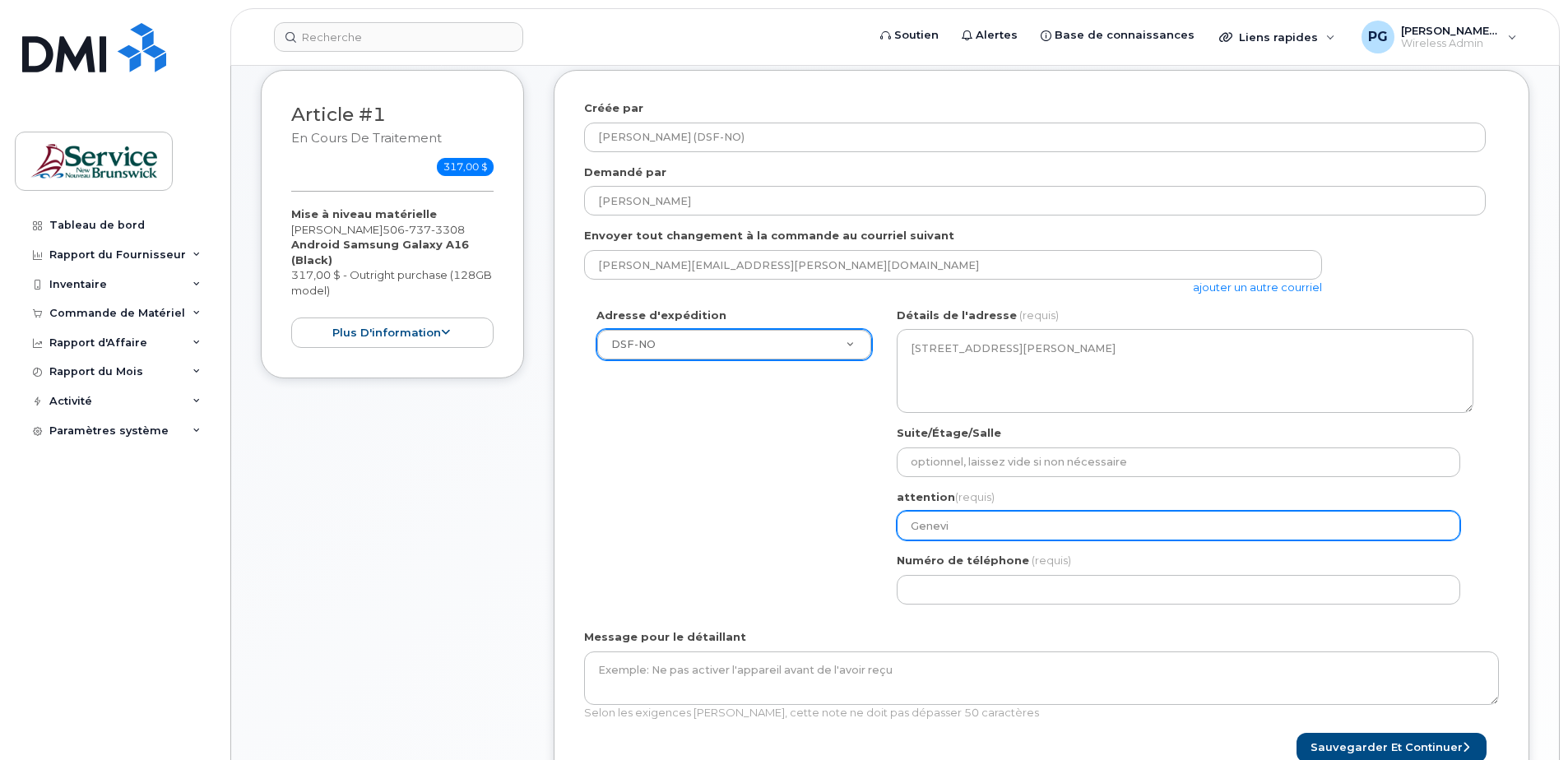
type input "Genevie"
select select
type input "Geneviev"
select select
type input "Genevievi"
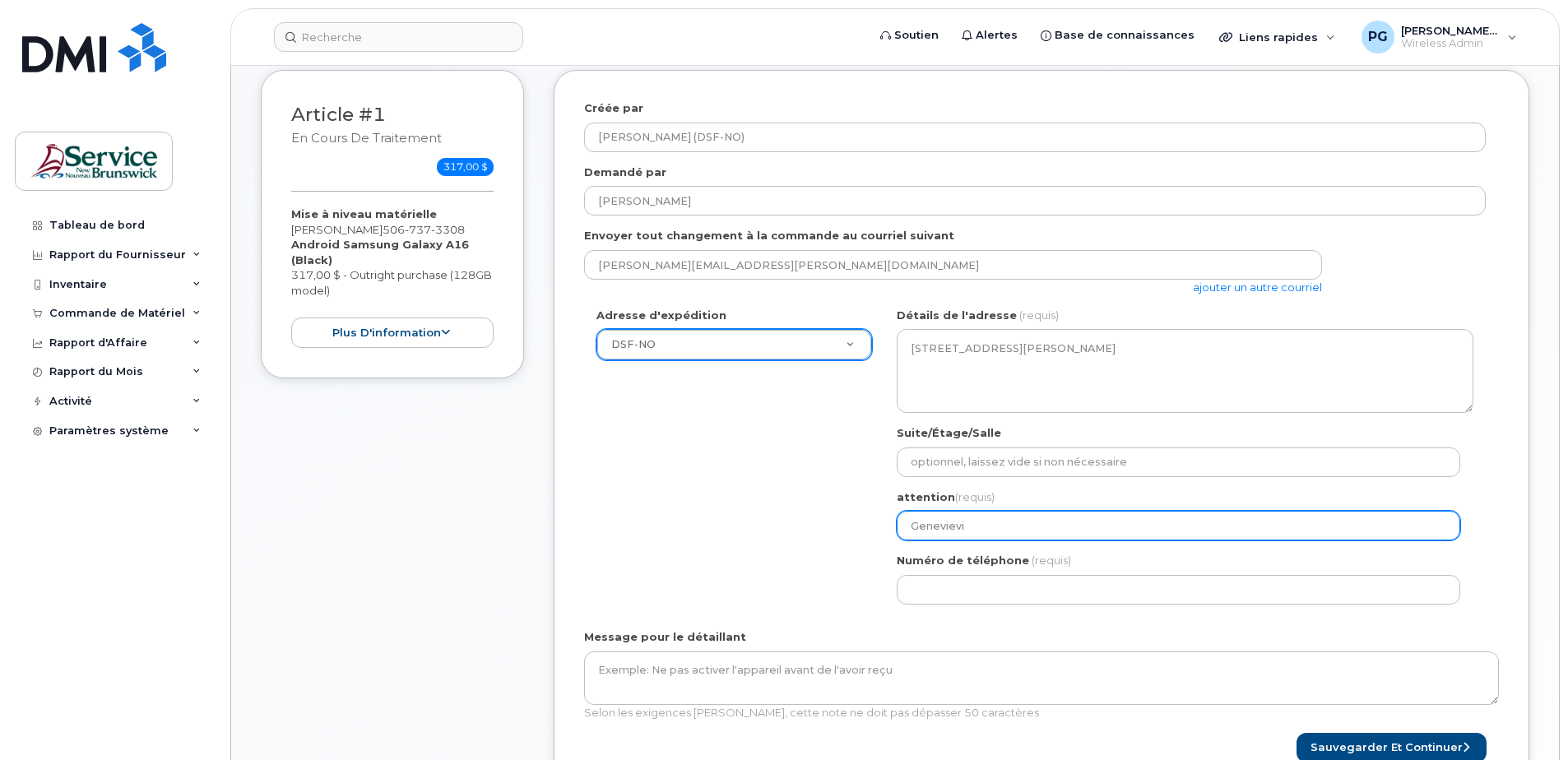
select select
type input "Genevievie"
select select
type input "Genevievi"
select select
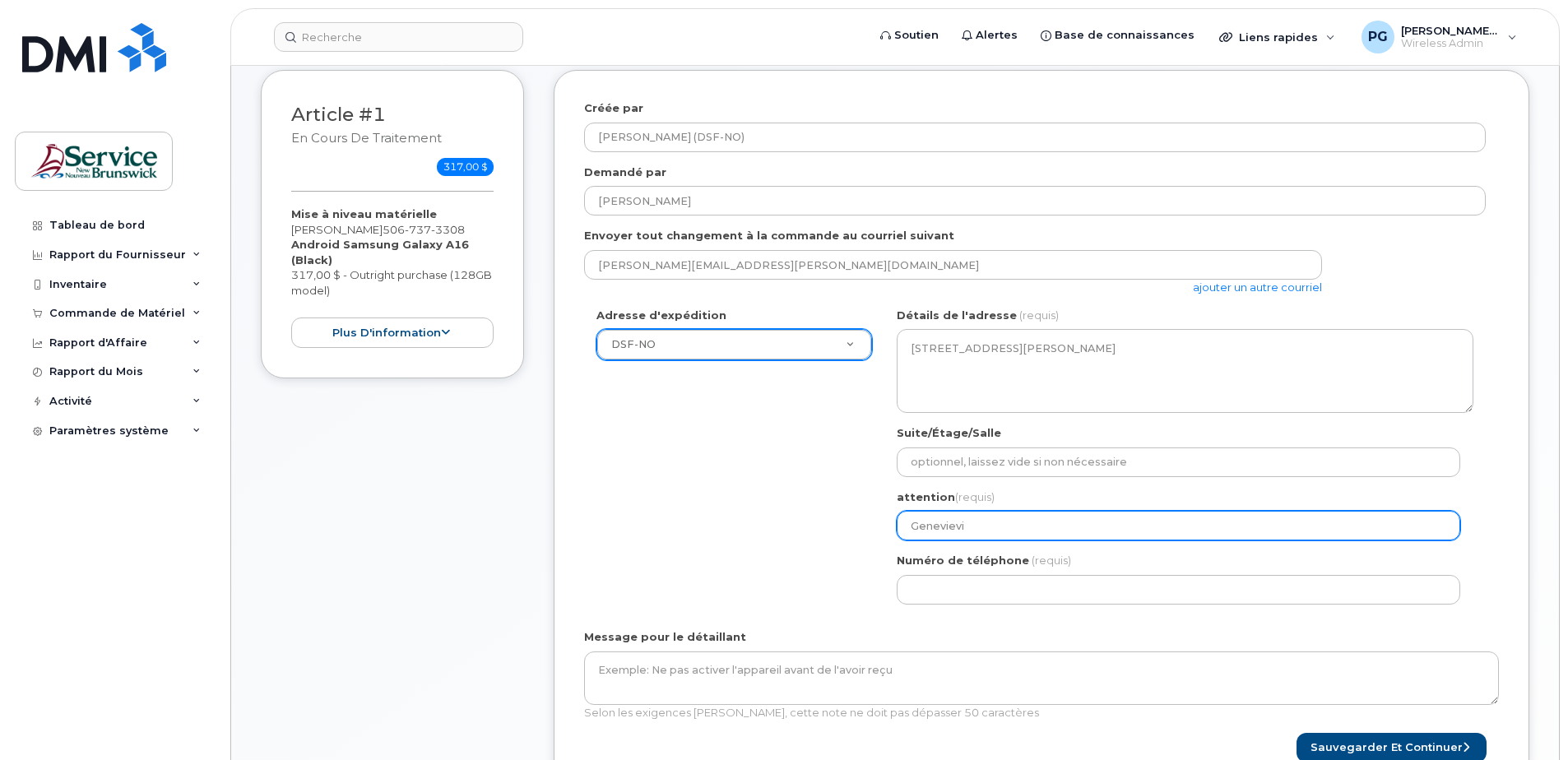
type input "Geneviev"
select select
type input "Genevieve"
select select
type input "Genevieve Pe"
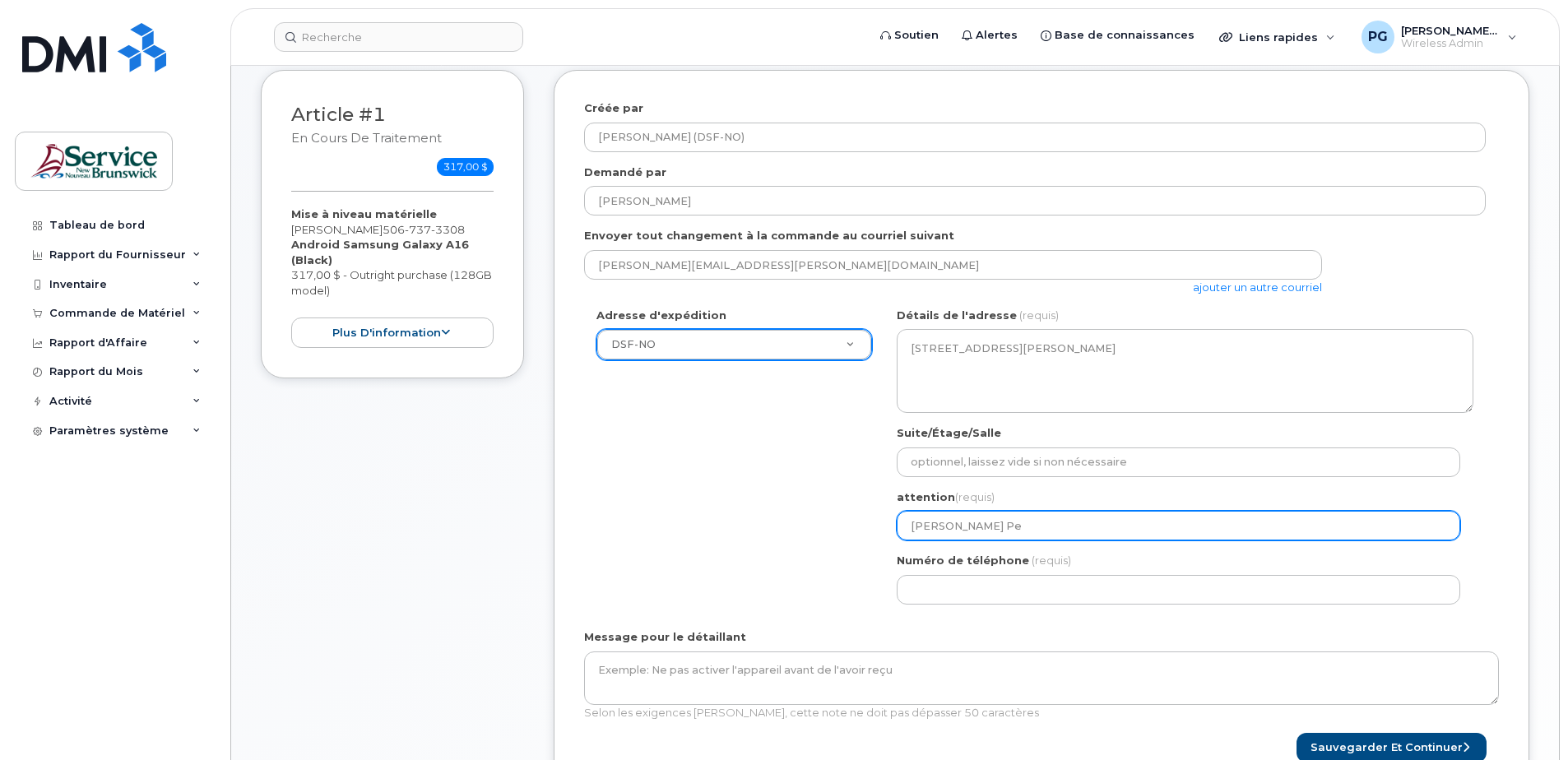
select select
type input "Genevieve Pele"
select select
type input "Genevieve Pelel"
select select
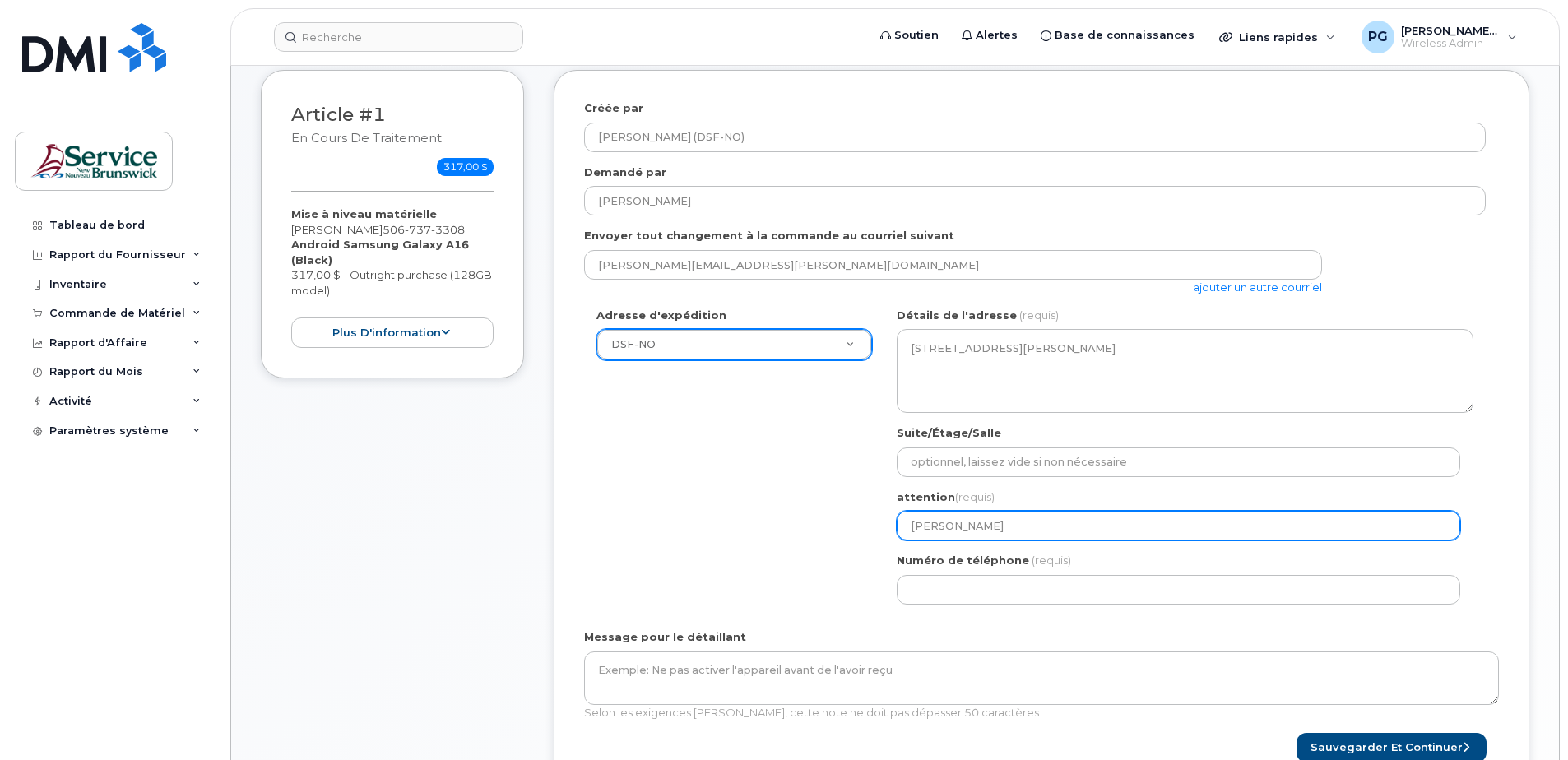
type input "Genevieve Pelelt"
select select
type input "Genevieve Pelelti"
select select
type input "Genevieve Peleltie"
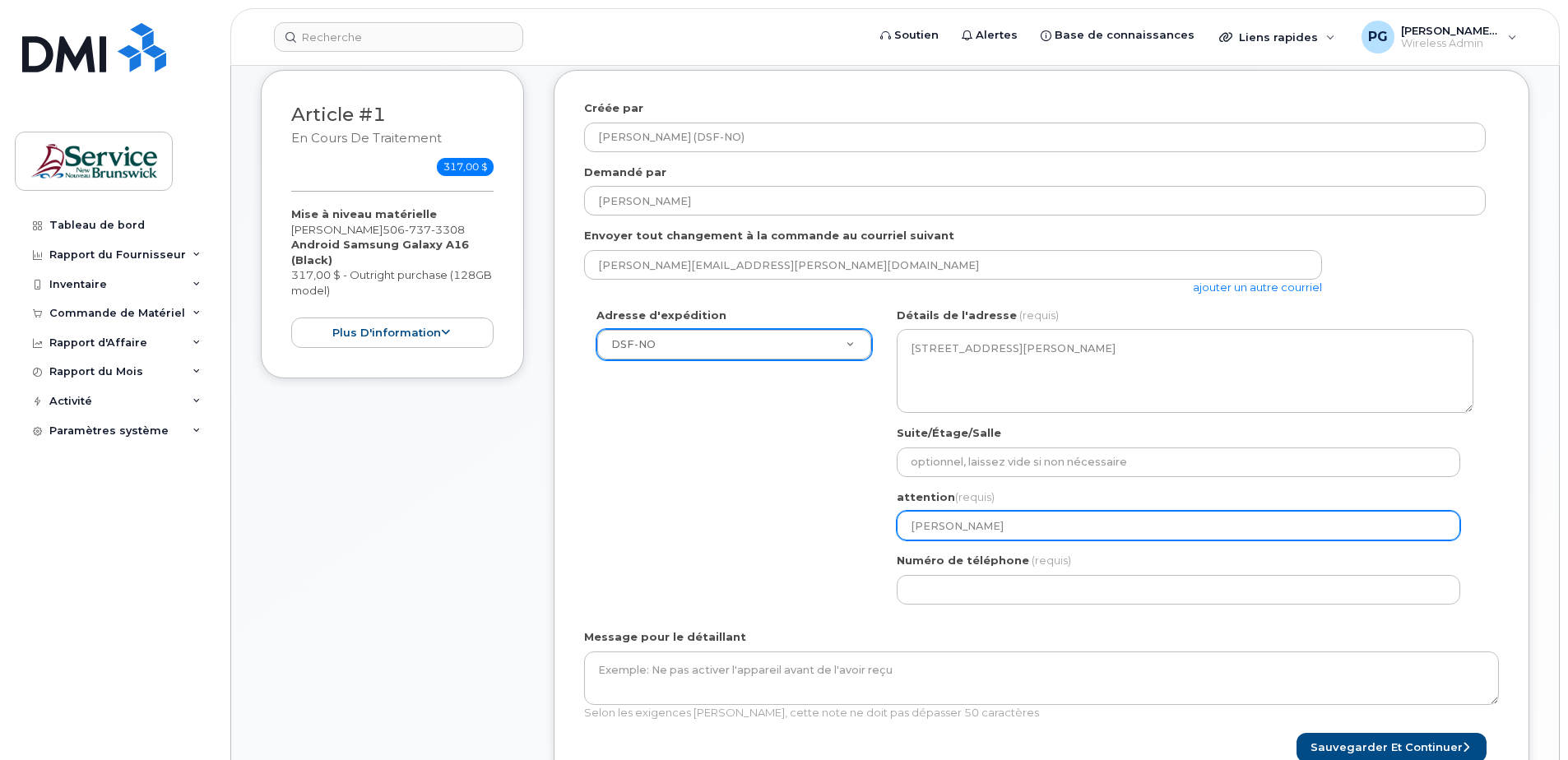
select select
type input "Genevieve Peleltier"
select select
type input "Genevieve Peleltie"
select select
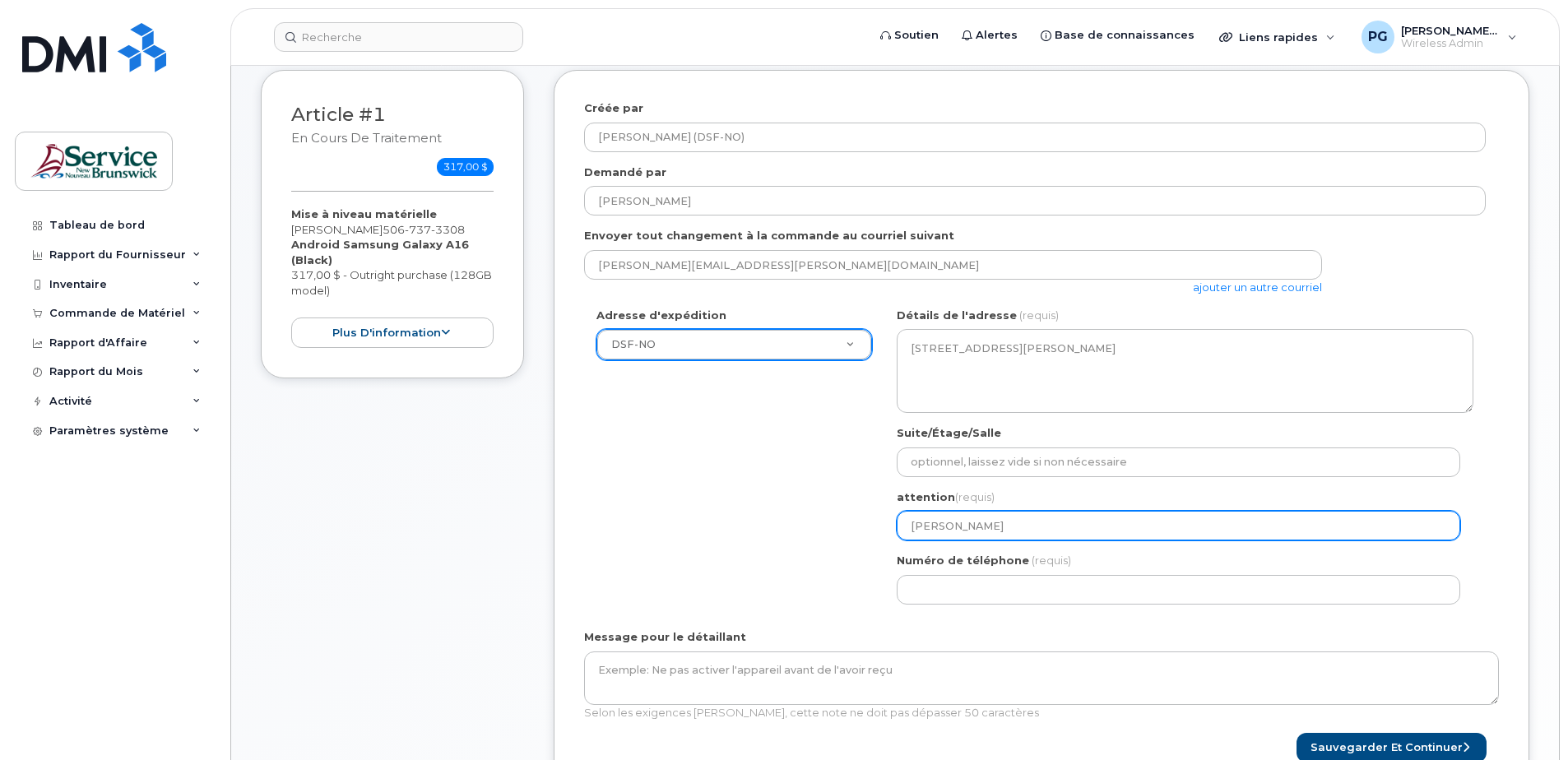
type input "Genevieve Pelelti"
select select
type input "Genevieve Pelelt"
select select
type input "Genevieve Pelel"
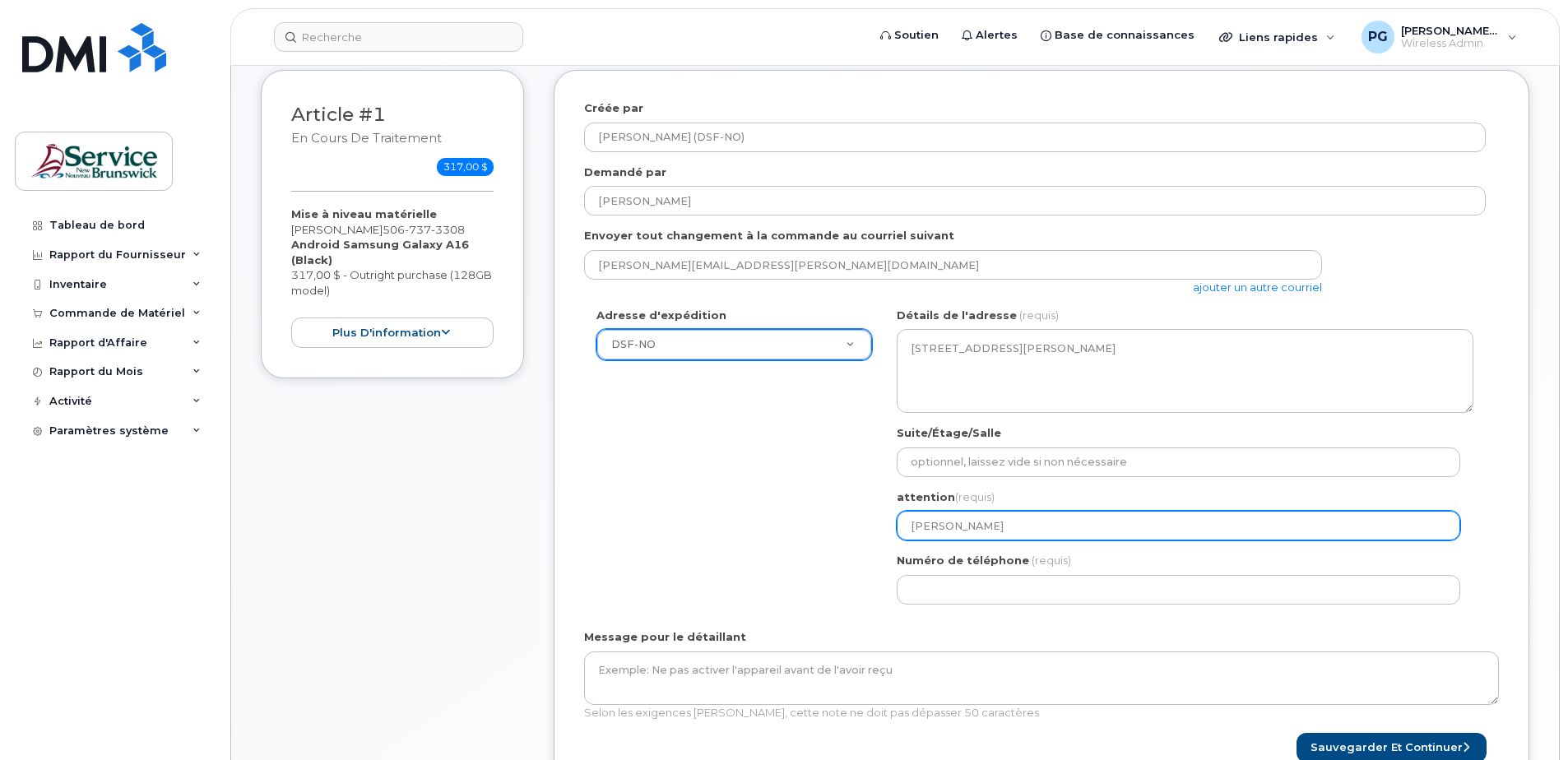
select select
type input "Genevieve Pele"
select select
type input "Genevieve Pel"
select select
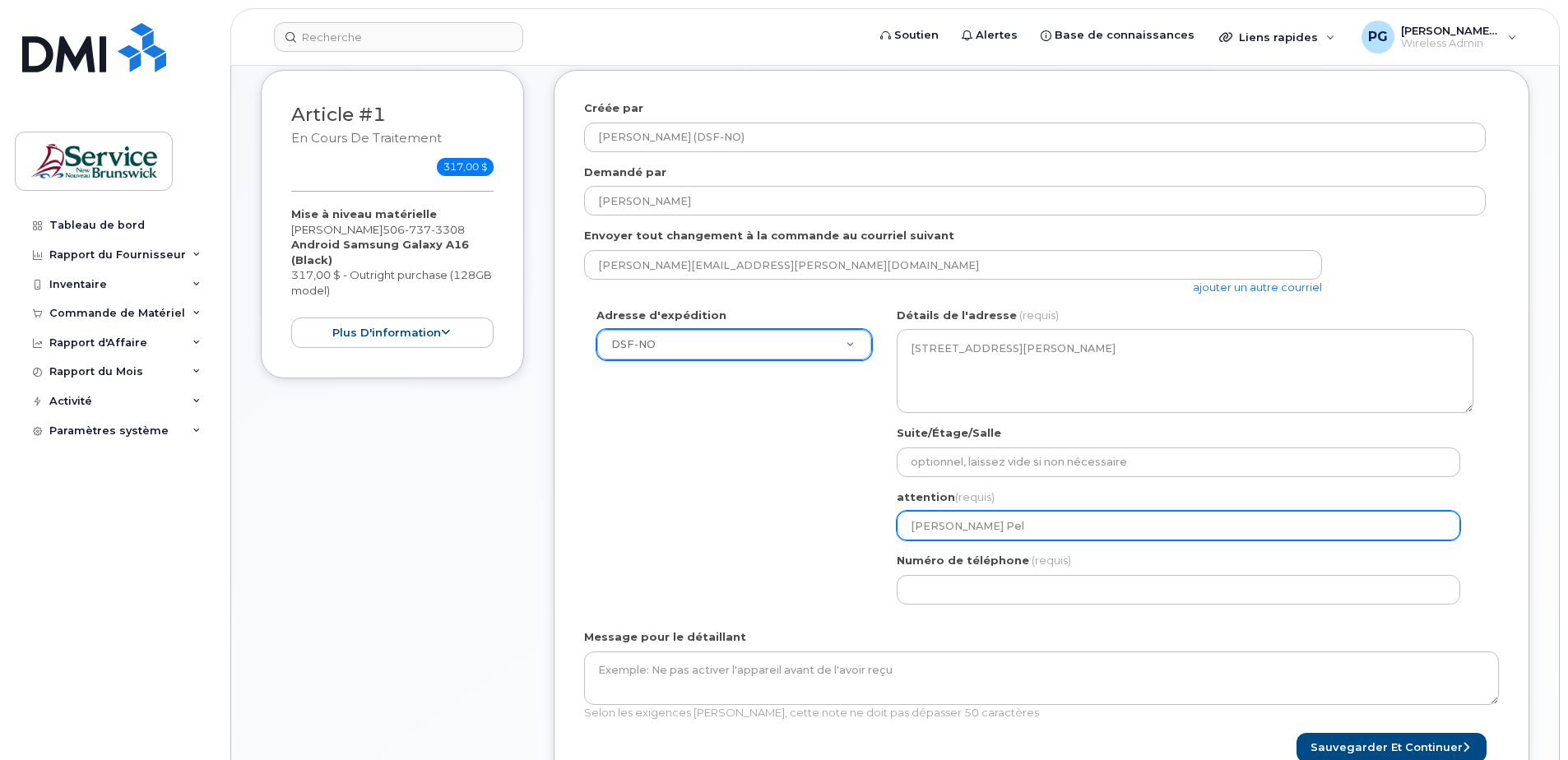
type input "Genevieve Pell"
select select
type input "Genevieve Pelle"
select select
type input "Genevieve Pellei"
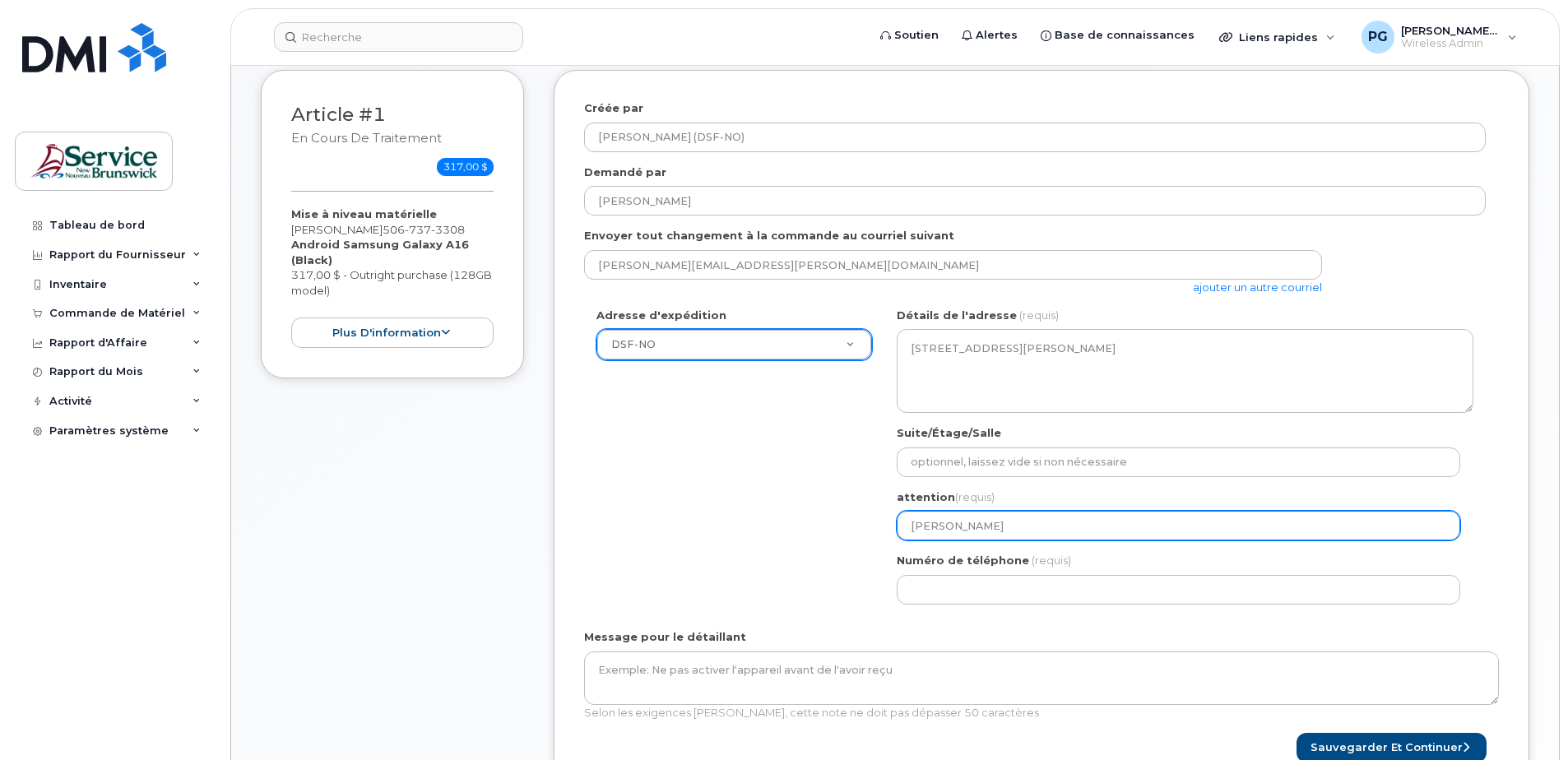
select select
type input "Genevieve Pelle"
select select
type input "Genevieve Pellet"
select select
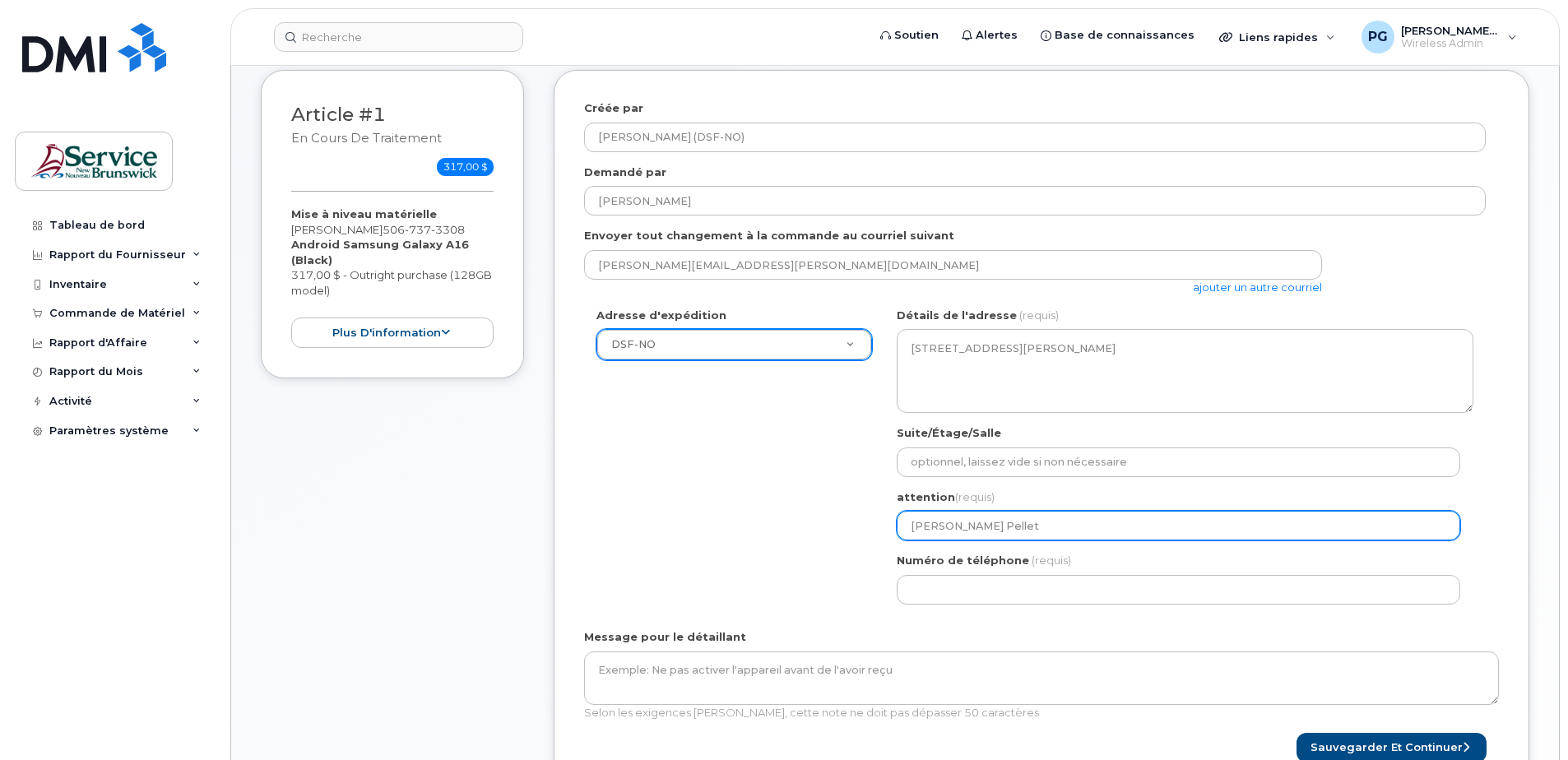
type input "Genevieve Pelleti"
select select
type input "Genevieve Pelletie"
select select
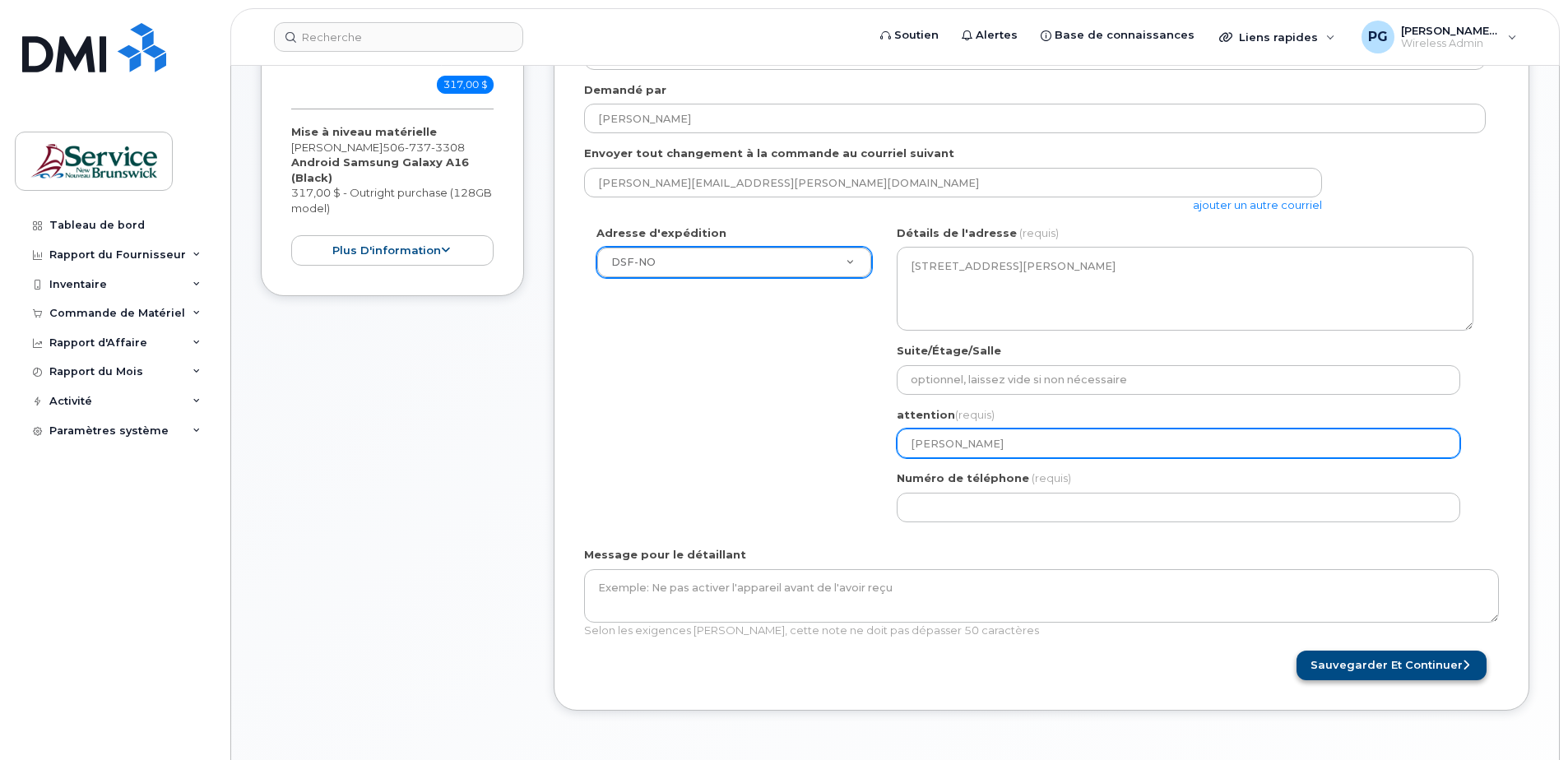
type input "Genevieve Pelletier"
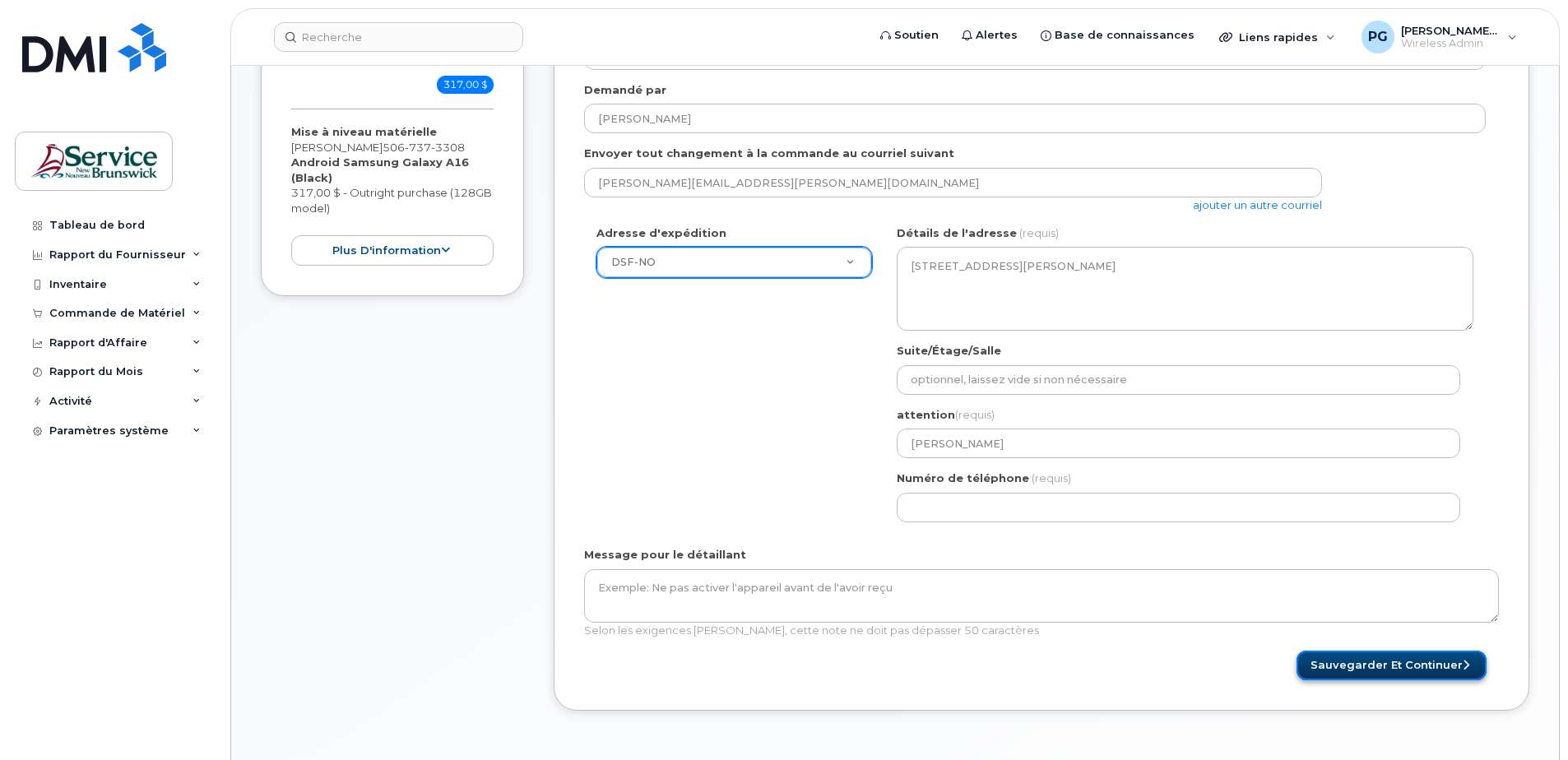
click at [1357, 650] on button "Sauvegarder et continuer" at bounding box center [1391, 665] width 190 height 30
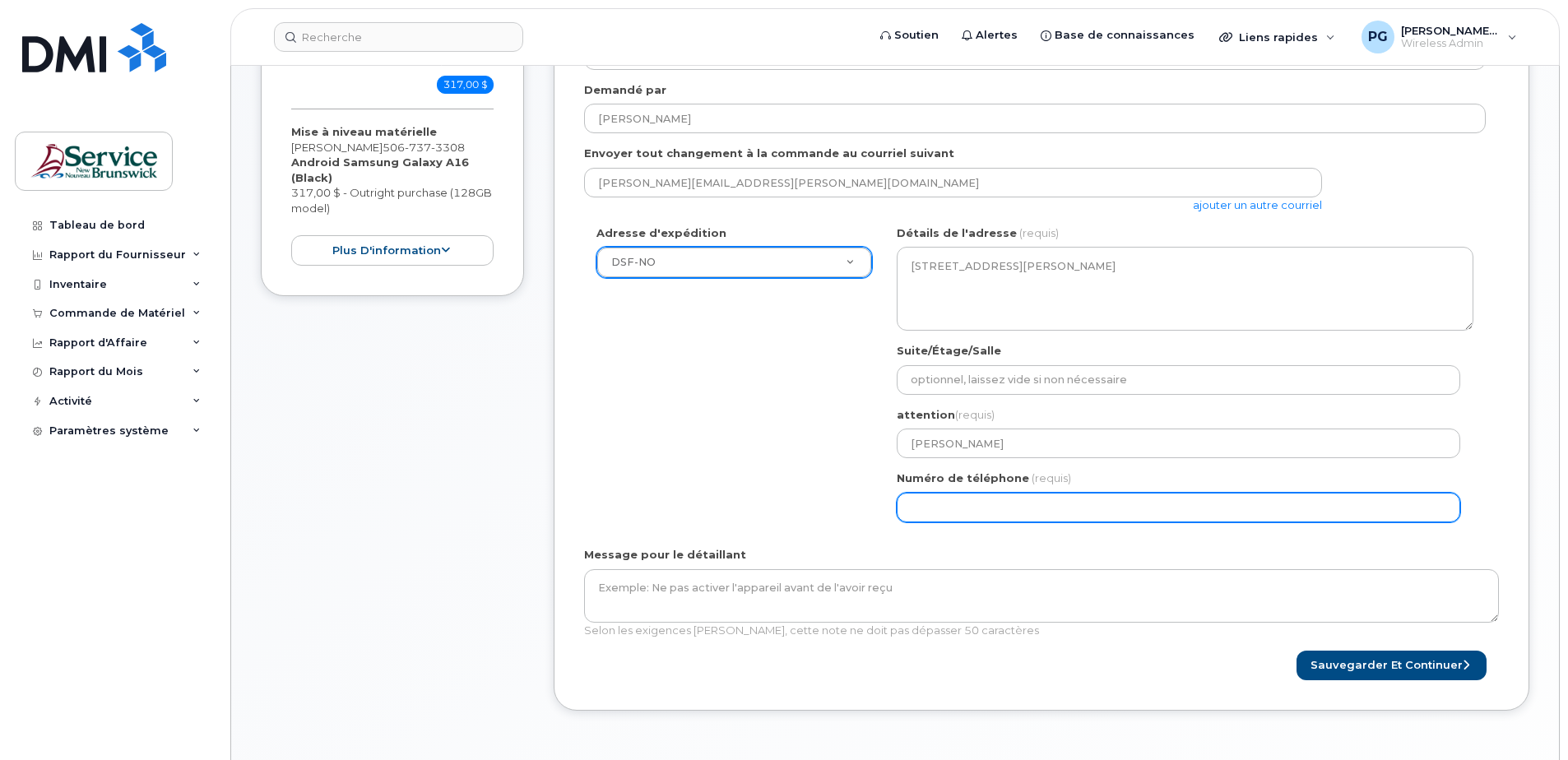
click at [1027, 493] on input "Numéro de téléphone" at bounding box center [1179, 508] width 564 height 29
select select
type input "506737456"
select select
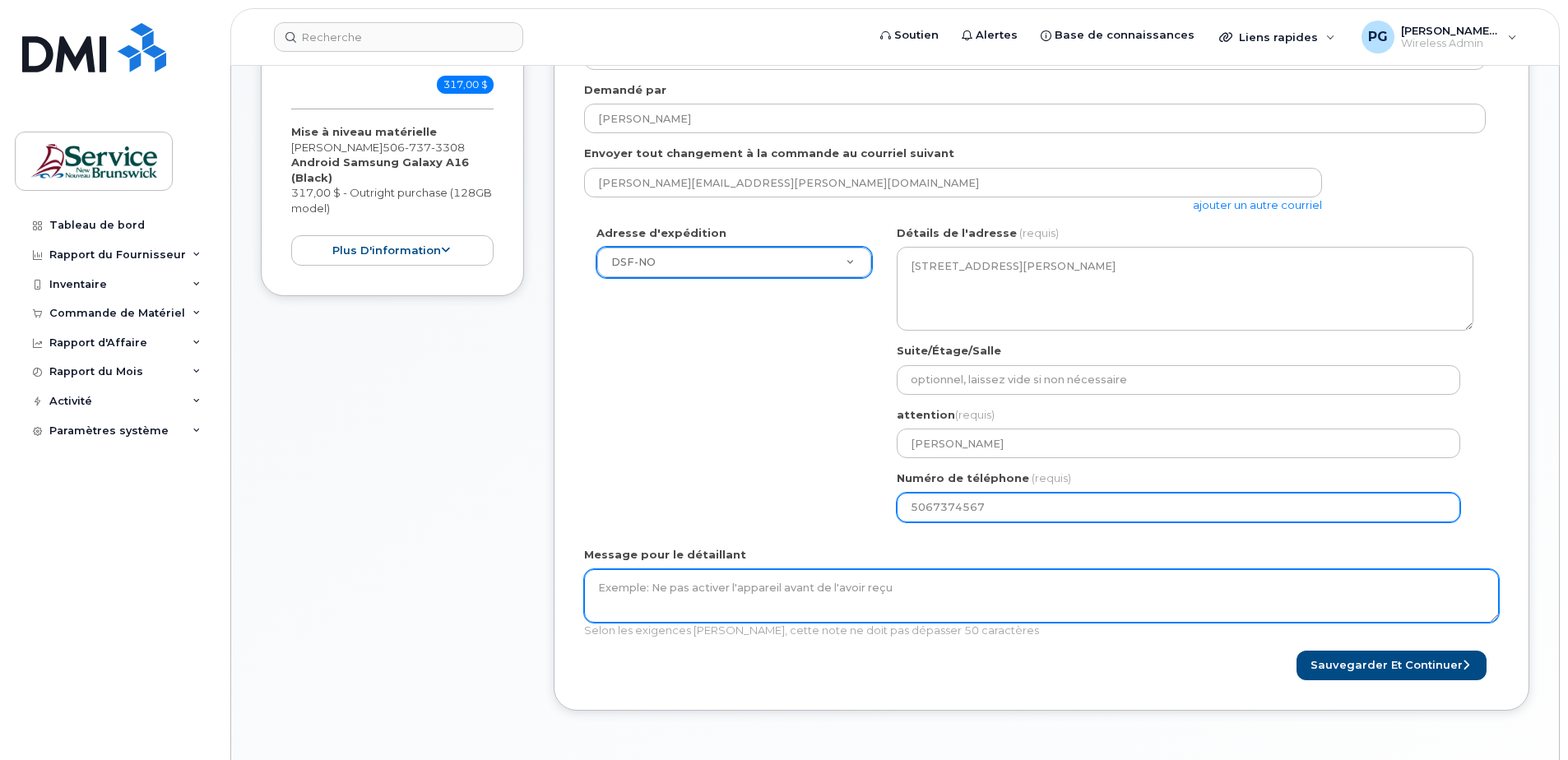
type input "5067374567"
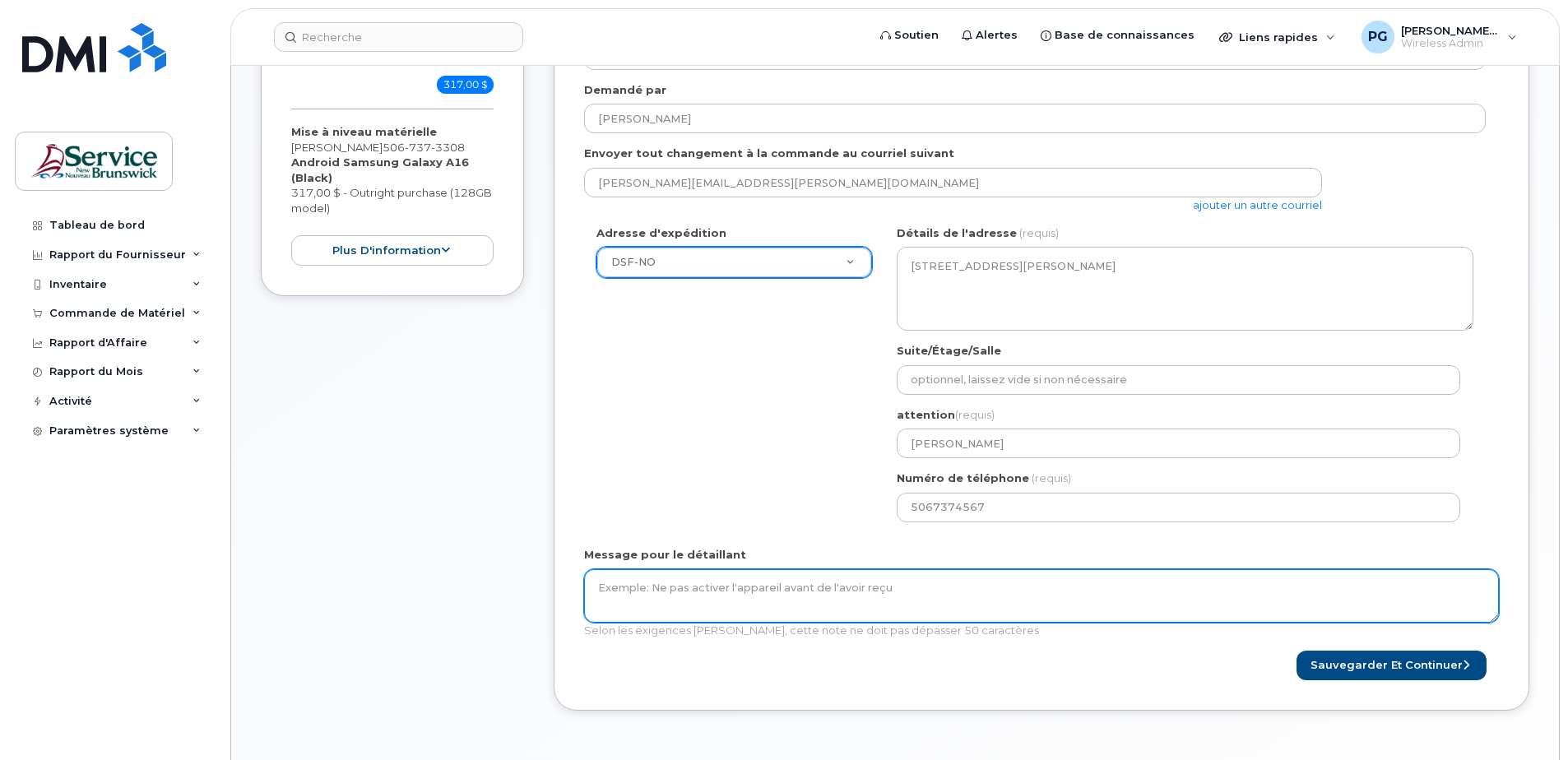
click at [1264, 570] on textarea "Message pour le détaillant" at bounding box center [1041, 596] width 915 height 54
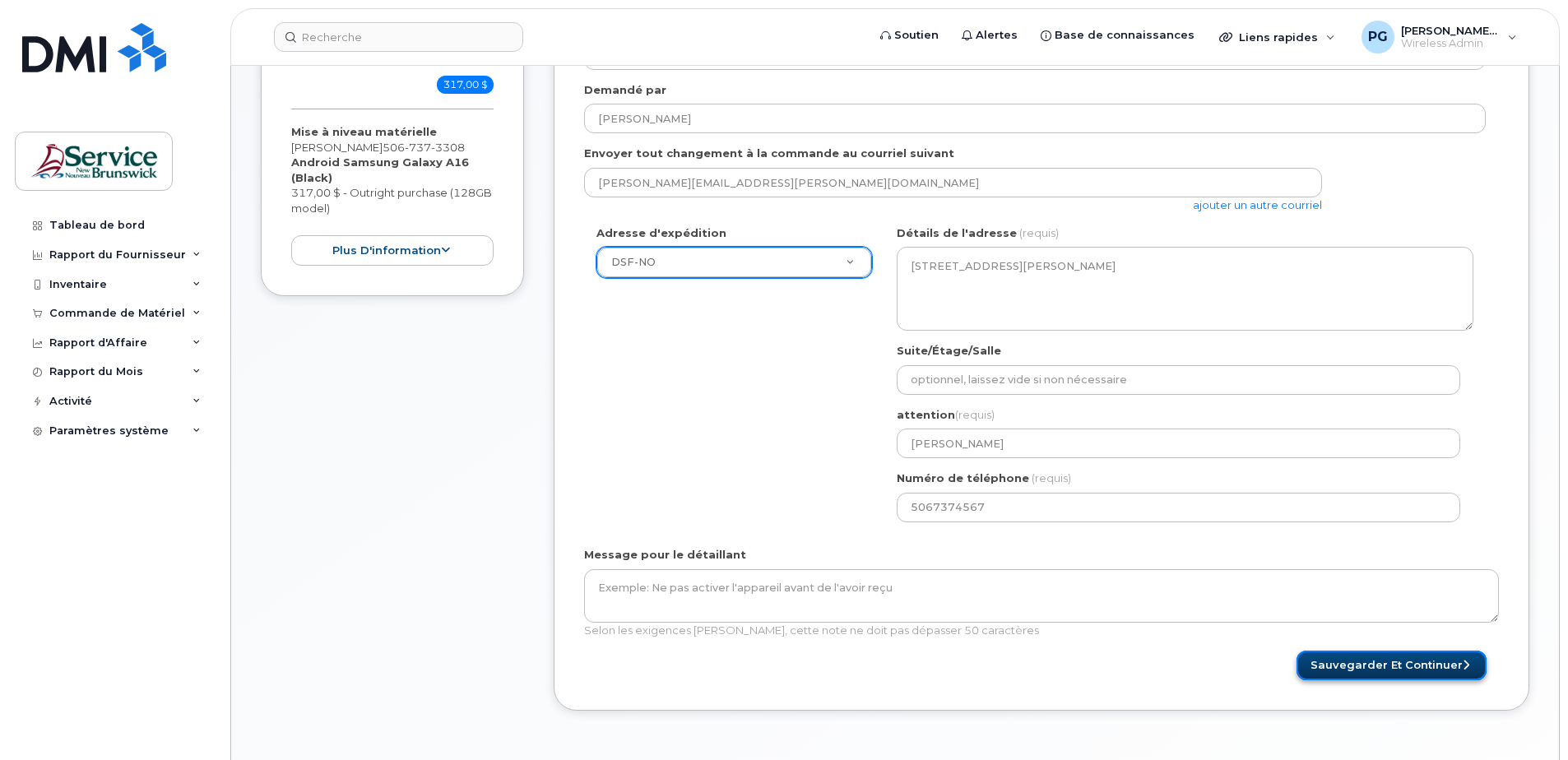
click at [1370, 650] on button "Sauvegarder et continuer" at bounding box center [1391, 665] width 190 height 30
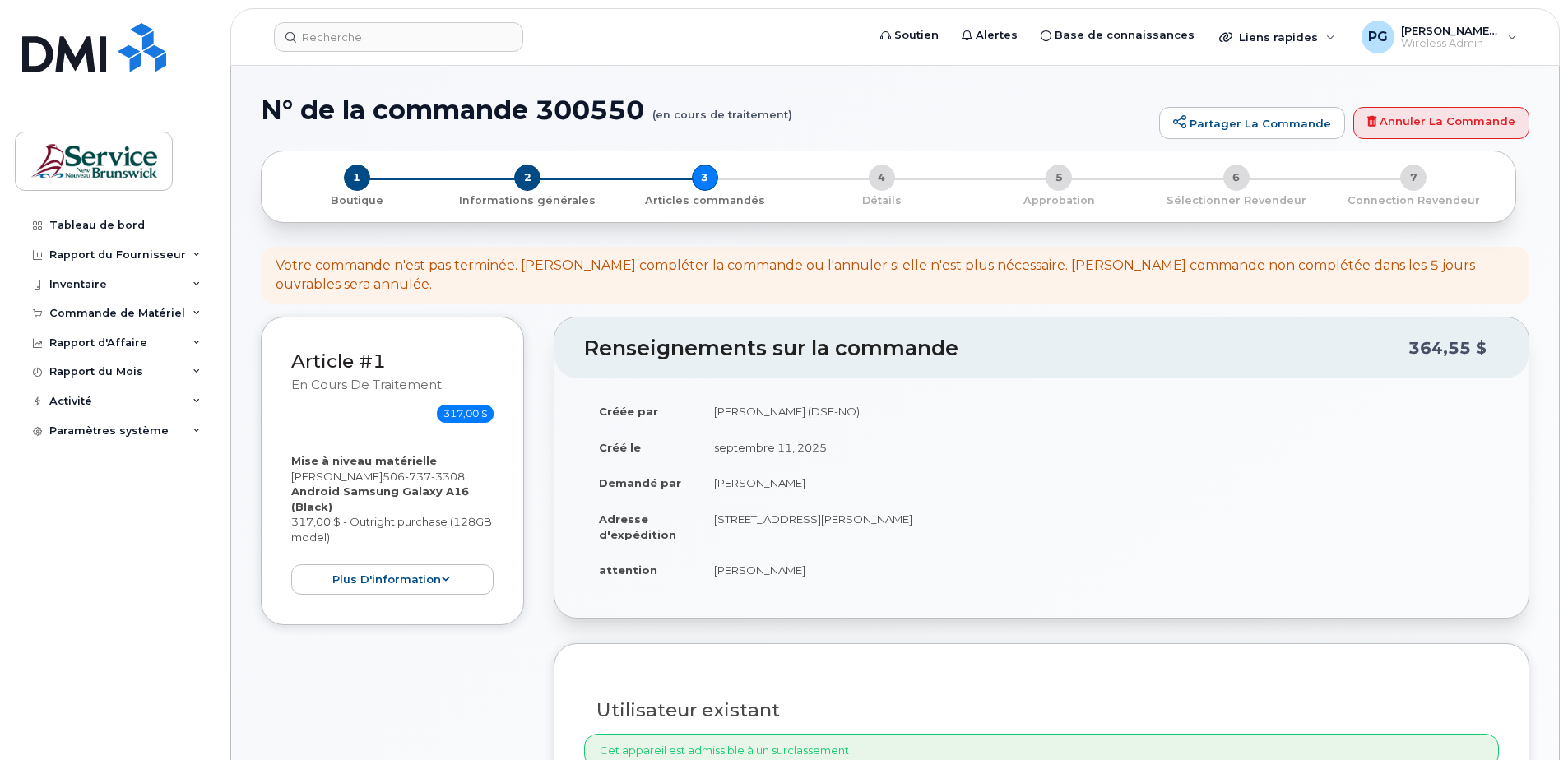
select select
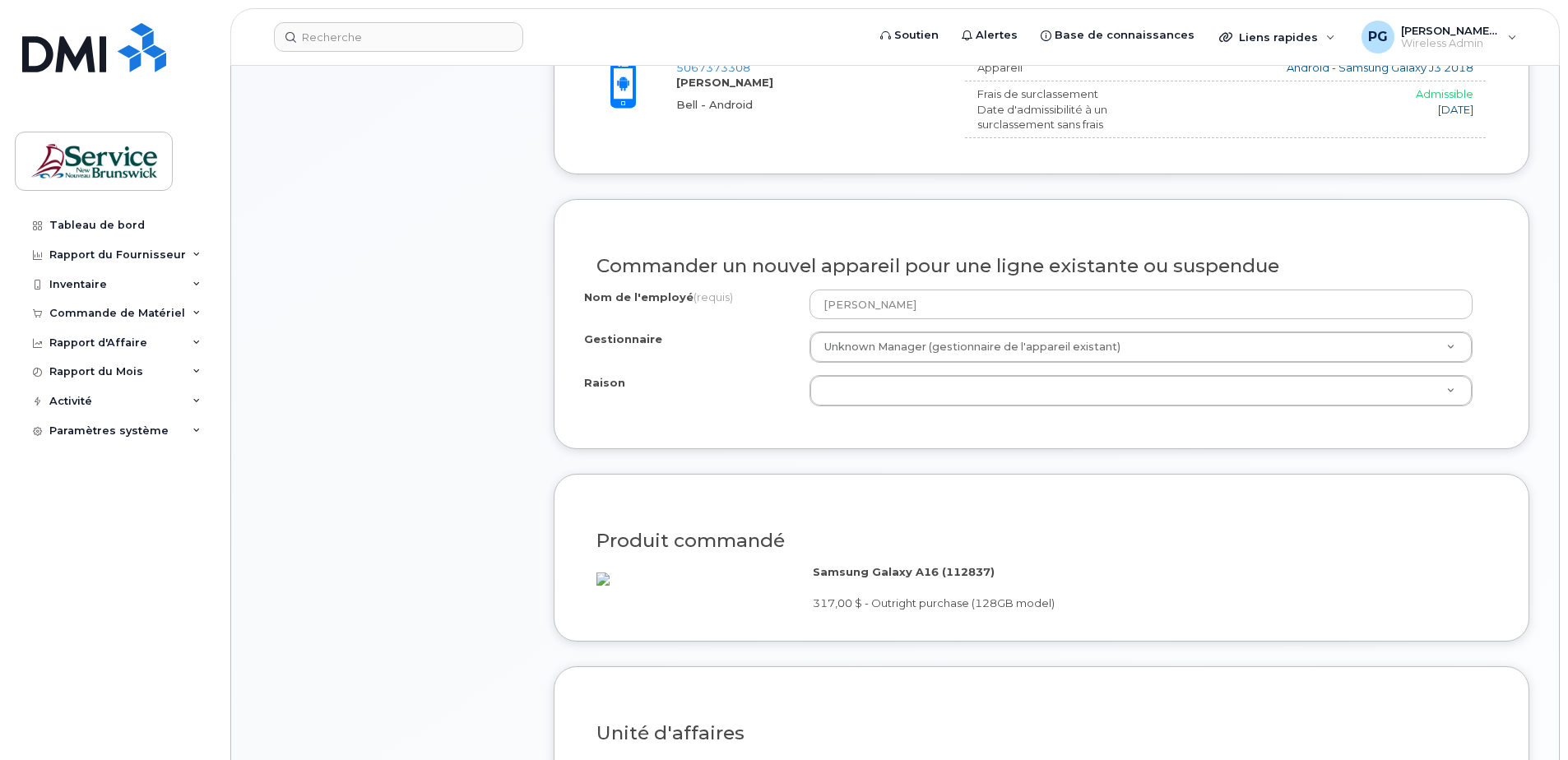
scroll to position [740, 0]
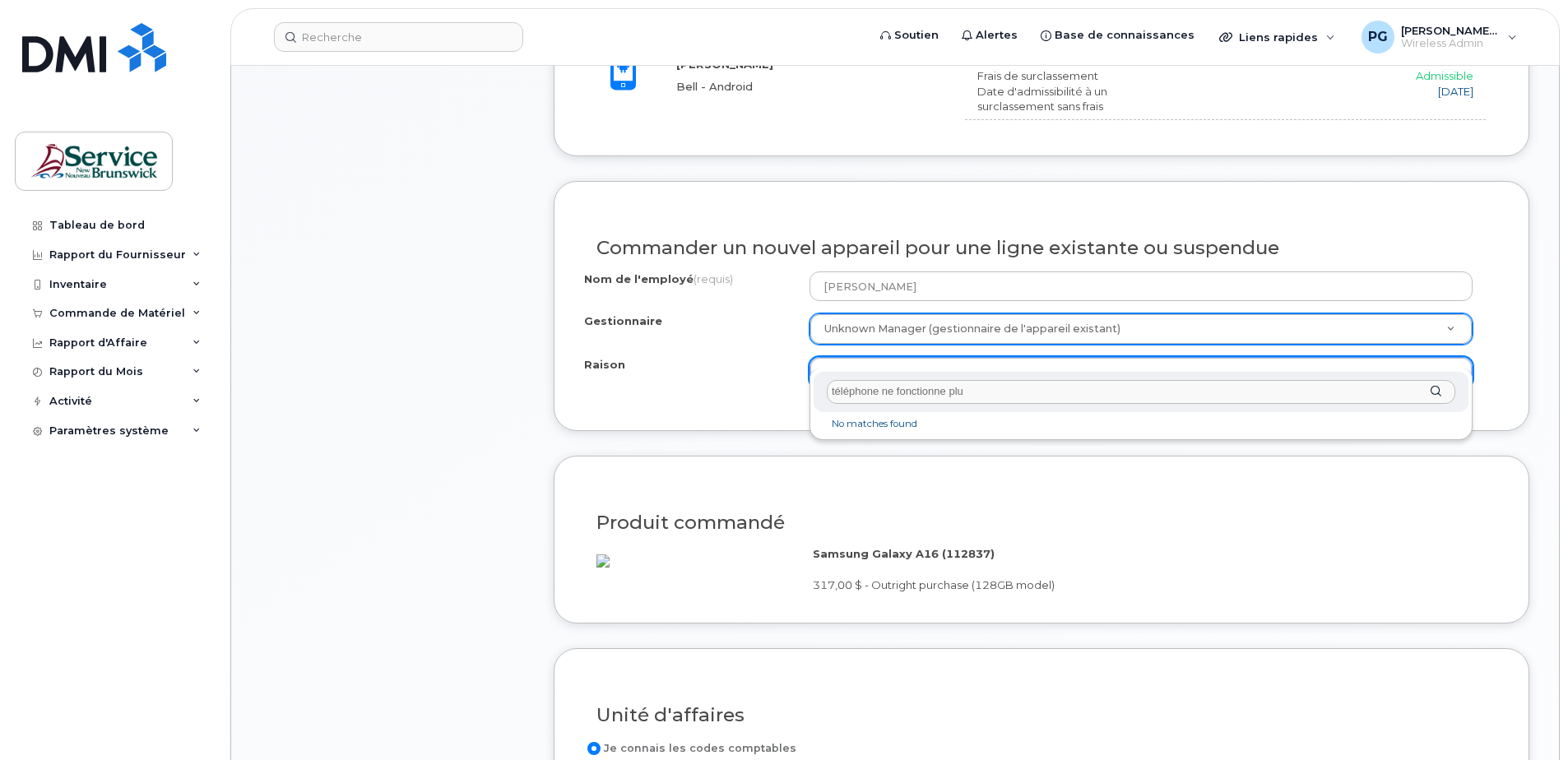
type input "téléphone ne fonctionne plus"
select select "broken"
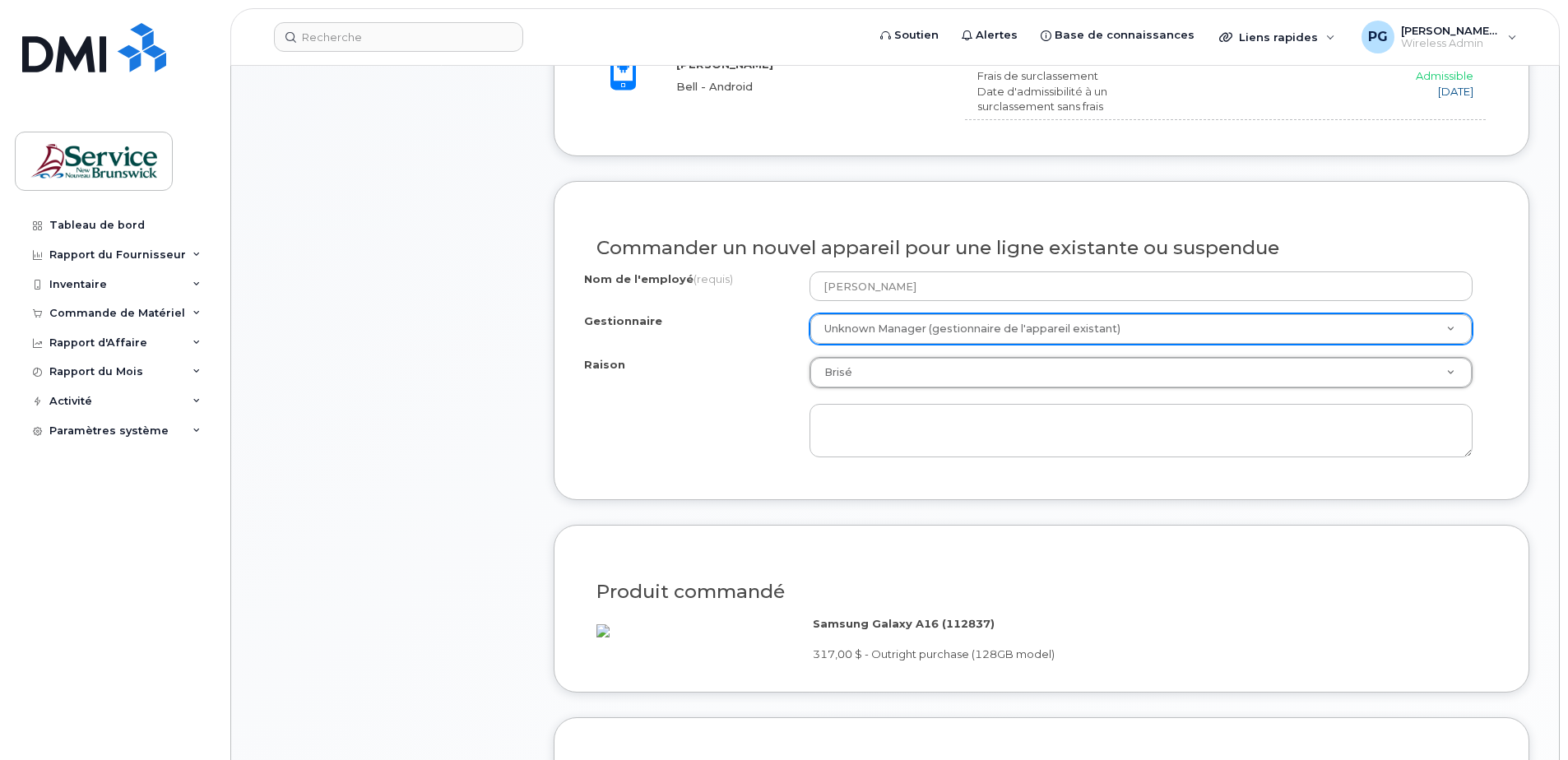
click at [758, 412] on div "Raison Brisé Raison Admissible pour un surclassement Brisé Perdu Autre" at bounding box center [1041, 407] width 915 height 100
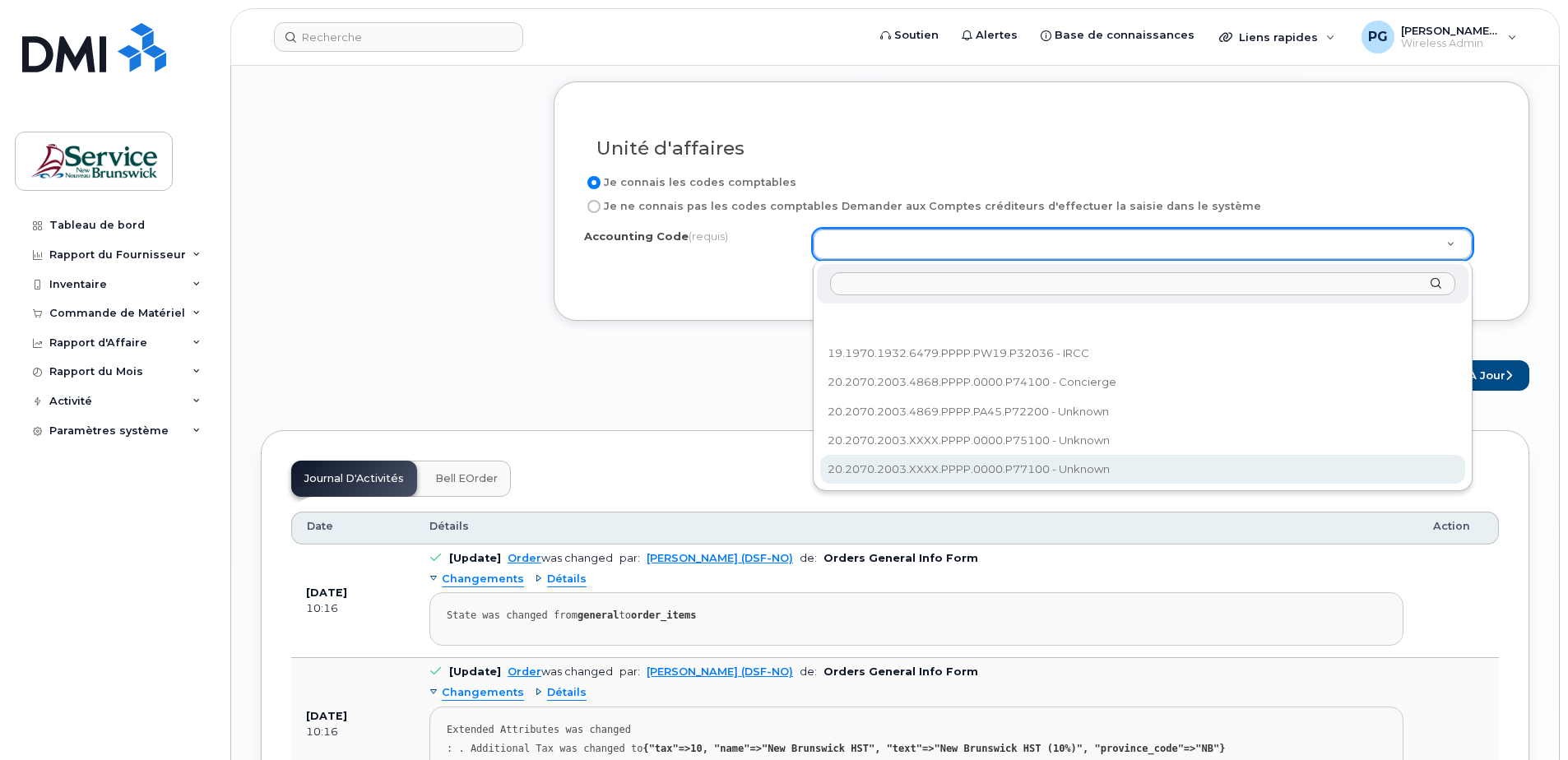
scroll to position [1316, 0]
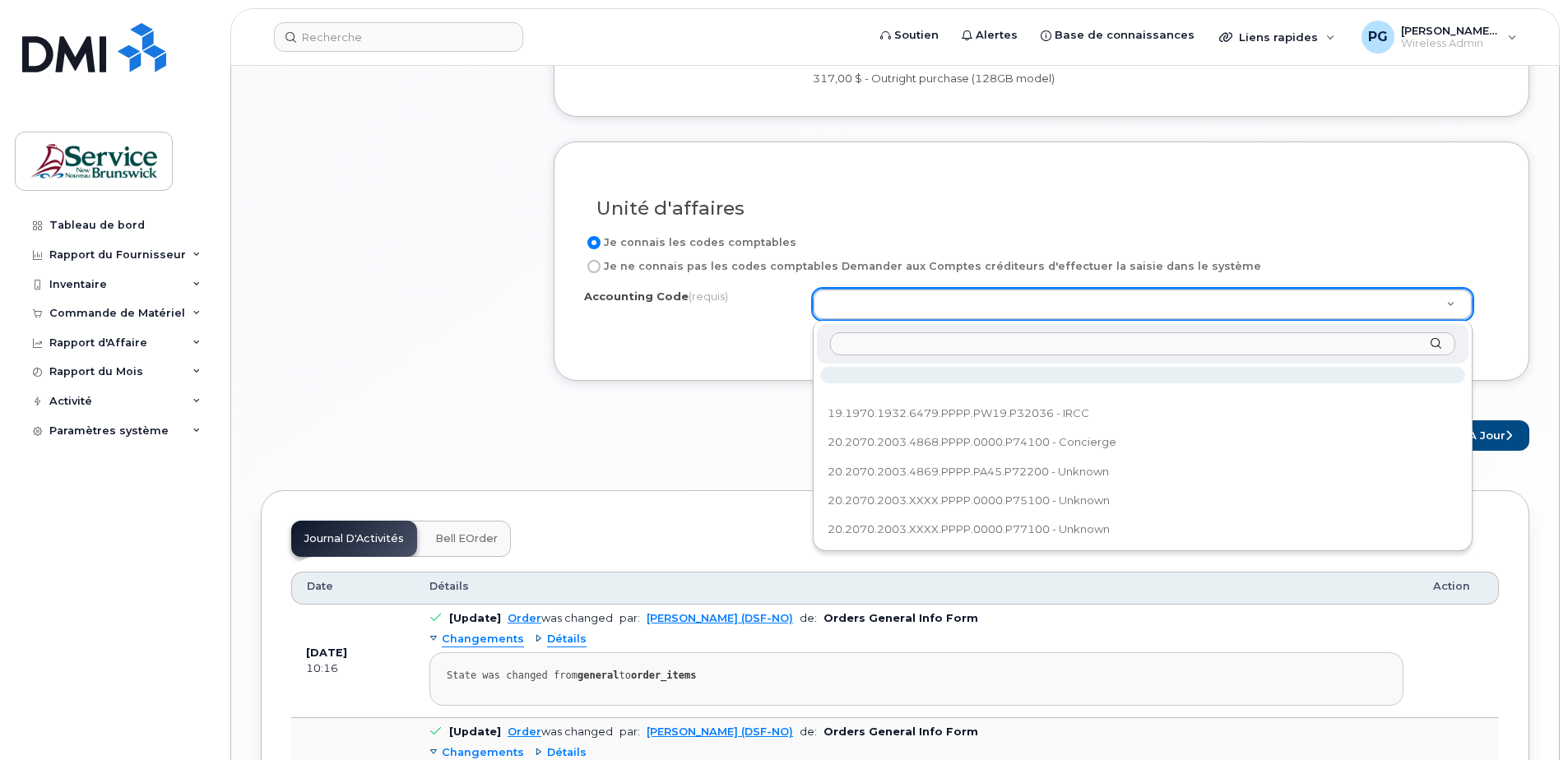
paste input "20.2070.2003.XXXX.PPPP.PA45.P72200"
type input "20.2070.2003.XXXX.PPPP.PA45.P72200"
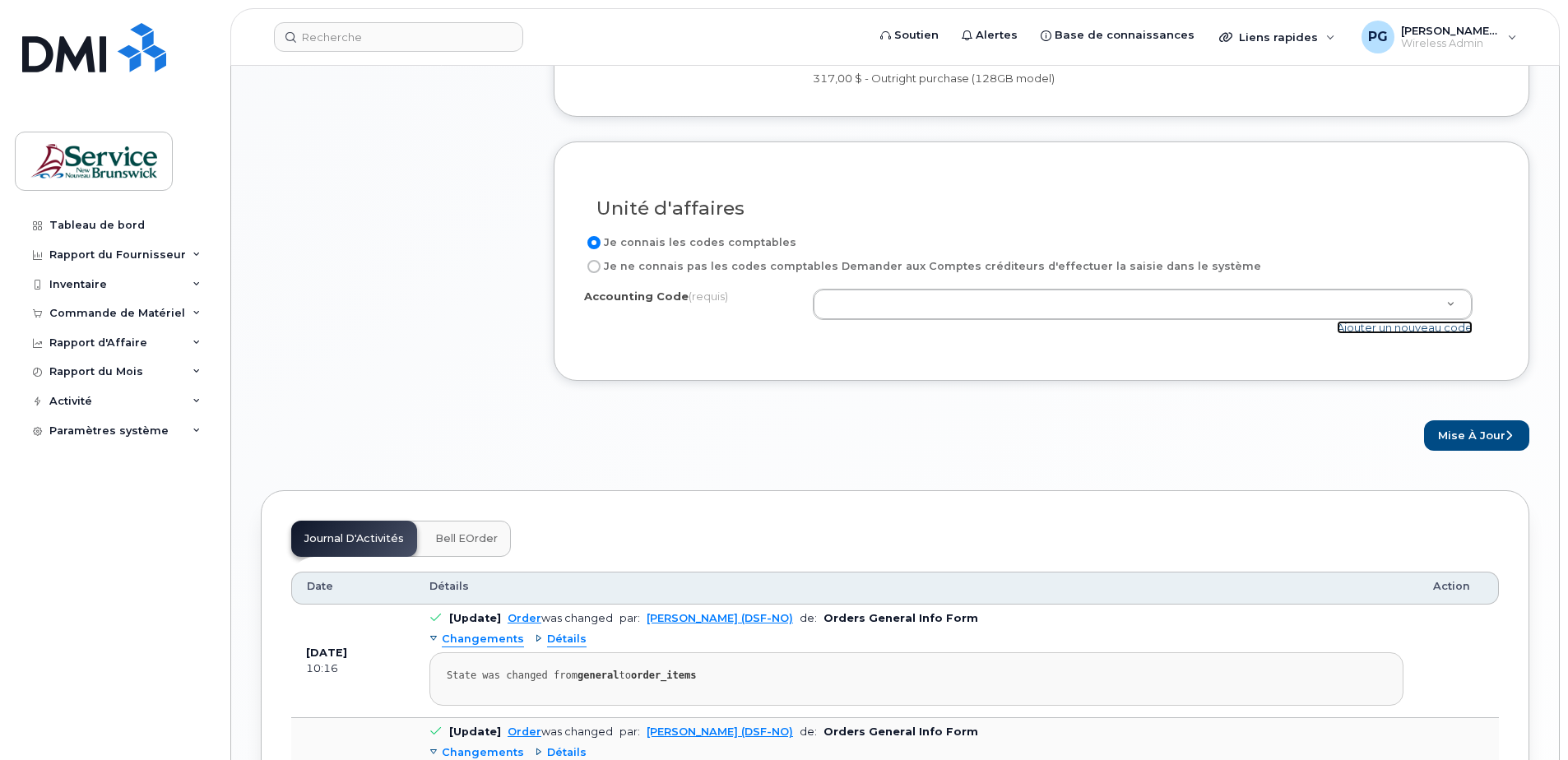
click at [1405, 327] on link "Ajouter un nouveau code" at bounding box center [1405, 327] width 136 height 13
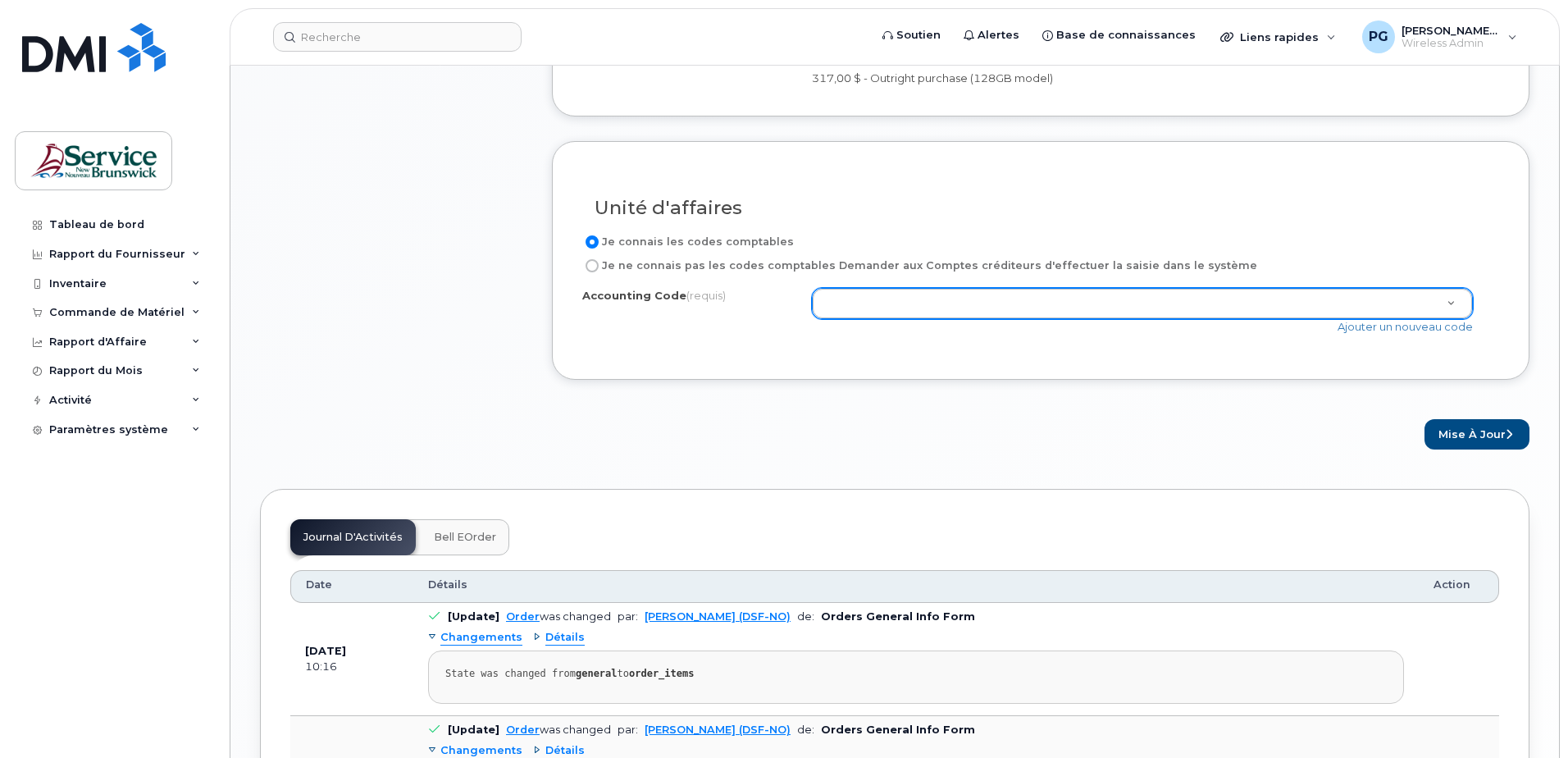
click at [1192, 298] on body "Soutien Alertes Base de connaissances Liens rapides Suspendre/Supprimer l’appar…" at bounding box center [784, 15] width 1568 height 2654
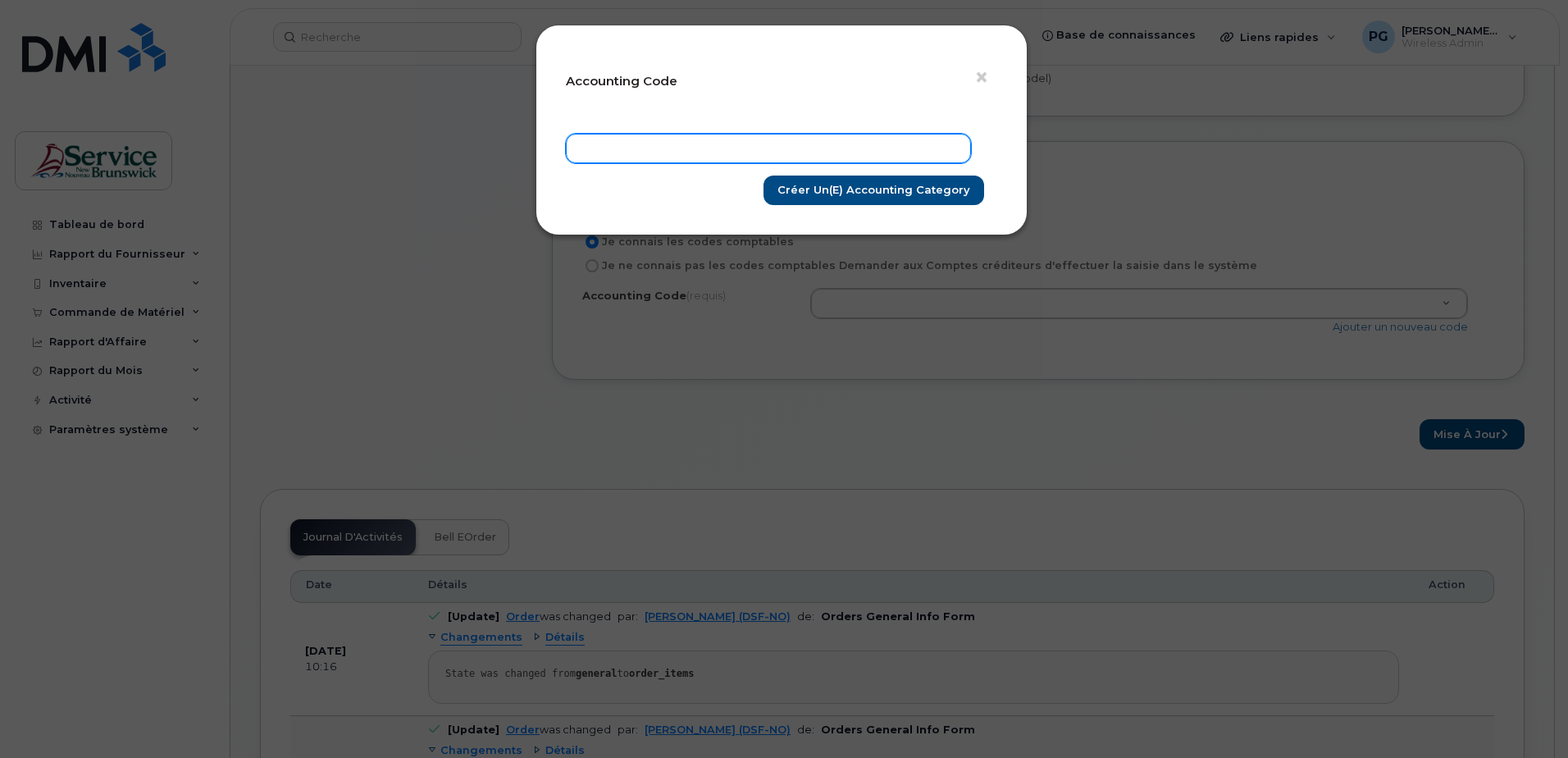
click at [881, 146] on input "text" at bounding box center [769, 149] width 405 height 29
paste input "20.2070.2003.XXXX.PPPP.PA45.P72200"
type input "20.2070.2003.XXXX.PPPP.PA45.P72200"
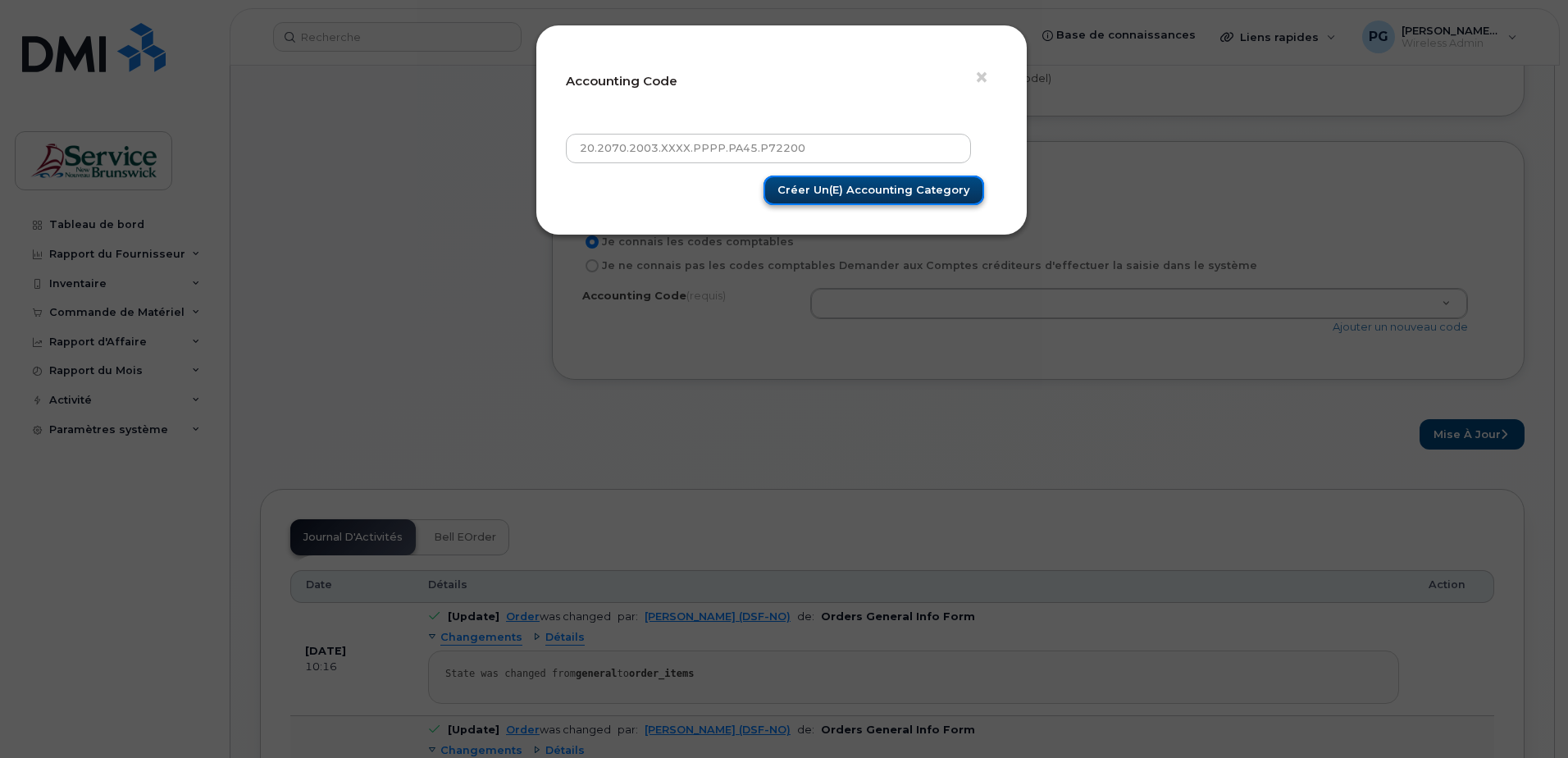
click at [891, 191] on input "Créer un(e) Accounting category" at bounding box center [874, 190] width 220 height 30
type input "Créer un(e) Accounting category"
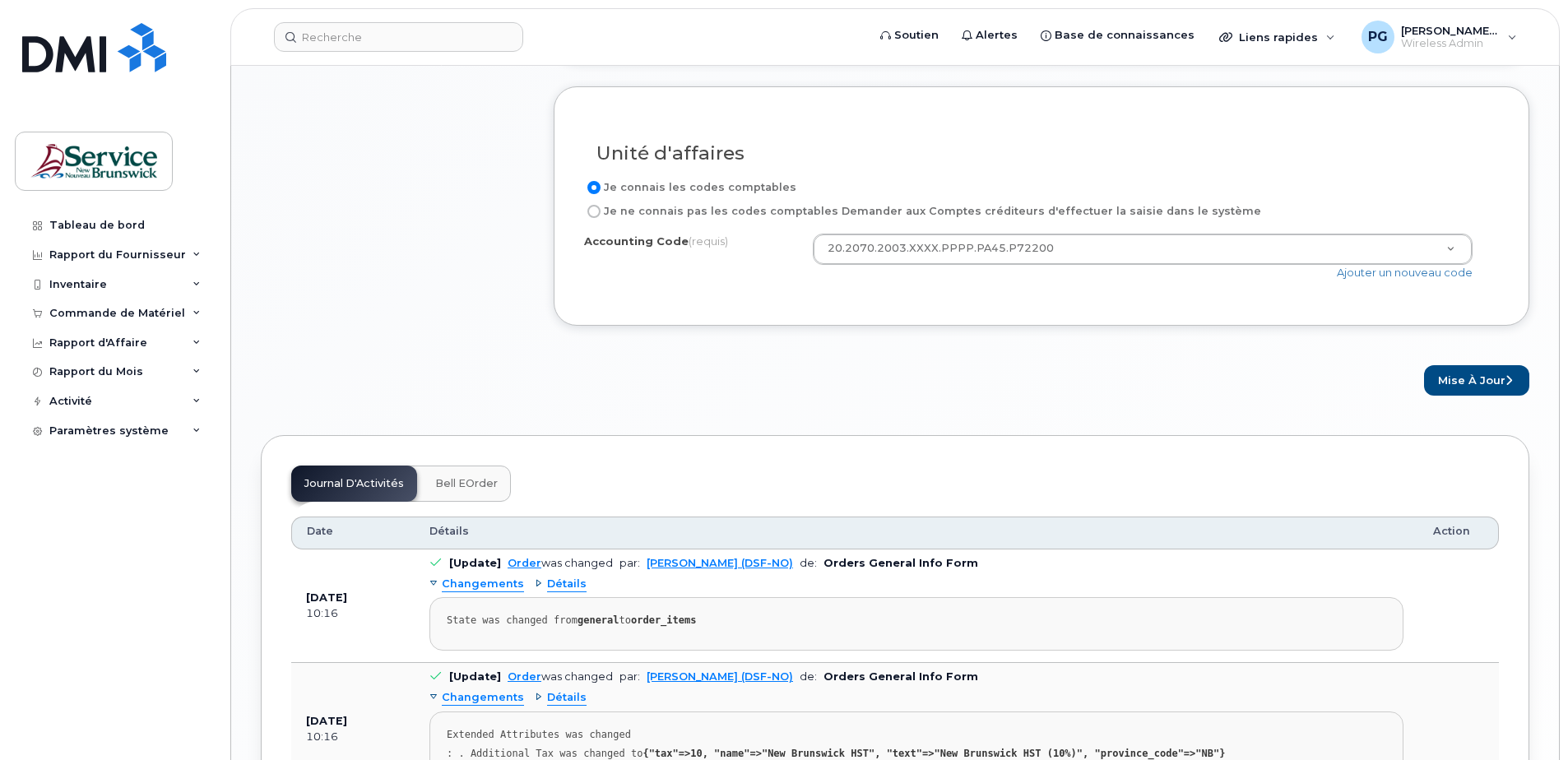
scroll to position [1398, 0]
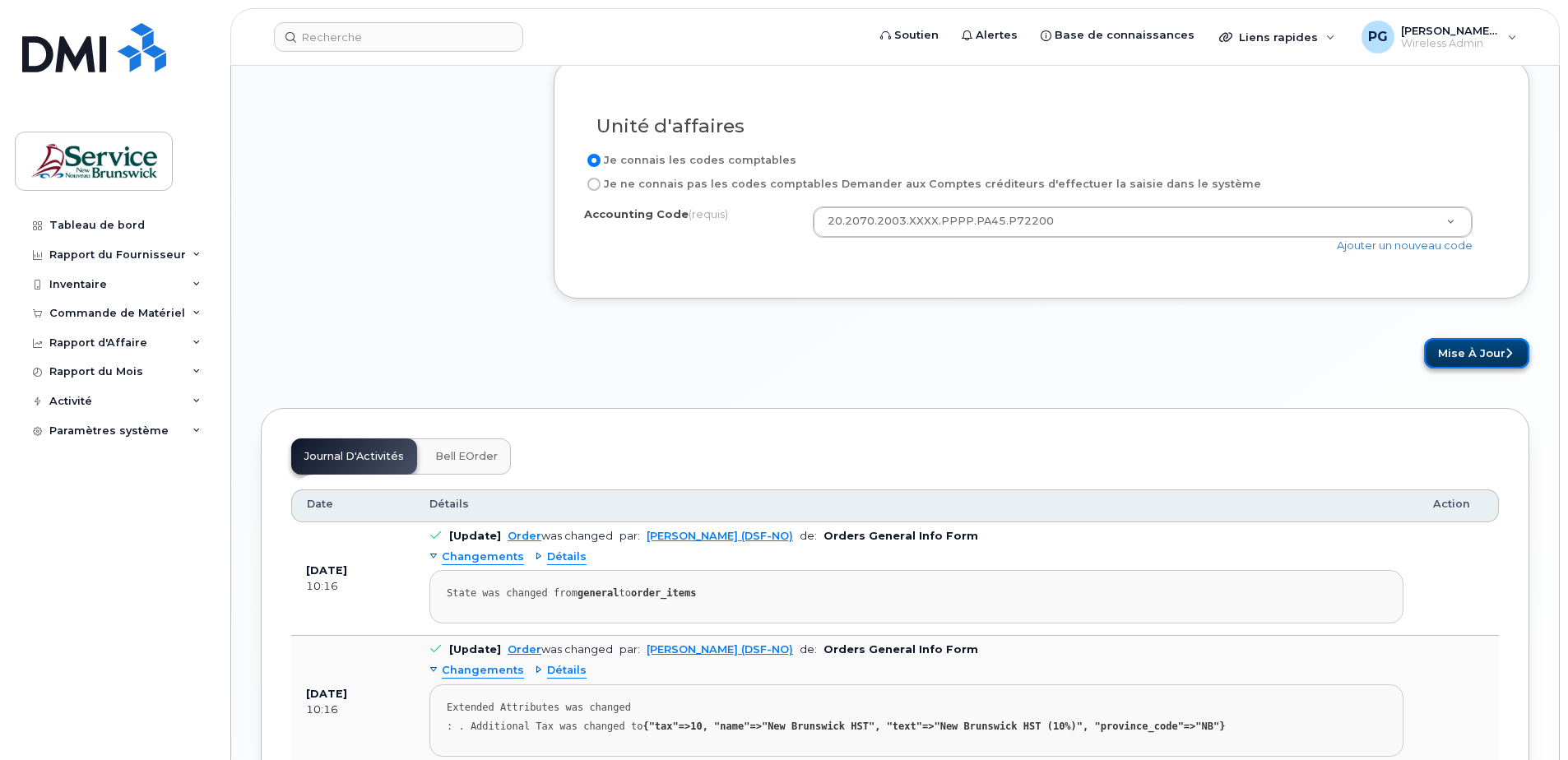
click at [1453, 358] on button "Mise à jour" at bounding box center [1477, 353] width 105 height 30
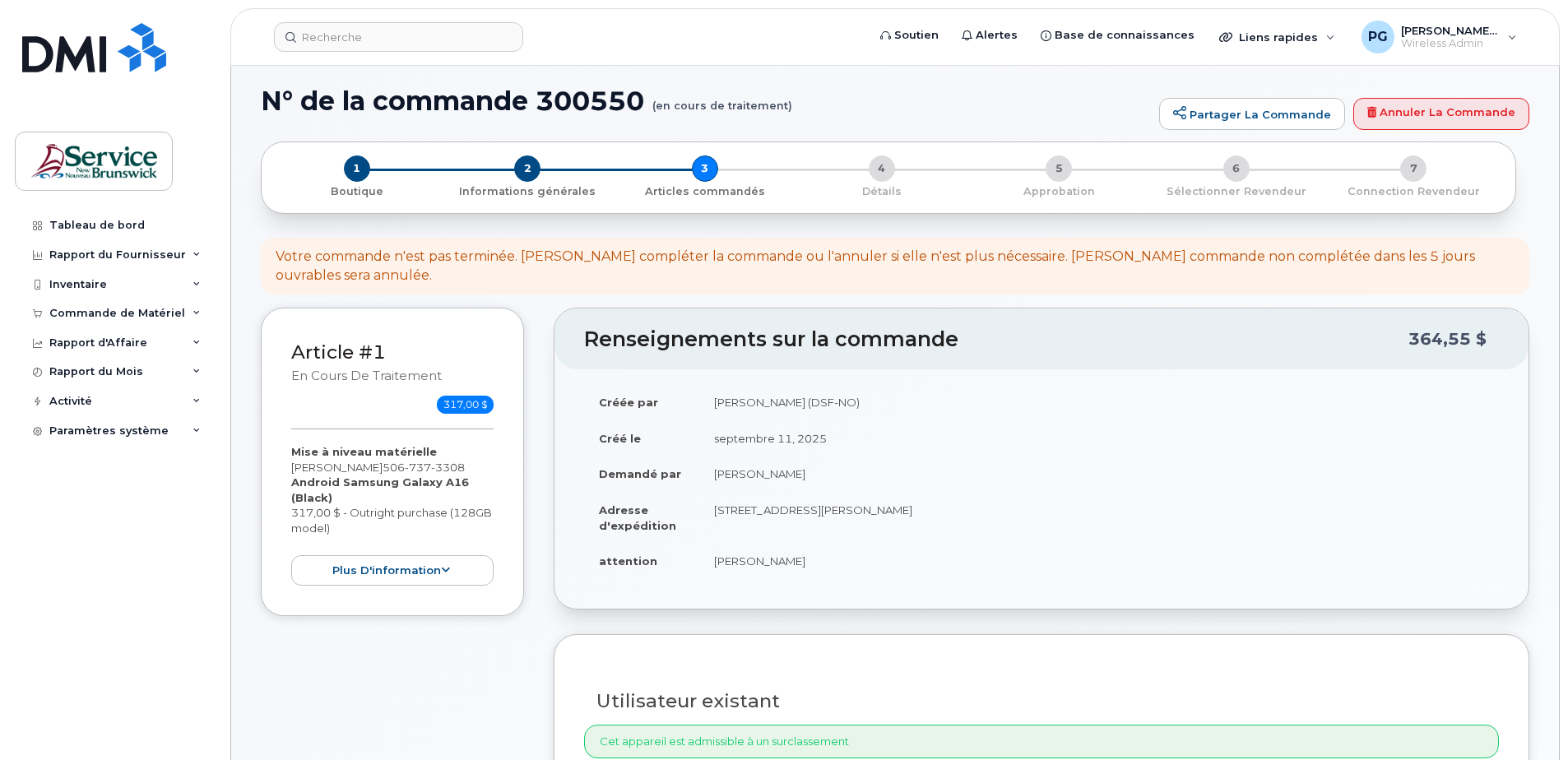
scroll to position [0, 0]
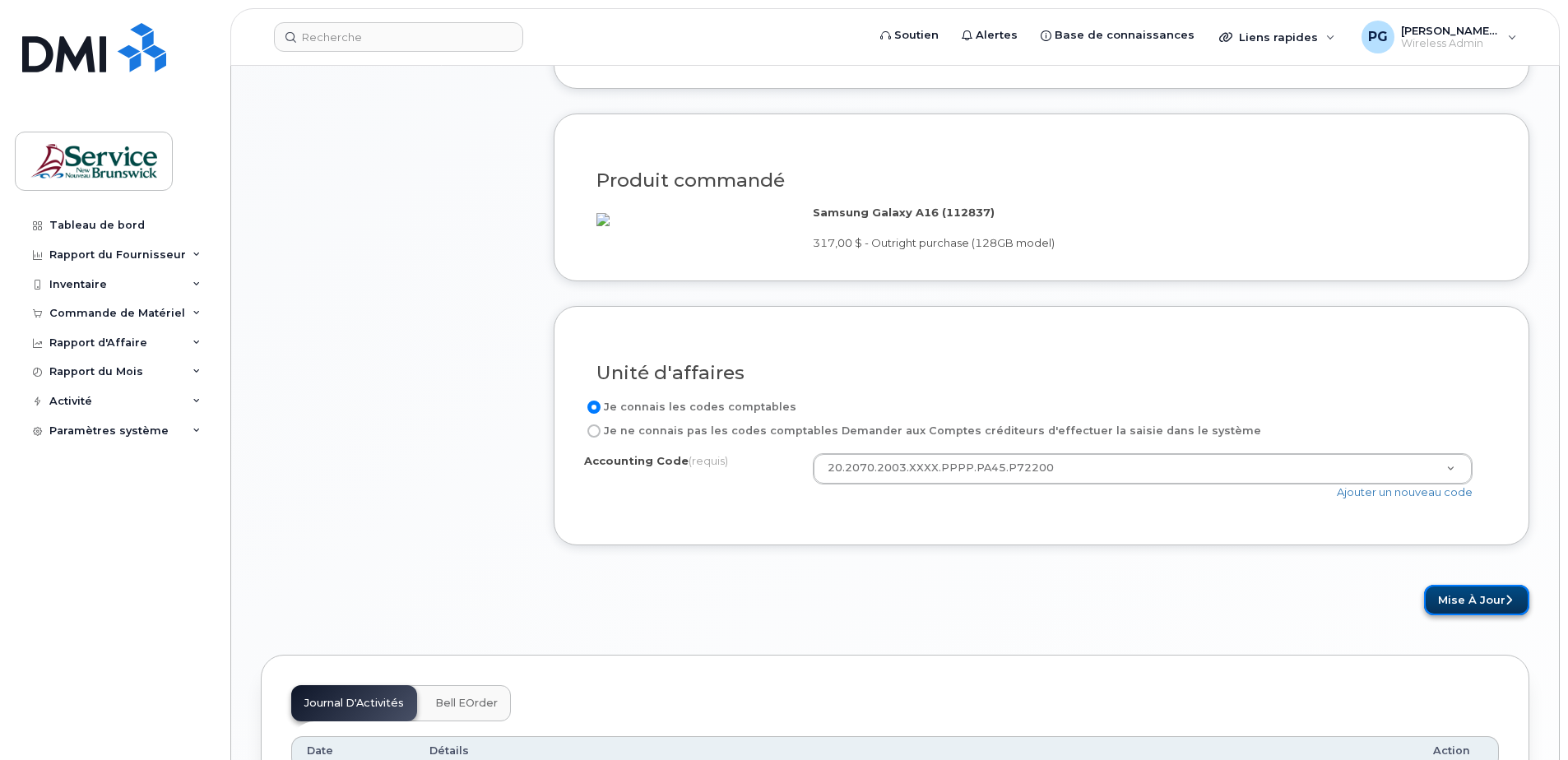
click at [1482, 598] on button "Mise à jour" at bounding box center [1477, 599] width 105 height 30
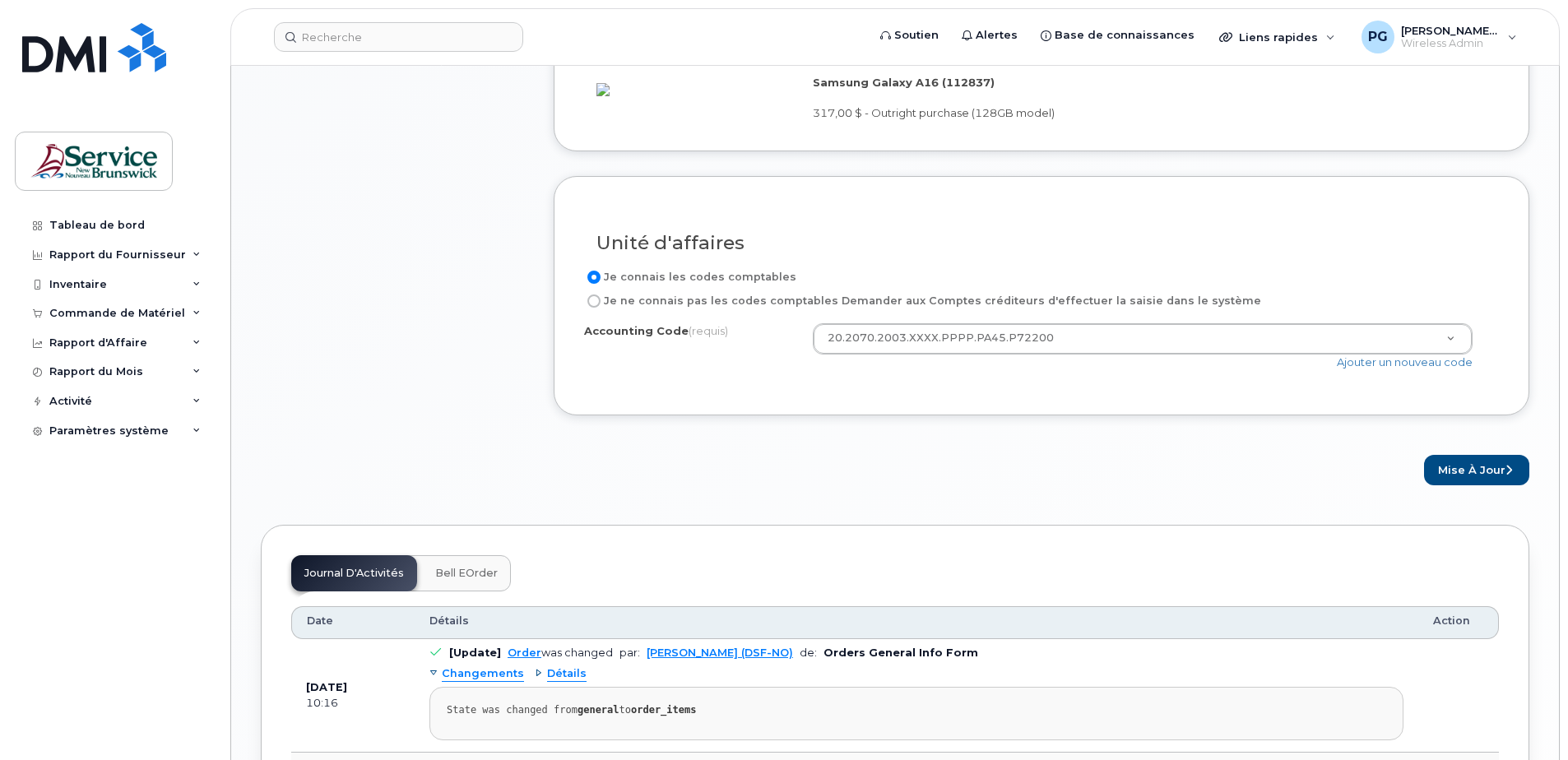
scroll to position [1290, 0]
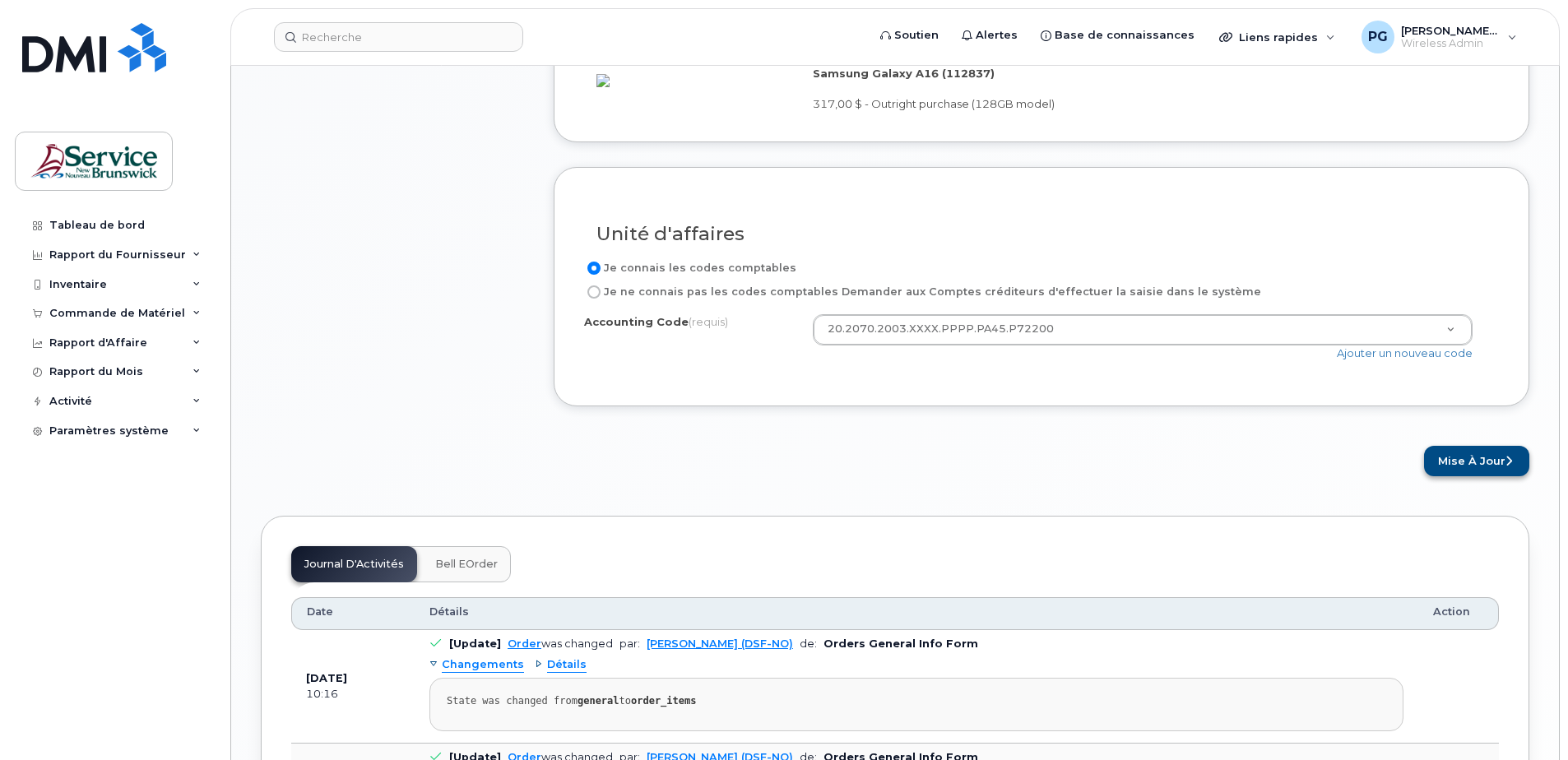
type textarea "ne fonctionne plus"
click at [1447, 464] on button "Mise à jour" at bounding box center [1477, 461] width 105 height 30
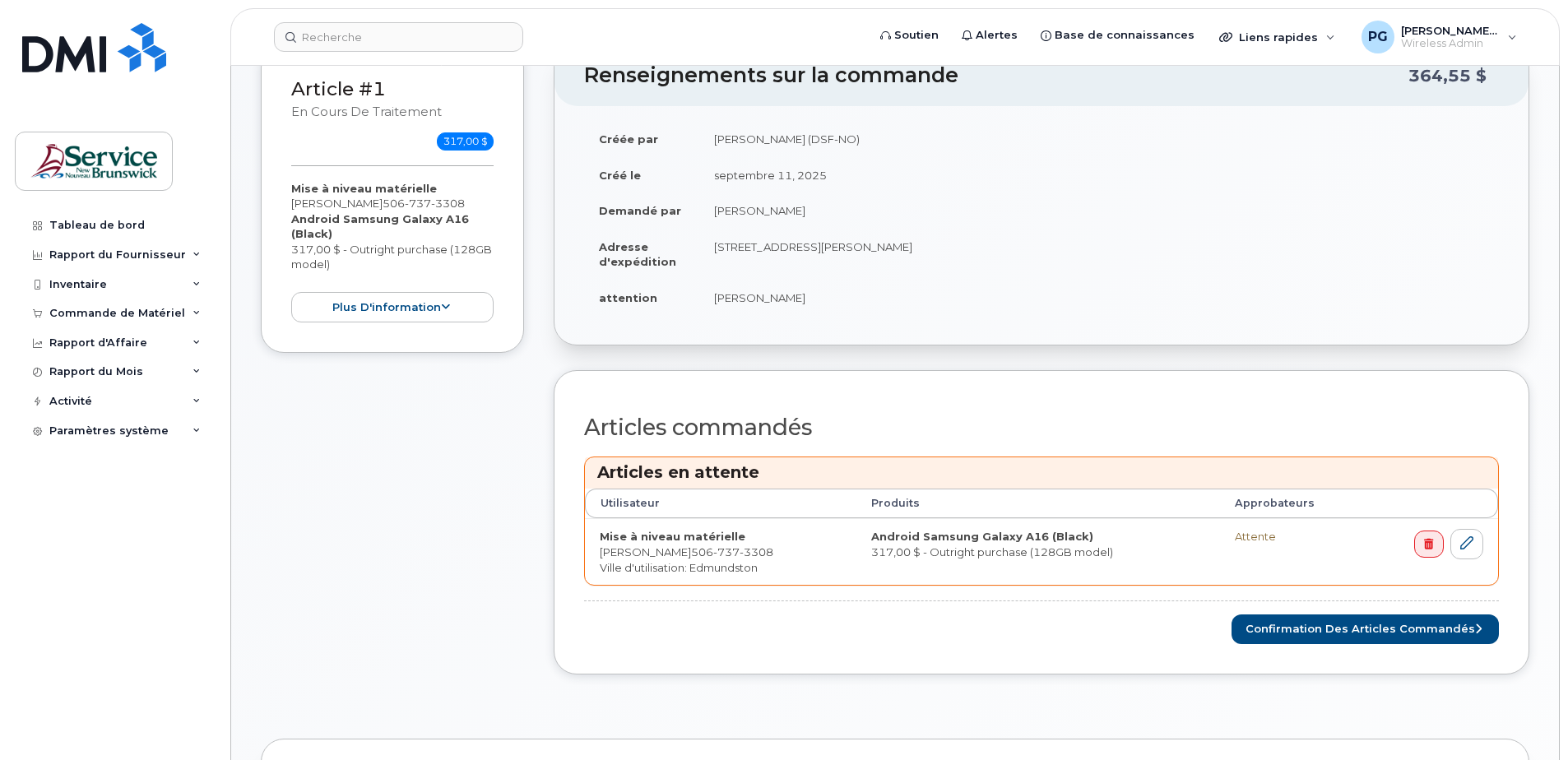
scroll to position [329, 0]
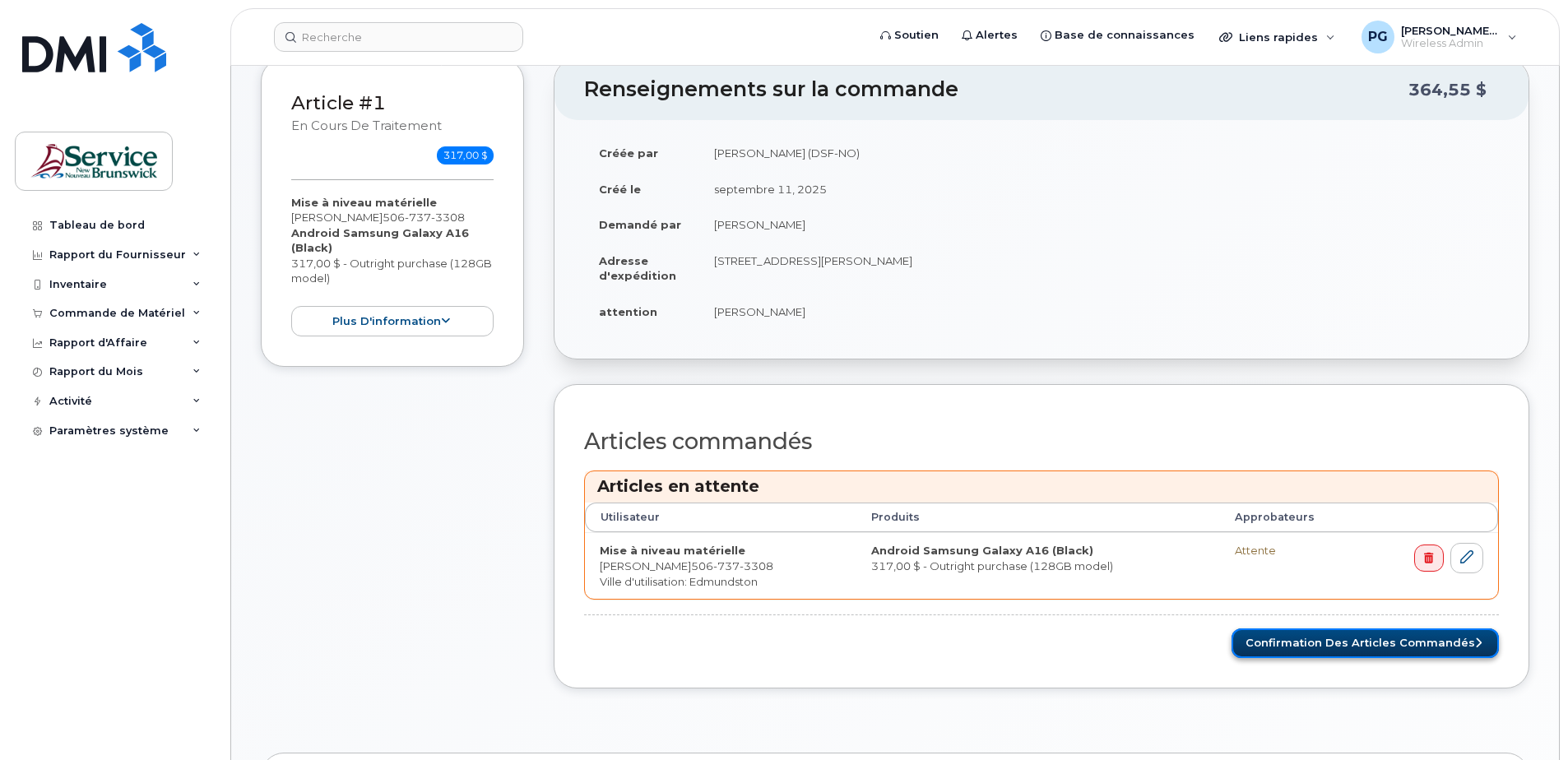
click at [1345, 628] on button "Confirmation des articles commandés" at bounding box center [1366, 643] width 267 height 30
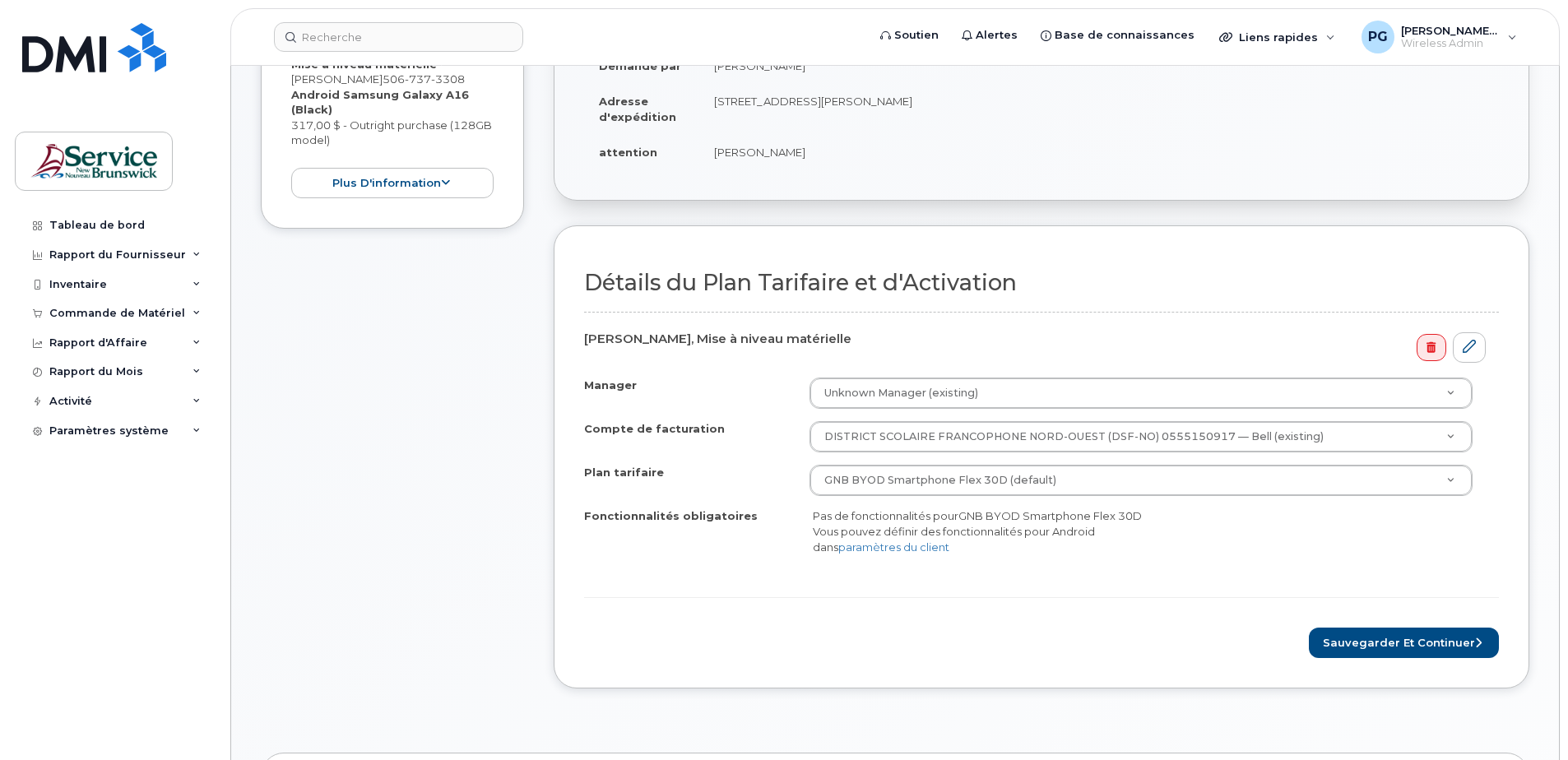
scroll to position [329, 0]
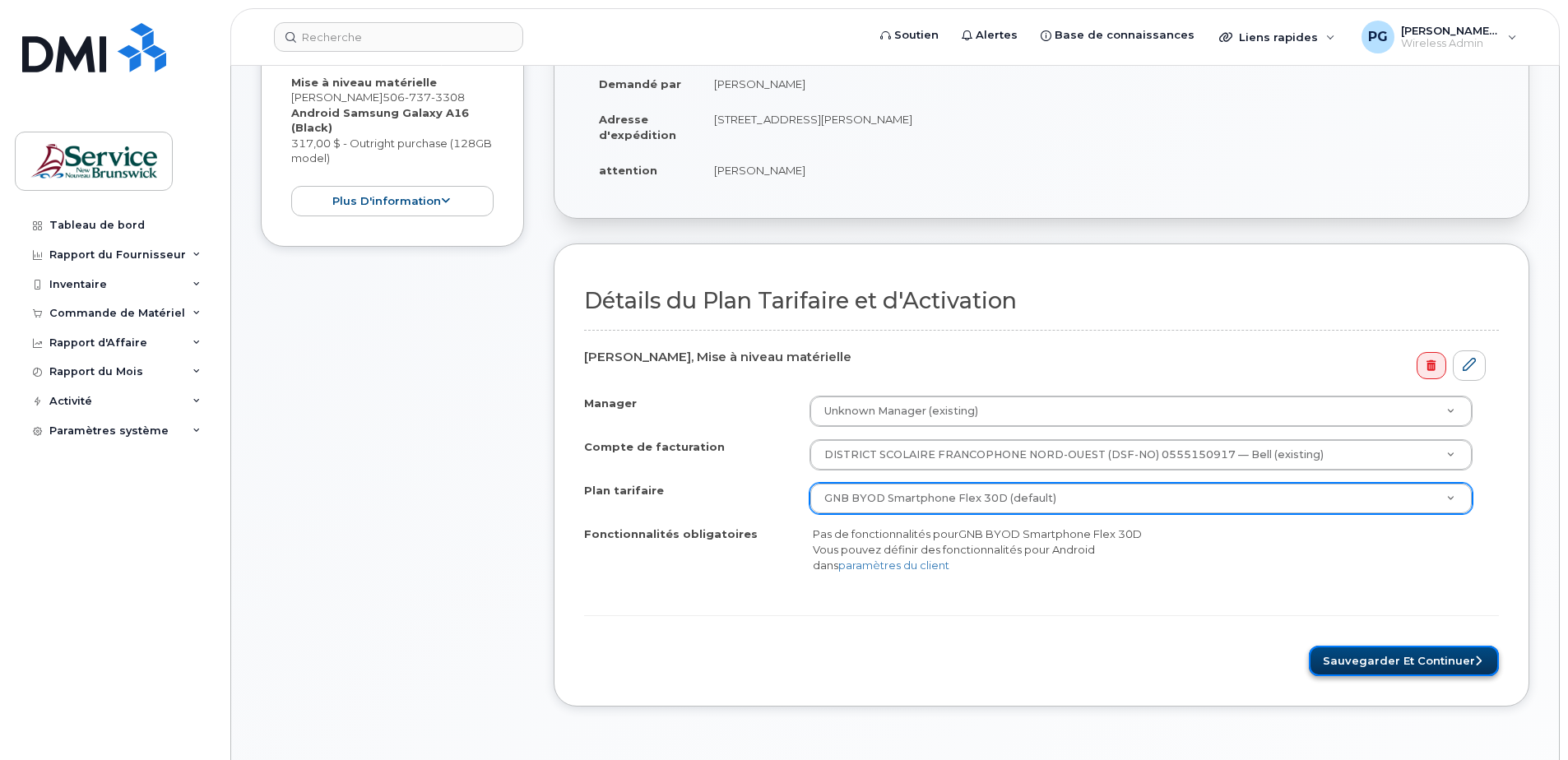
click at [1379, 662] on button "Sauvegarder et continuer" at bounding box center [1403, 660] width 190 height 30
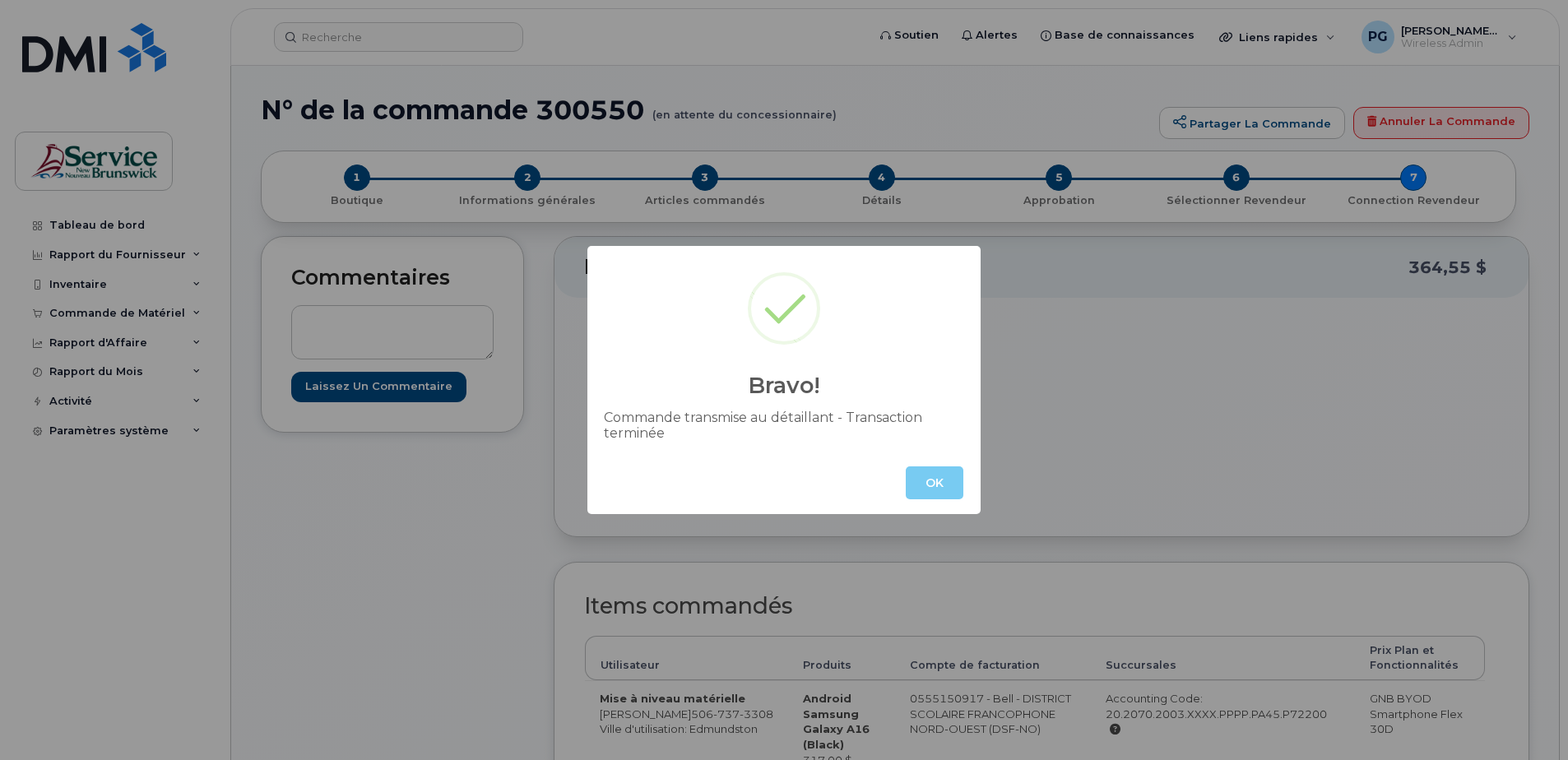
click at [927, 493] on button "OK" at bounding box center [934, 482] width 58 height 32
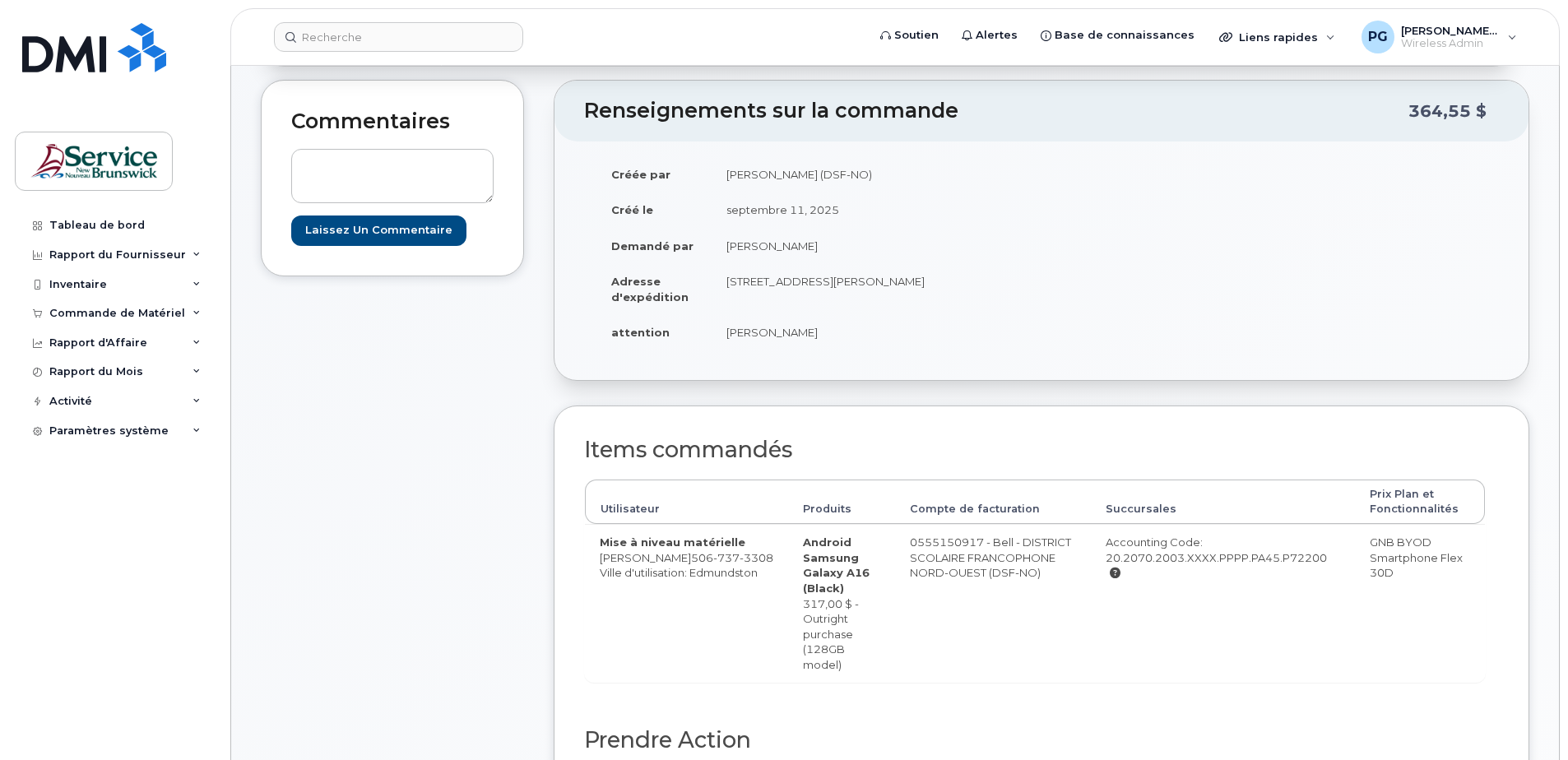
scroll to position [246, 0]
